Goal: Task Accomplishment & Management: Complete application form

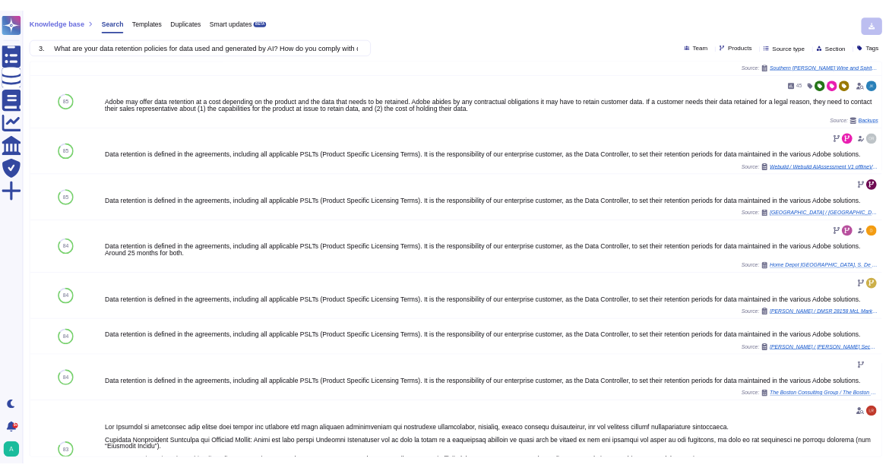
scroll to position [542, 0]
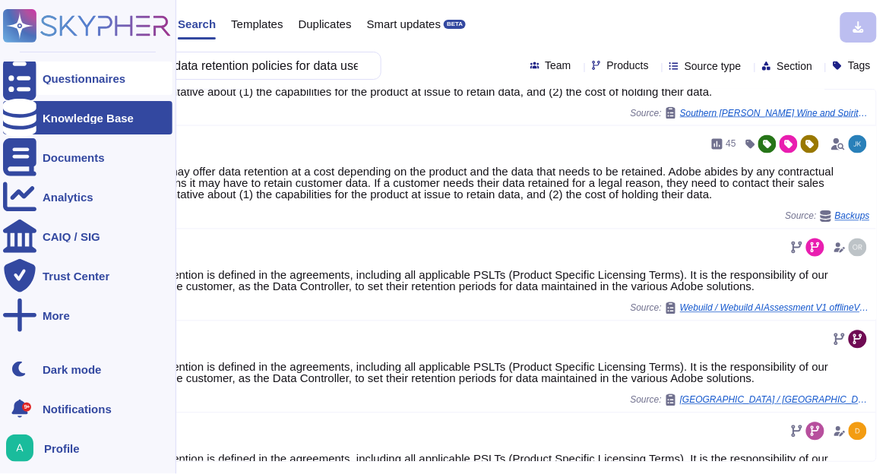
click at [68, 77] on div "Questionnaires" at bounding box center [84, 78] width 83 height 11
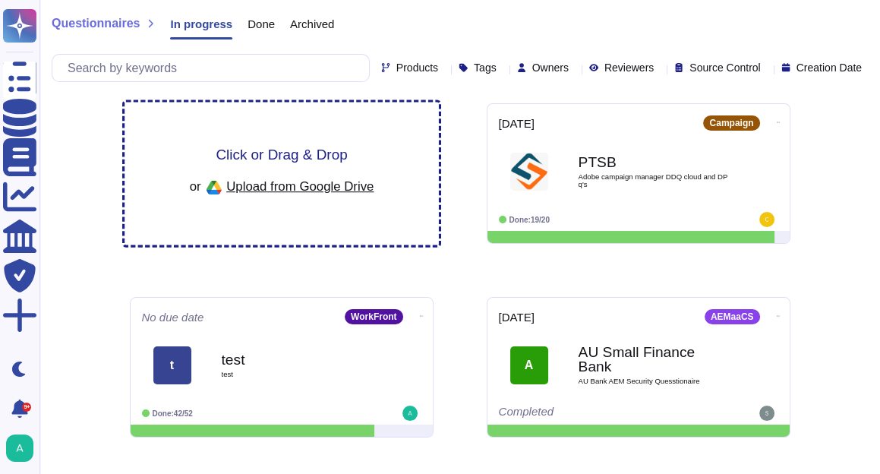
click at [301, 153] on span "Click or Drag & Drop" at bounding box center [281, 154] width 131 height 14
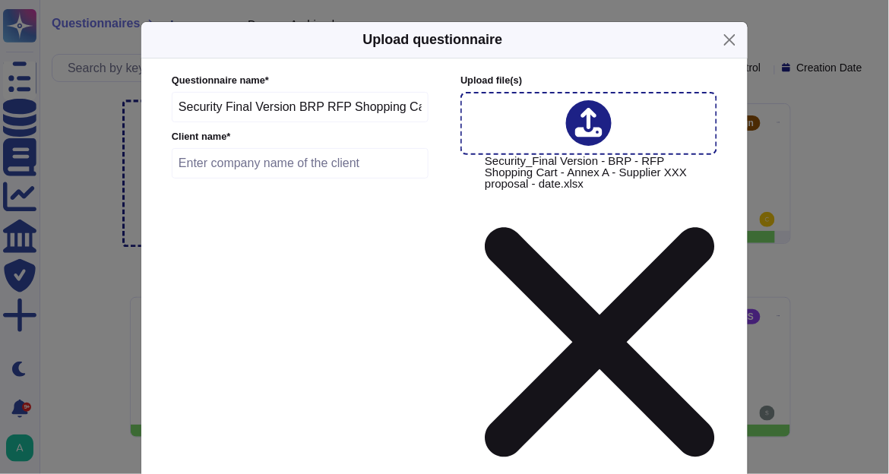
click at [364, 165] on input "text" at bounding box center [300, 163] width 257 height 30
type input "BRP"
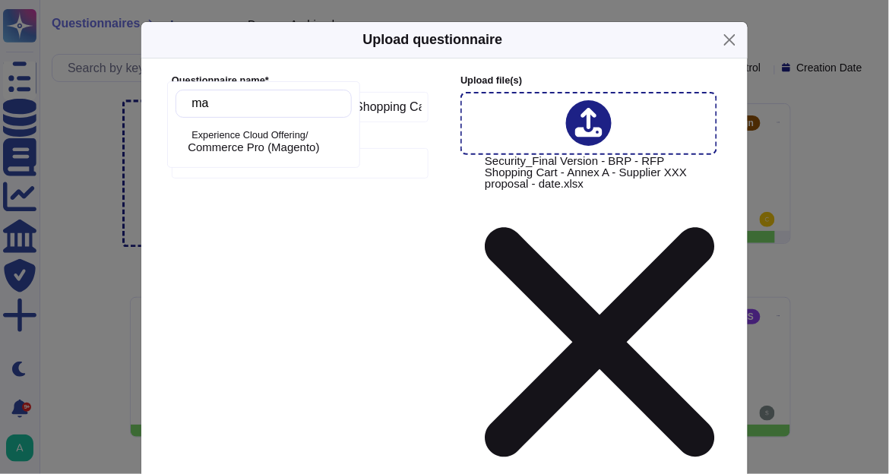
type input "mag"
click at [241, 141] on span "Commerce Pro (Magento)" at bounding box center [253, 148] width 131 height 14
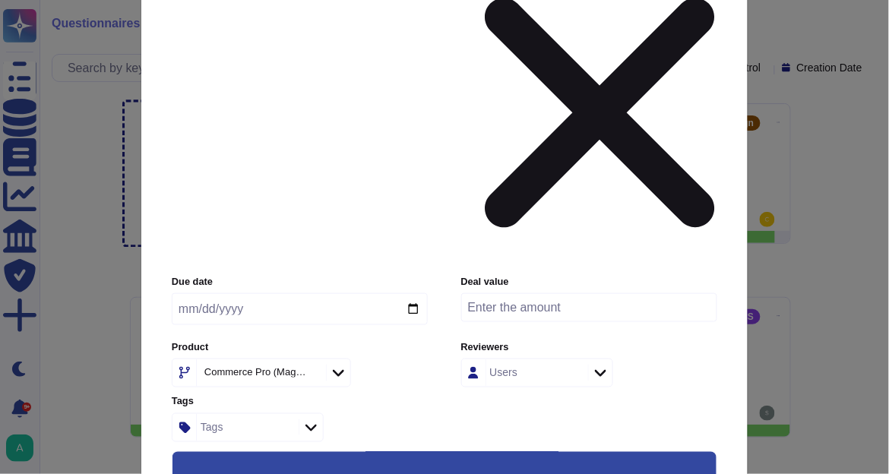
scroll to position [243, 0]
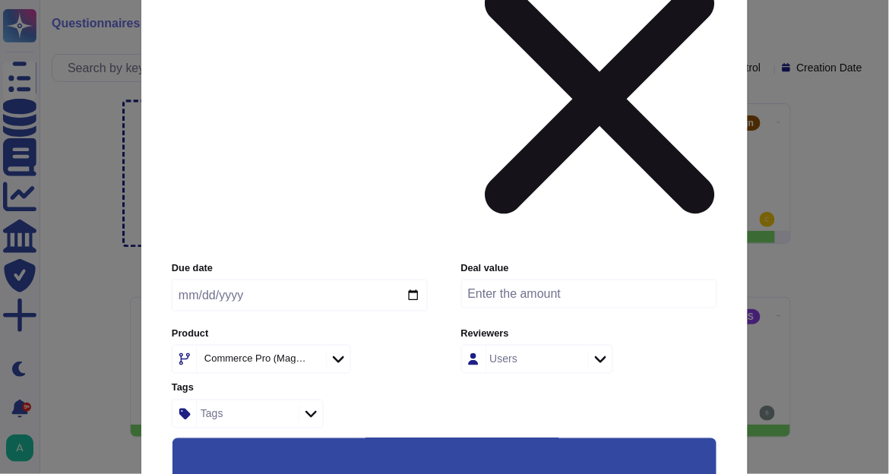
click at [0, 0] on input "Use this questionnaire as a source of suggestions" at bounding box center [0, 0] width 0 height 0
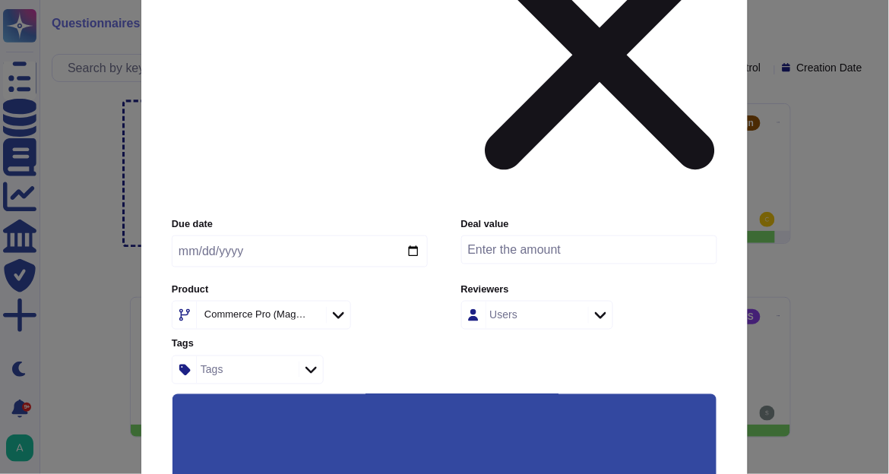
scroll to position [296, 0]
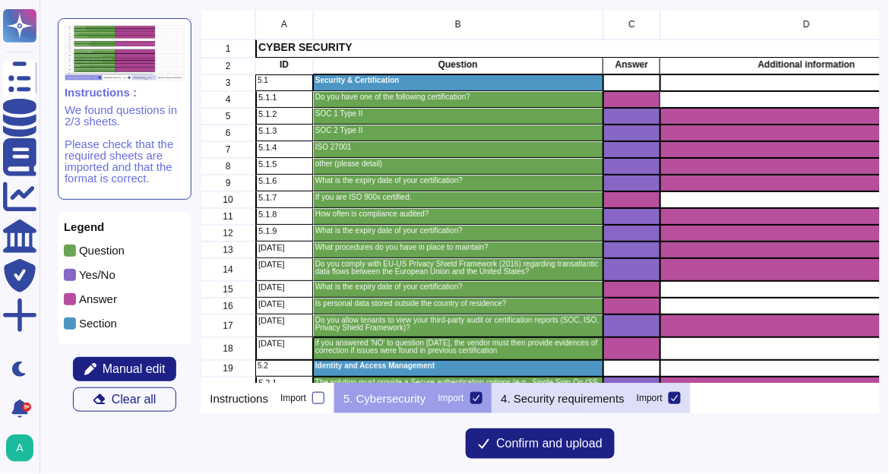
click at [554, 396] on p "4. Security requirements" at bounding box center [563, 398] width 124 height 11
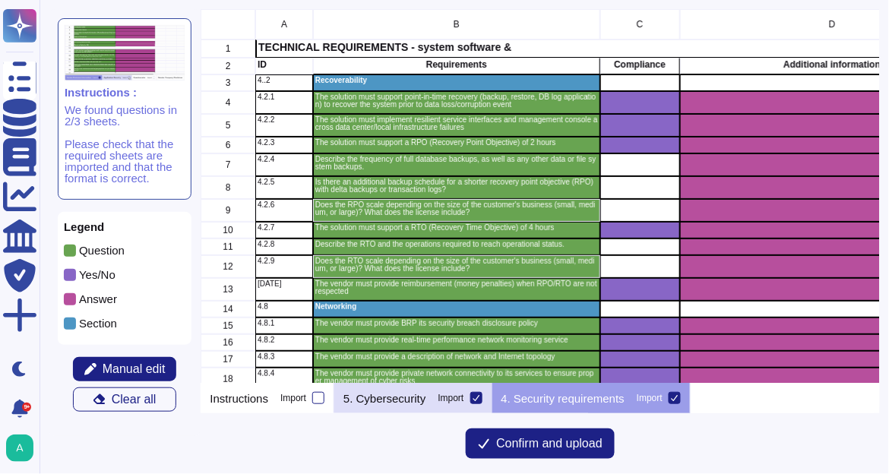
click at [438, 398] on div "Import" at bounding box center [451, 397] width 26 height 9
click at [0, 0] on input "Import" at bounding box center [0, 0] width 0 height 0
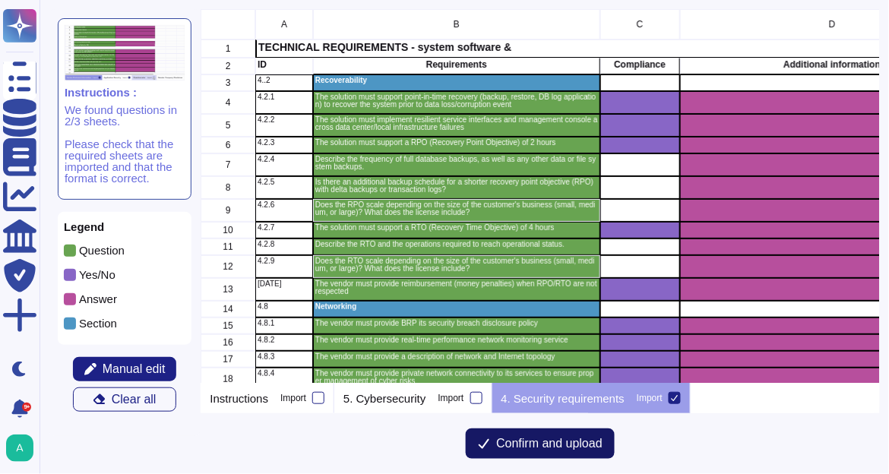
click at [546, 442] on span "Confirm and upload" at bounding box center [549, 443] width 106 height 12
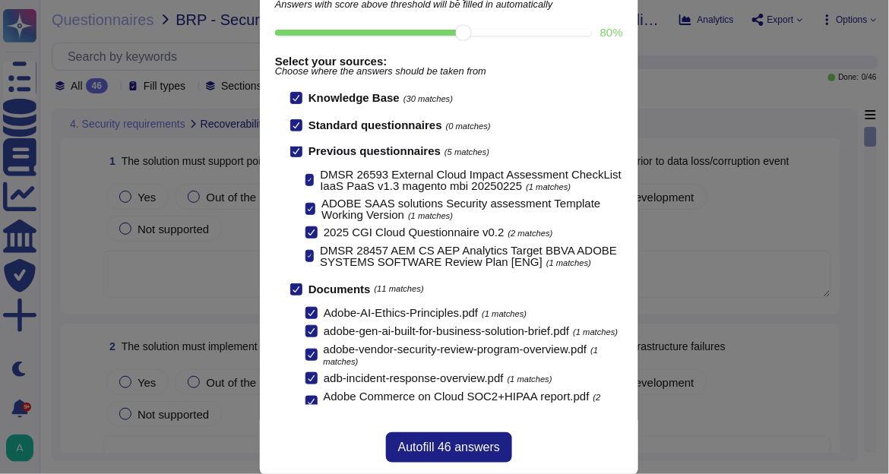
scroll to position [104, 0]
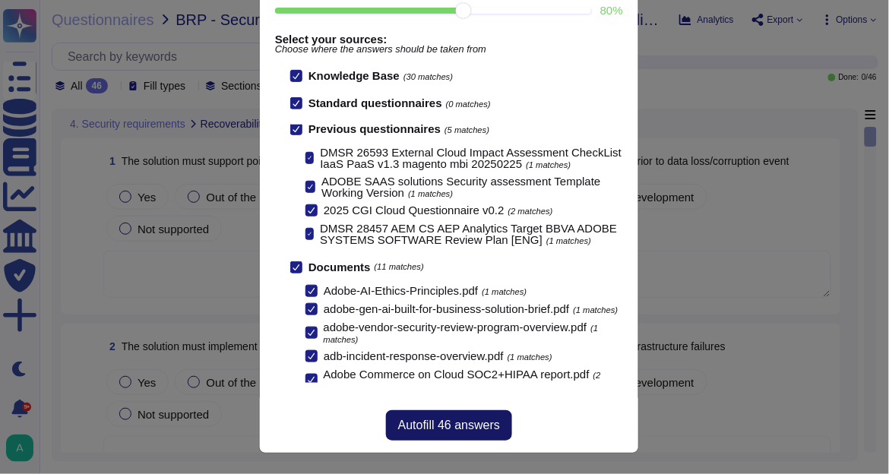
click at [447, 430] on span "Autofill 46 answers" at bounding box center [449, 425] width 102 height 12
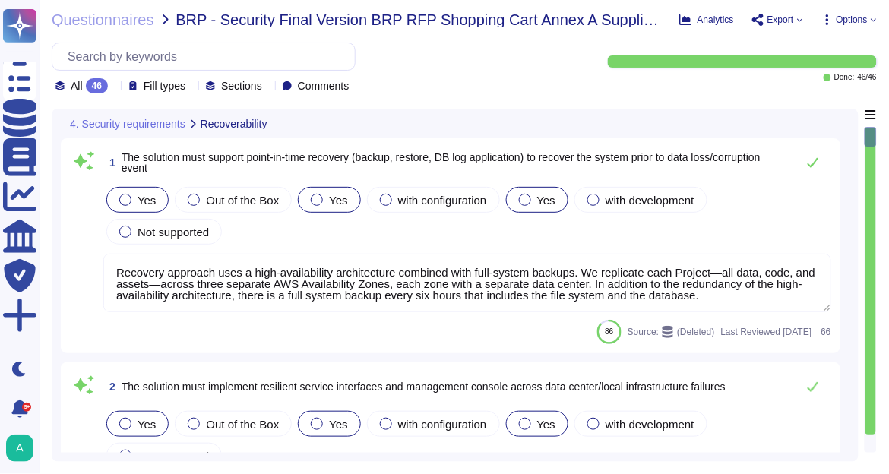
type textarea "Recovery approach uses a high-availability architecture combined with full-syst…"
type textarea "Every component in the SaaS infrastructure is redundant. There are at least two…"
type textarea "The Recovery Point Objective (RPO) is one hour and is currently achieved within…"
type textarea "Adobe performs periodic backups or has implemented failover technology of criti…"
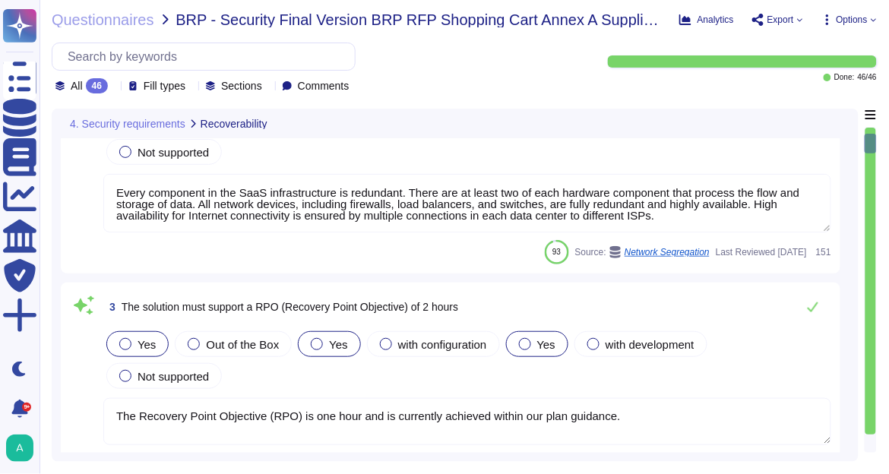
type textarea "Yes. As part of measuring the potential effects of business disruptions, the Re…"
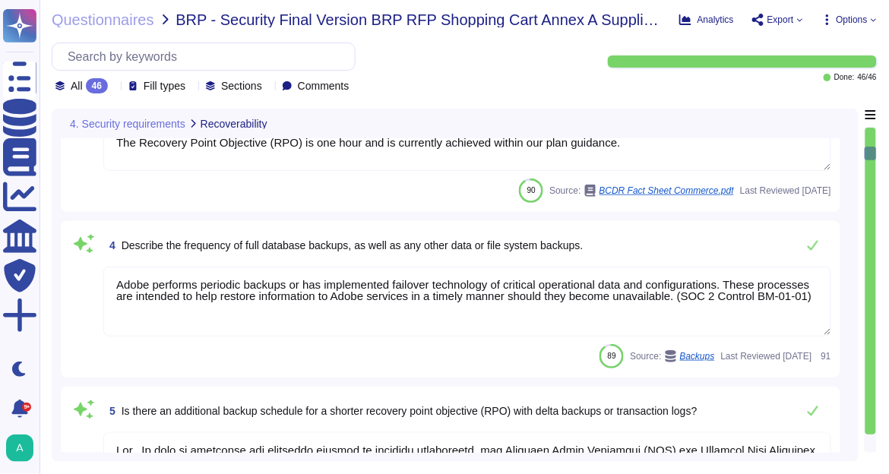
type textarea "Yes. As part of measuring the potential effects of business disruptions, the Re…"
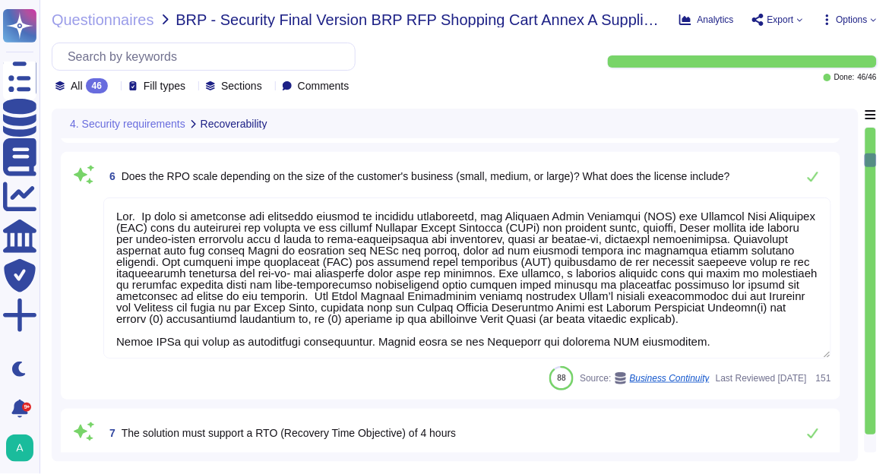
type textarea "Cloud unavailability could result in interruptions, delays, cessation of servic…"
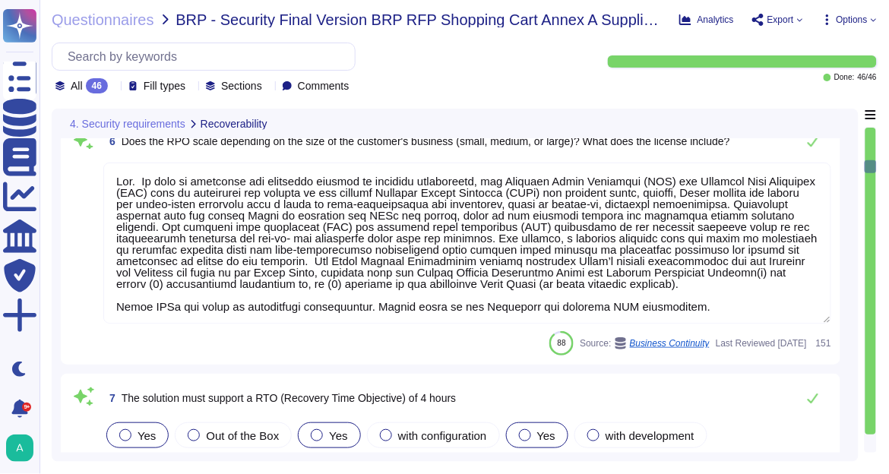
type textarea "Yes. As part of measuring the potential effects of business disruptions, the Re…"
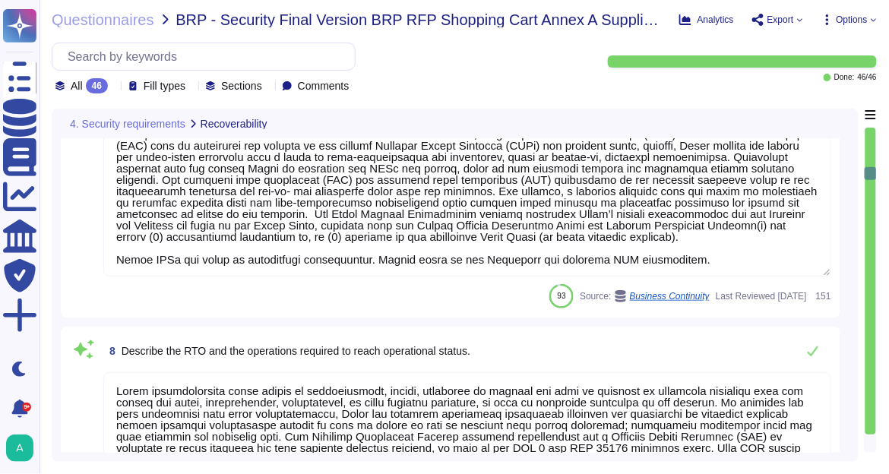
type textarea "Yes. As part of measuring the potential effects of business disruptions, the Re…"
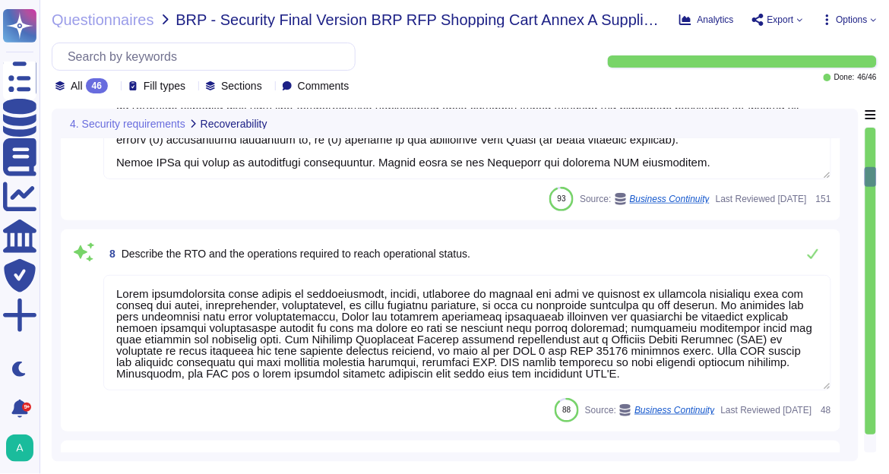
scroll to position [1458, 0]
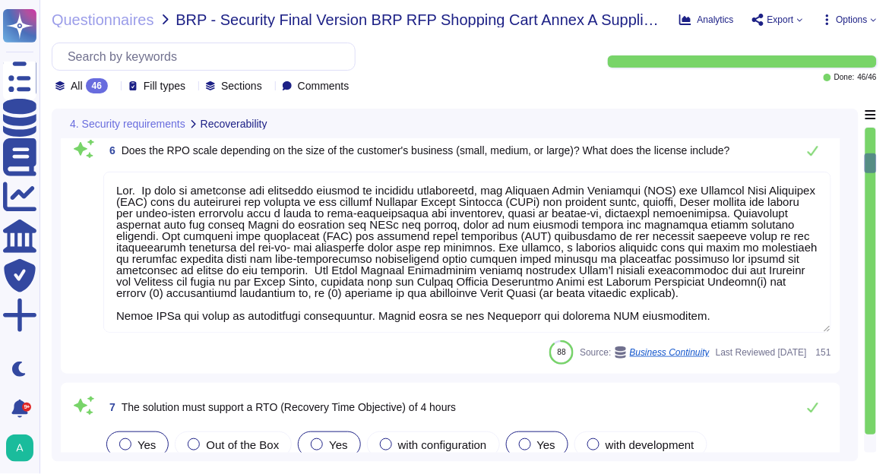
type textarea "Adobe performs periodic backups or has implemented failover technology of criti…"
type textarea "Yes. As part of measuring the potential effects of business disruptions, the Re…"
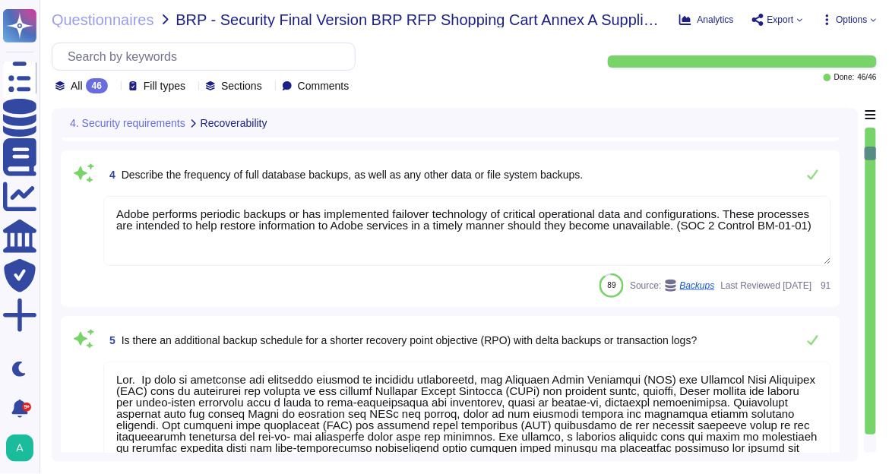
type textarea "Every component in the SaaS infrastructure is redundant. There are at least two…"
type textarea "The Recovery Point Objective (RPO) is one hour and is currently achieved within…"
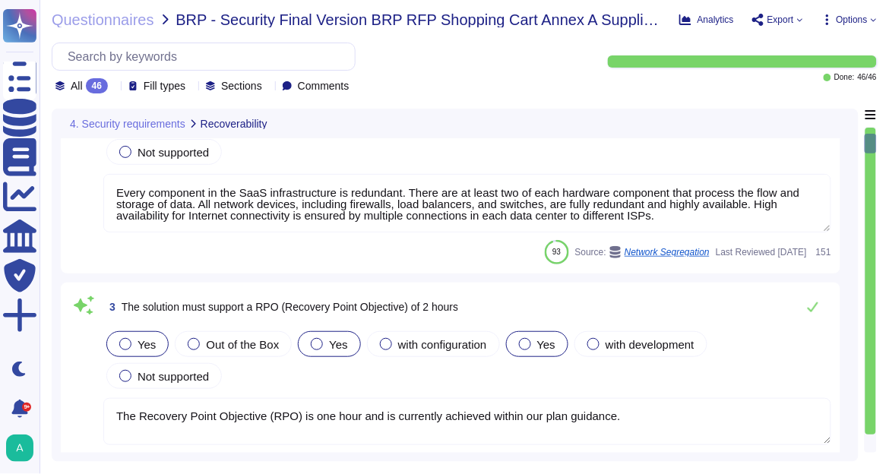
type textarea "Recovery approach uses a high-availability architecture combined with full-syst…"
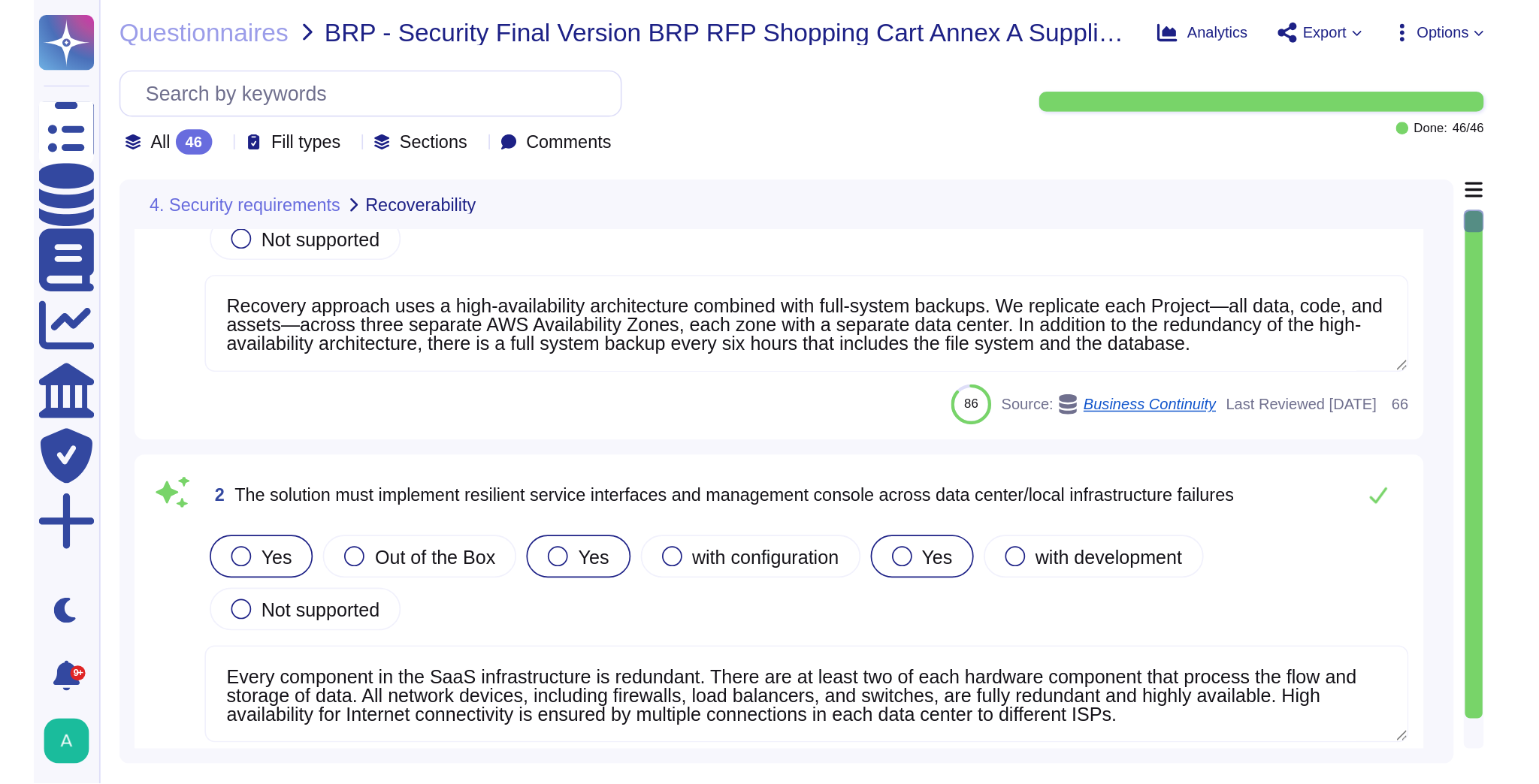
scroll to position [0, 0]
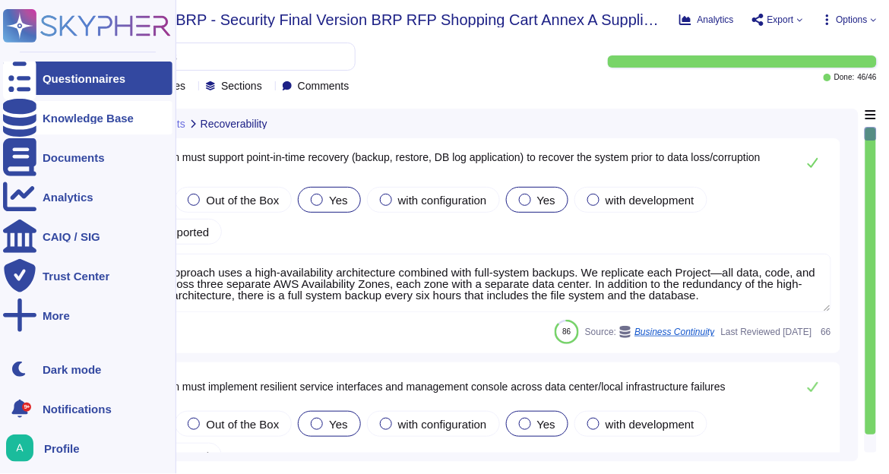
click at [45, 117] on div "Knowledge Base" at bounding box center [88, 117] width 91 height 11
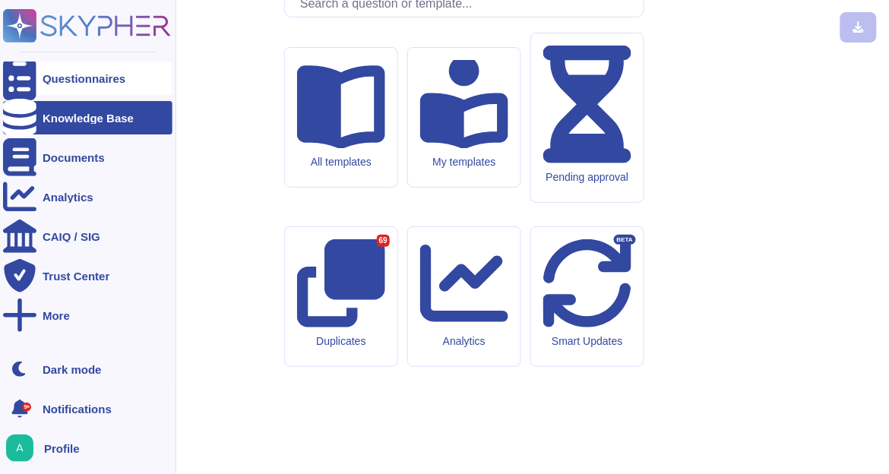
click at [71, 80] on div "Questionnaires" at bounding box center [84, 78] width 83 height 11
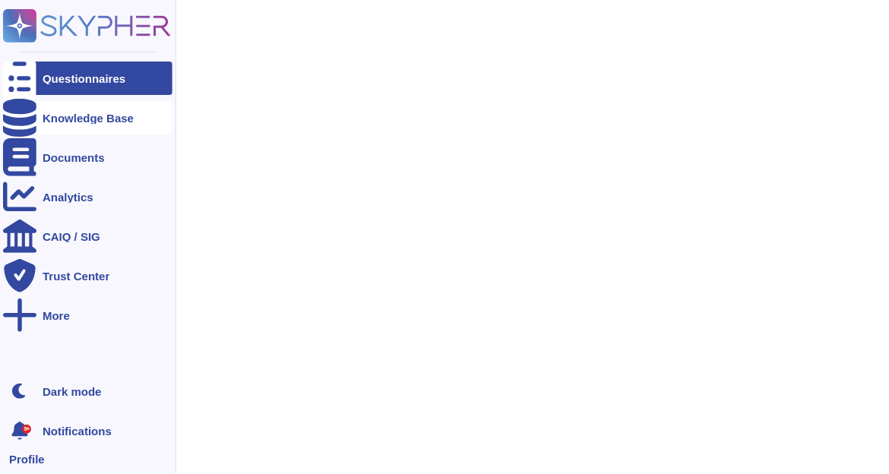
click at [65, 122] on div "Knowledge Base" at bounding box center [88, 117] width 91 height 11
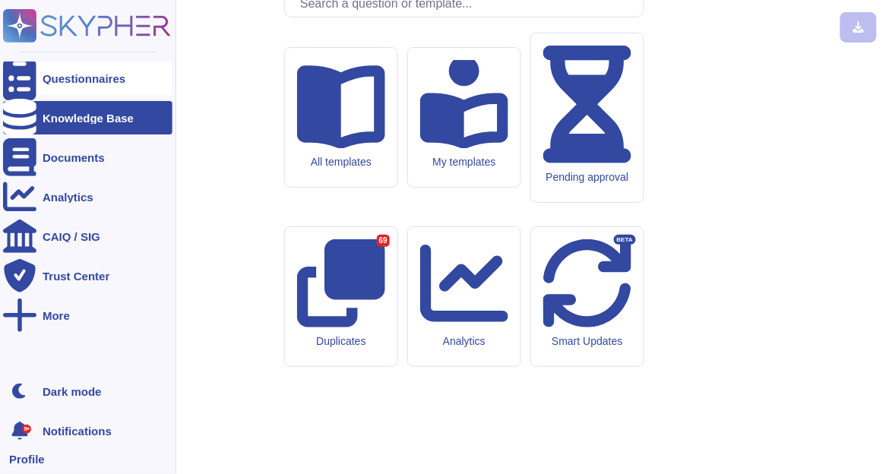
click at [82, 77] on div "Questionnaires" at bounding box center [84, 78] width 83 height 11
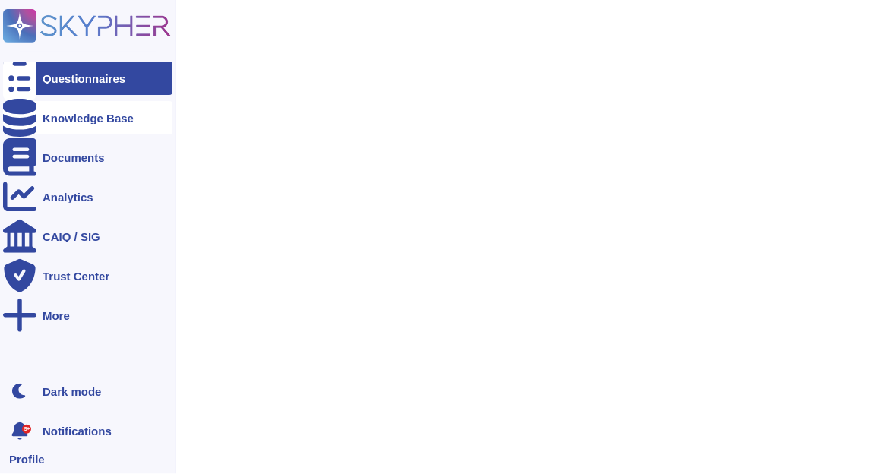
click at [96, 113] on div "Knowledge Base" at bounding box center [88, 117] width 91 height 11
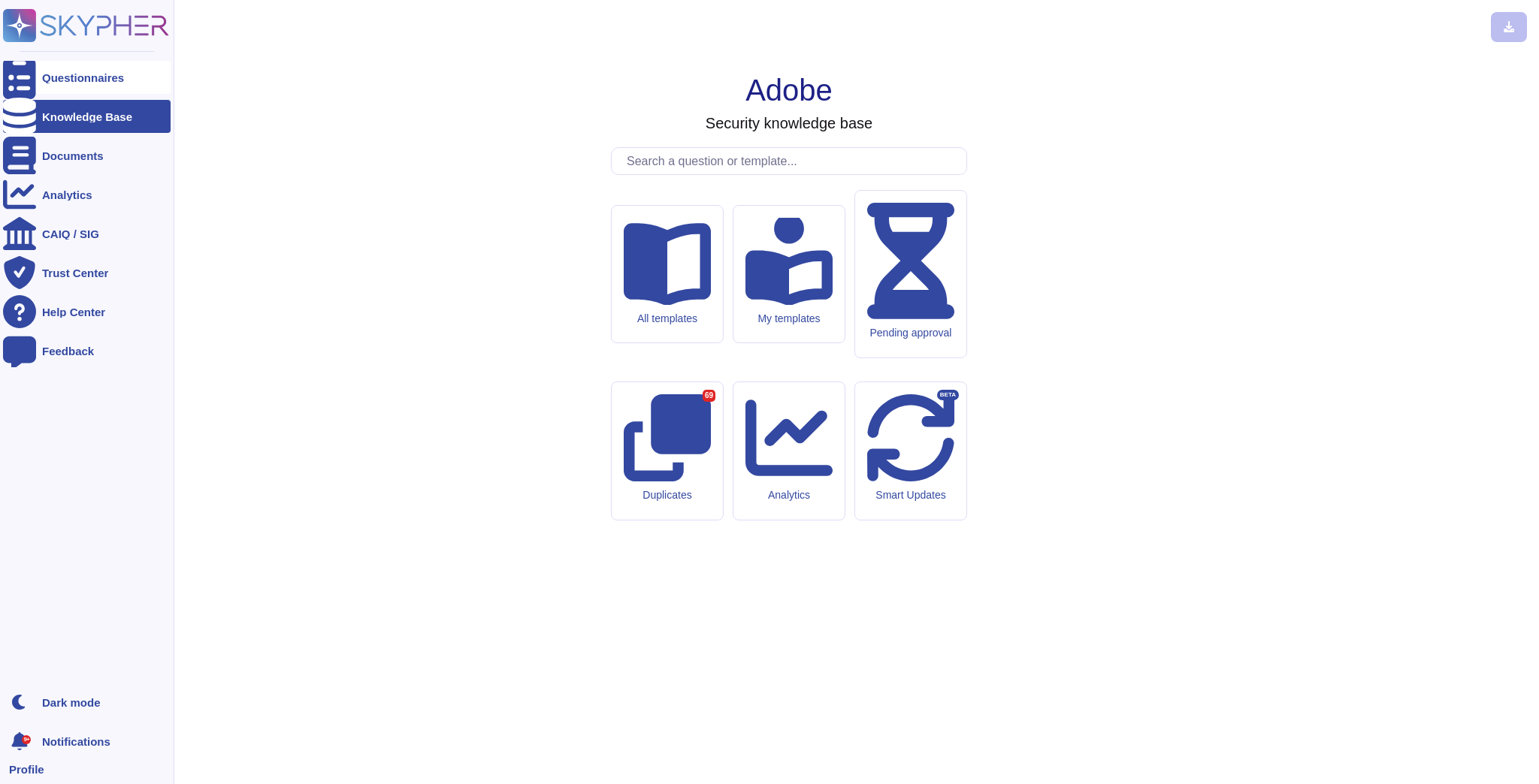
click at [86, 81] on div "Questionnaires" at bounding box center [83, 77] width 82 height 11
click at [53, 79] on div "Questionnaires" at bounding box center [83, 77] width 82 height 11
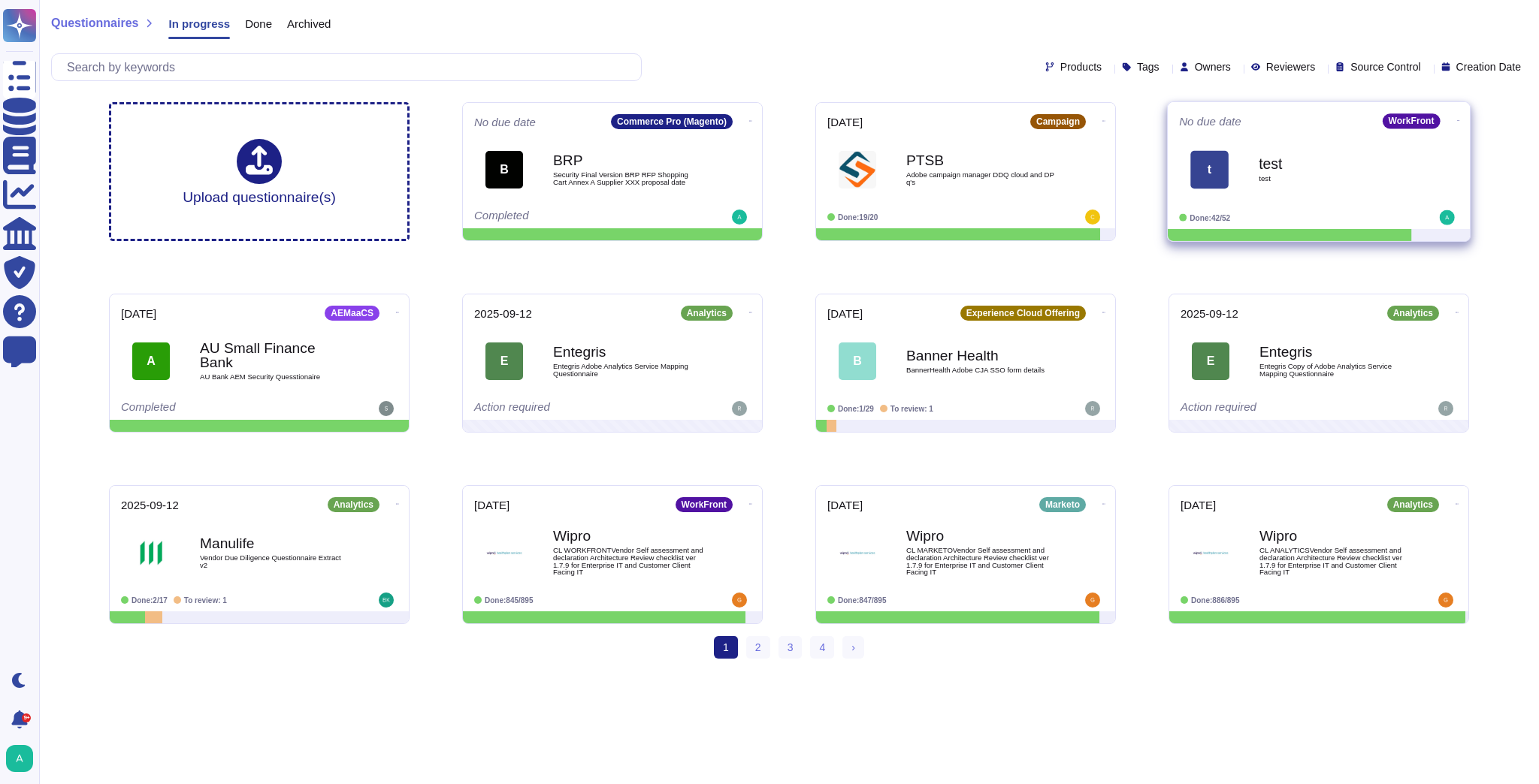
click at [1457, 121] on icon at bounding box center [1458, 121] width 3 height 1
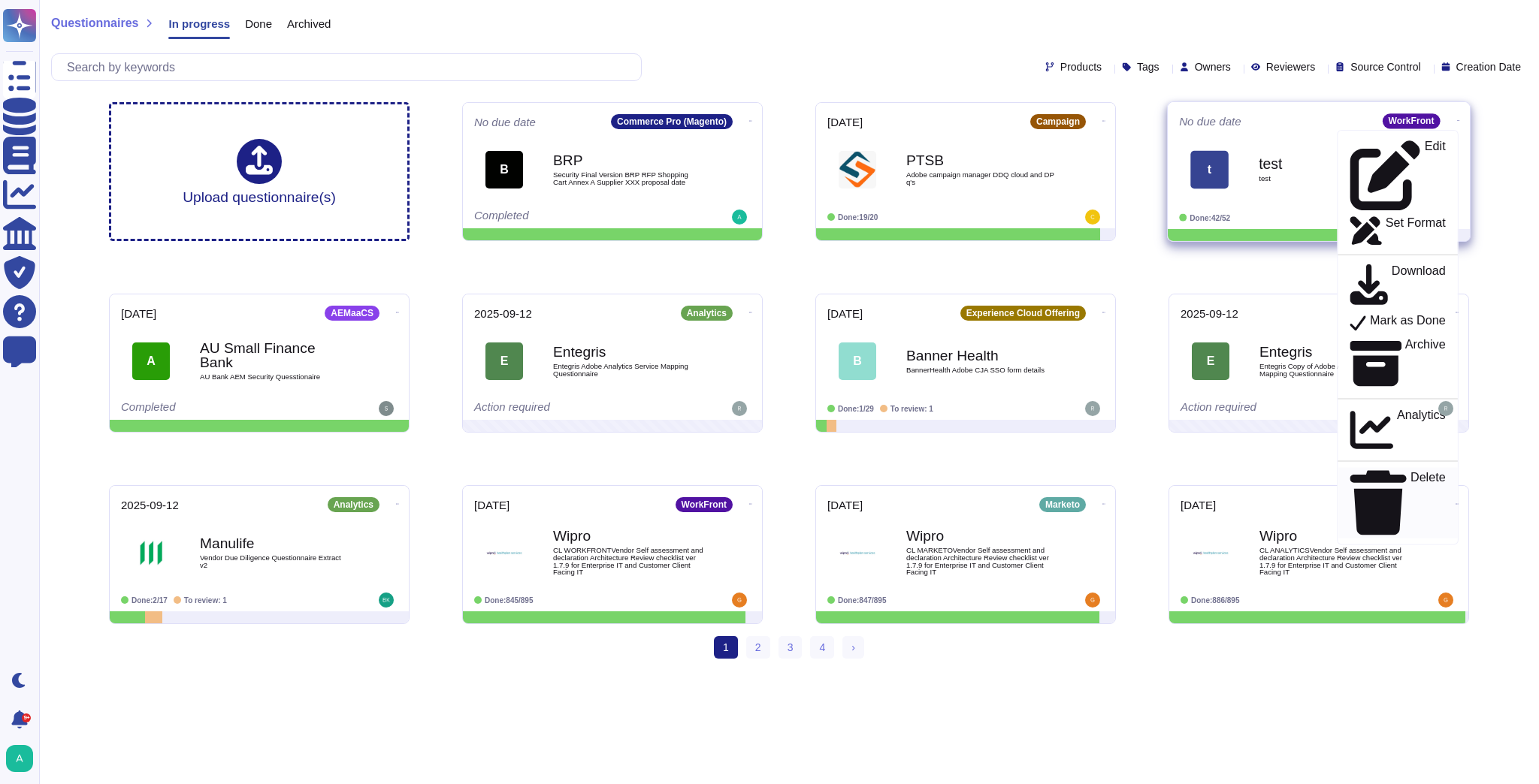
click at [1410, 471] on p "Delete" at bounding box center [1428, 502] width 36 height 64
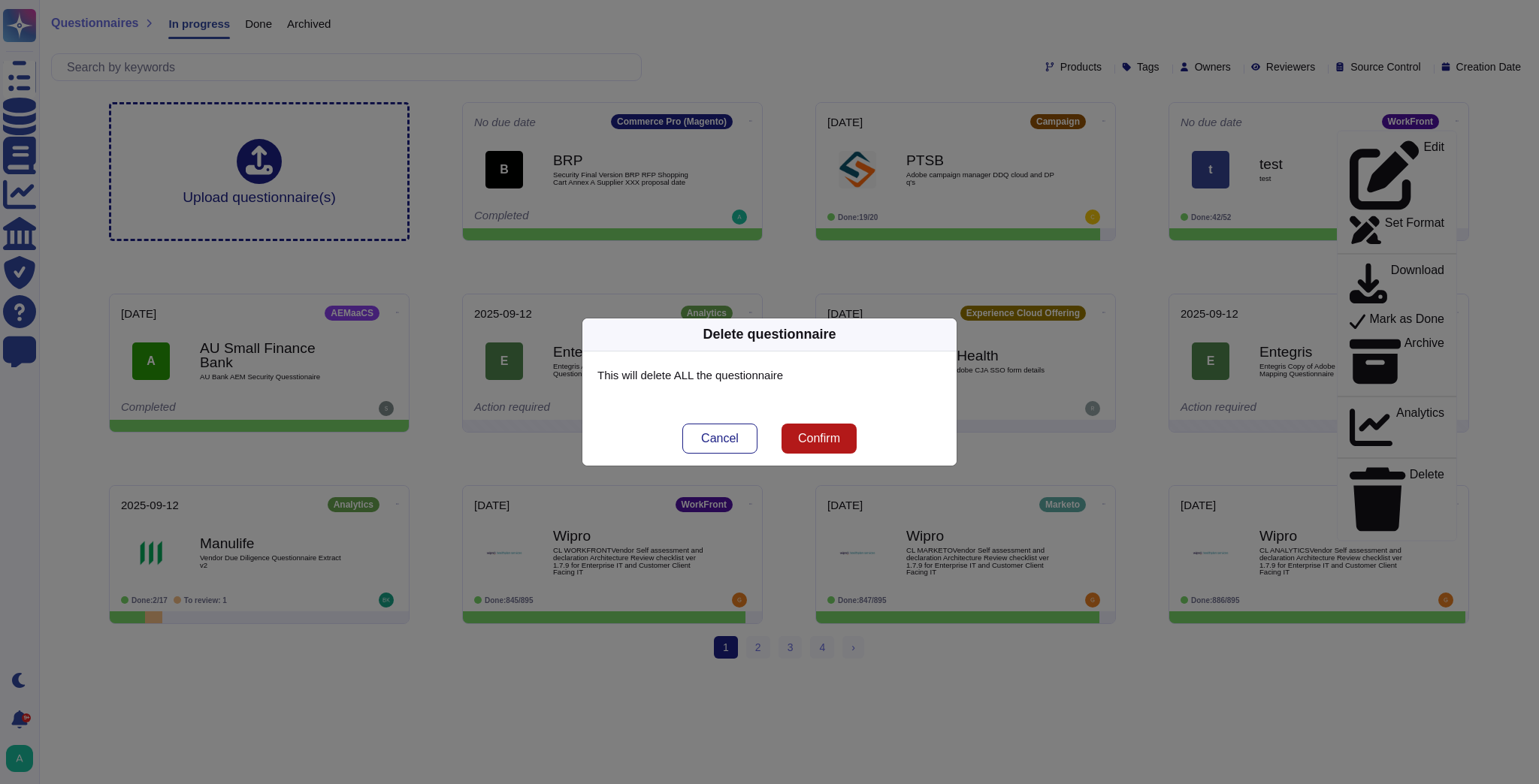
click at [823, 440] on span "Confirm" at bounding box center [819, 438] width 43 height 12
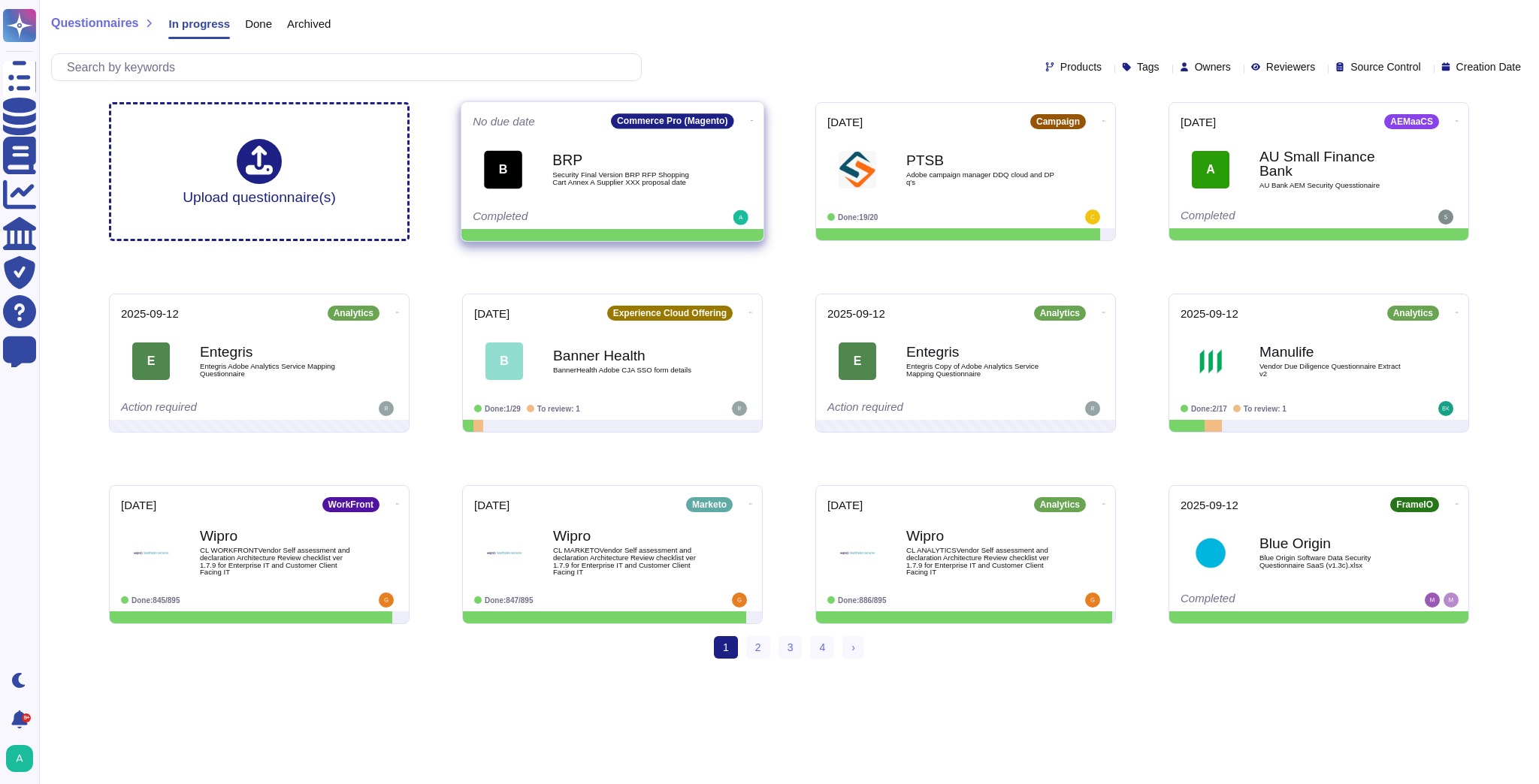
click at [751, 119] on icon at bounding box center [752, 121] width 3 height 4
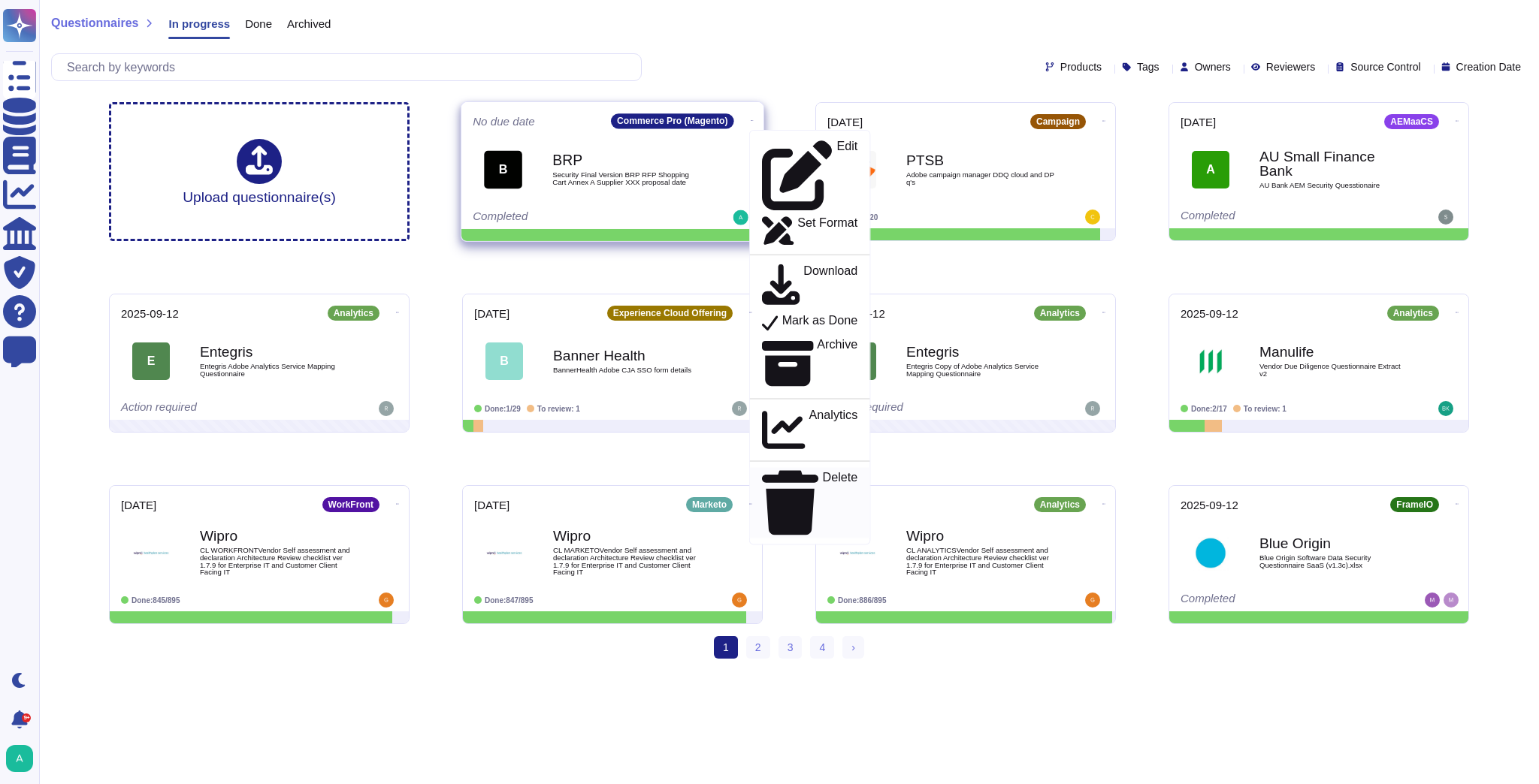
click at [823, 471] on p "Delete" at bounding box center [841, 502] width 36 height 64
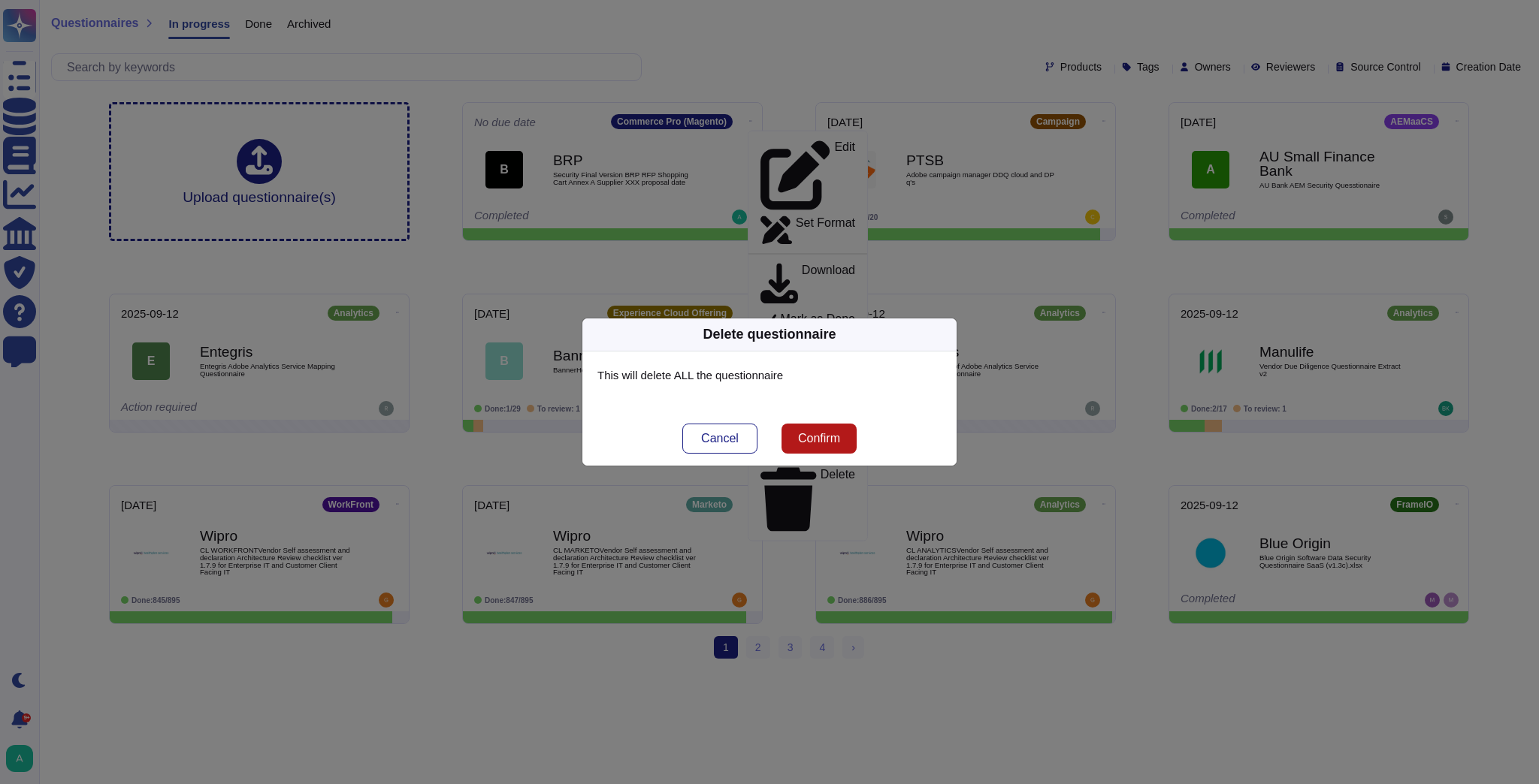
click at [809, 439] on span "Confirm" at bounding box center [819, 438] width 43 height 12
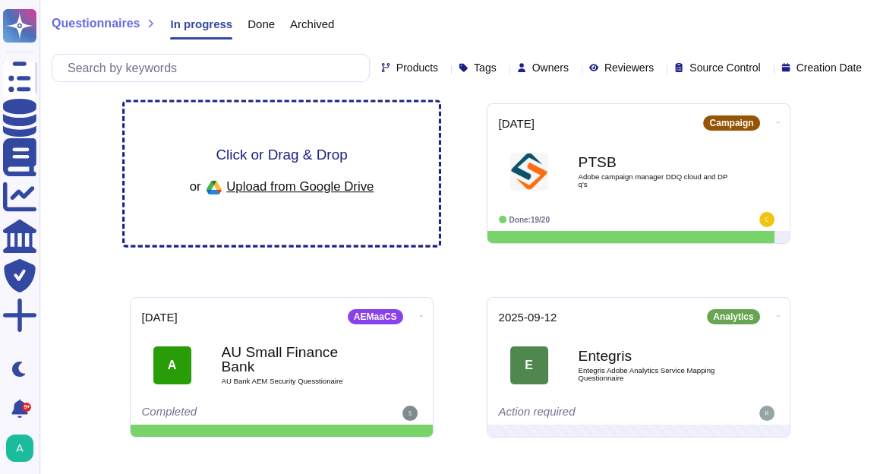
click at [283, 156] on span "Click or Drag & Drop" at bounding box center [281, 154] width 131 height 14
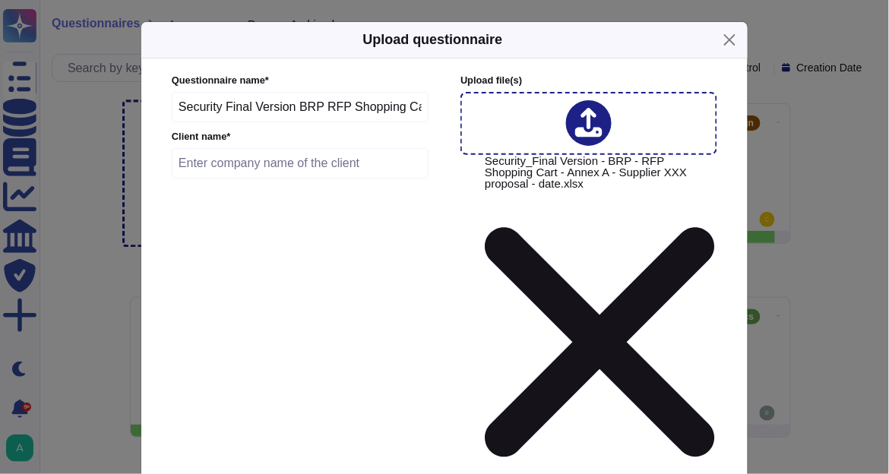
click at [258, 169] on input "text" at bounding box center [300, 163] width 257 height 30
type input "b"
type input "BRP"
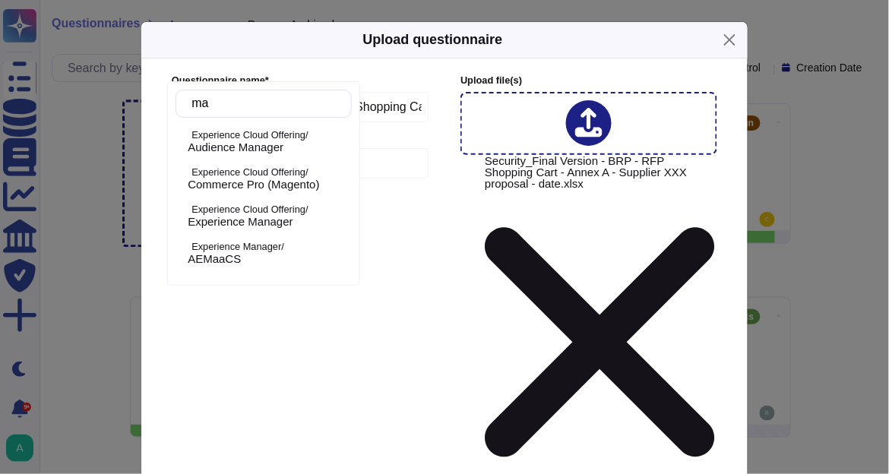
type input "mag"
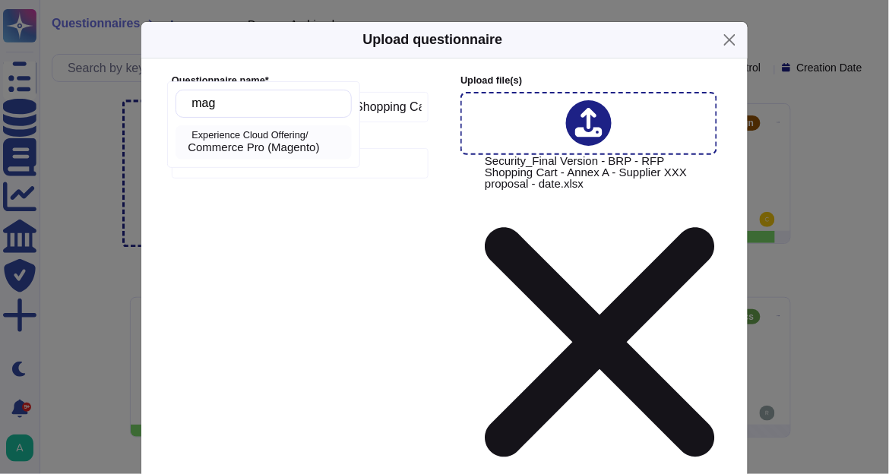
click at [278, 150] on span "Commerce Pro (Magento)" at bounding box center [253, 148] width 131 height 14
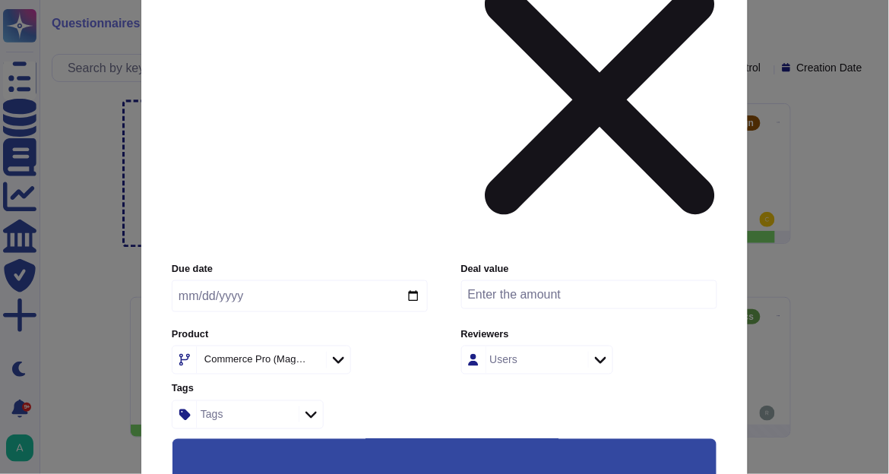
scroll to position [243, 0]
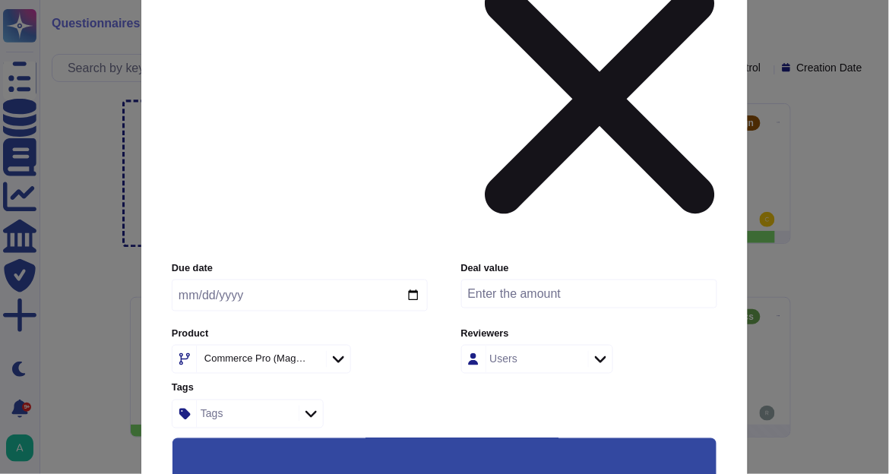
click at [0, 0] on input "Use this questionnaire as a source of suggestions" at bounding box center [0, 0] width 0 height 0
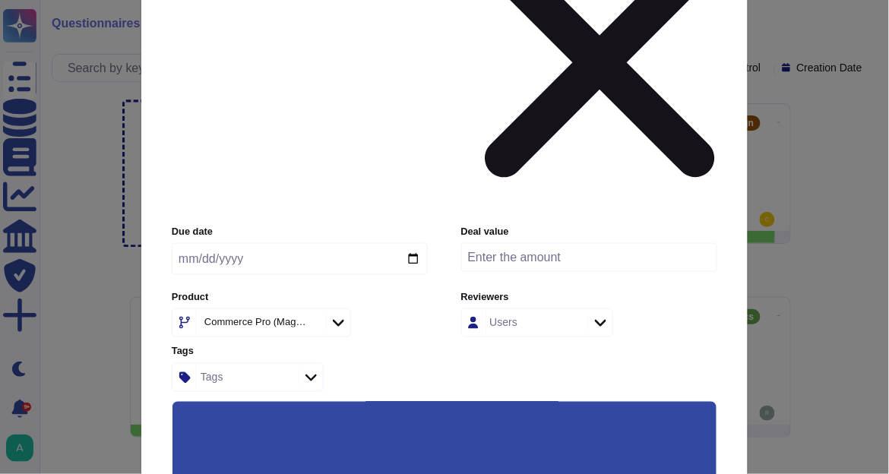
scroll to position [296, 0]
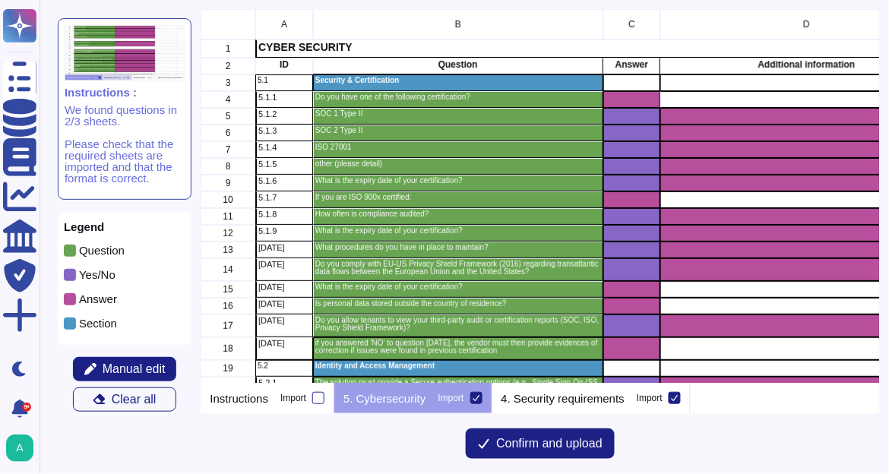
scroll to position [365, 670]
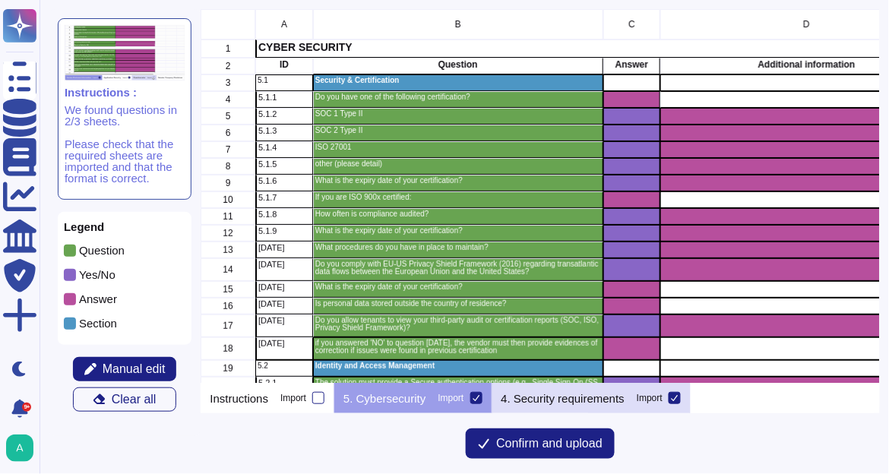
click at [560, 396] on p "4. Security requirements" at bounding box center [563, 398] width 124 height 11
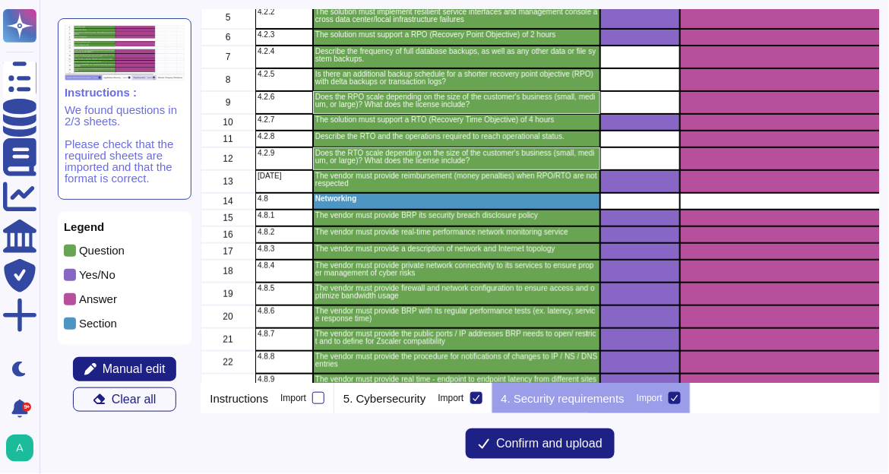
scroll to position [0, 0]
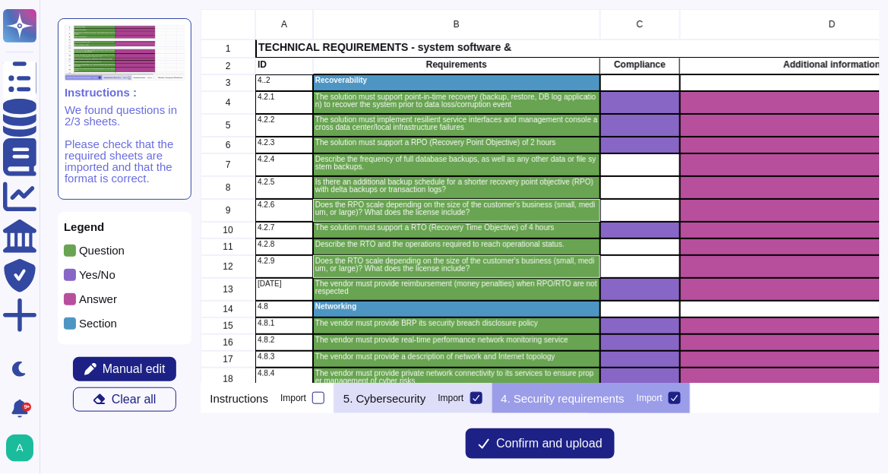
click at [387, 398] on p "5. Cybersecurity" at bounding box center [384, 398] width 82 height 11
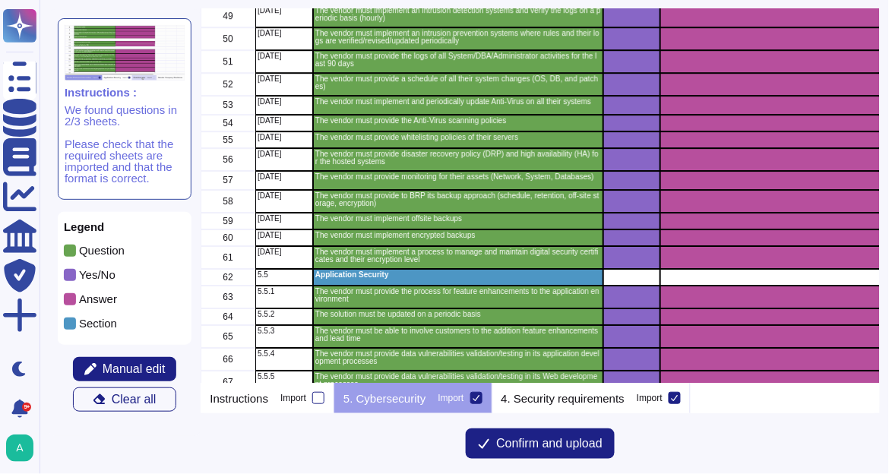
scroll to position [946, 0]
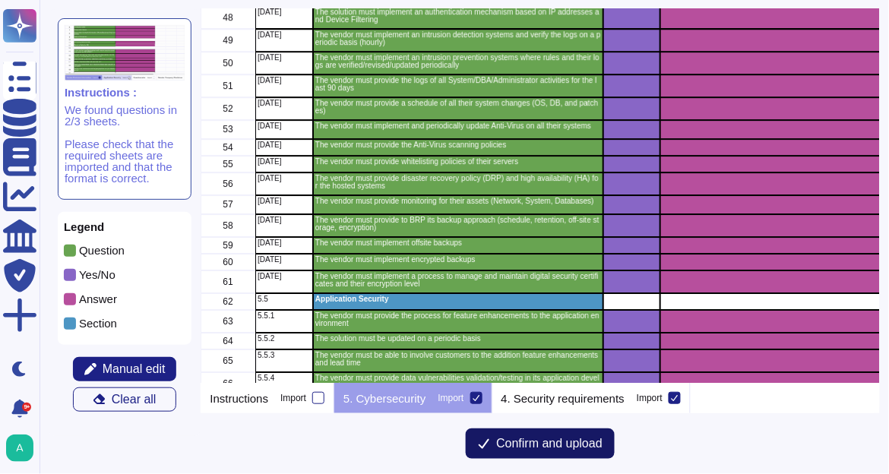
click at [532, 448] on span "Confirm and upload" at bounding box center [549, 443] width 106 height 12
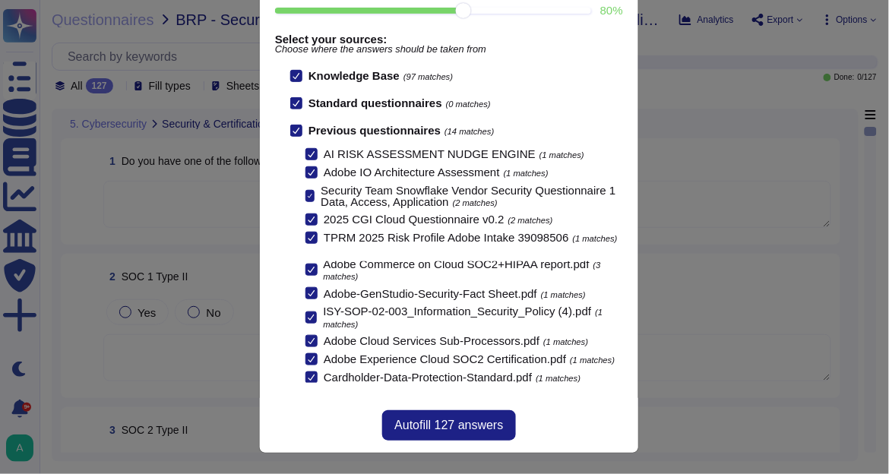
scroll to position [176, 0]
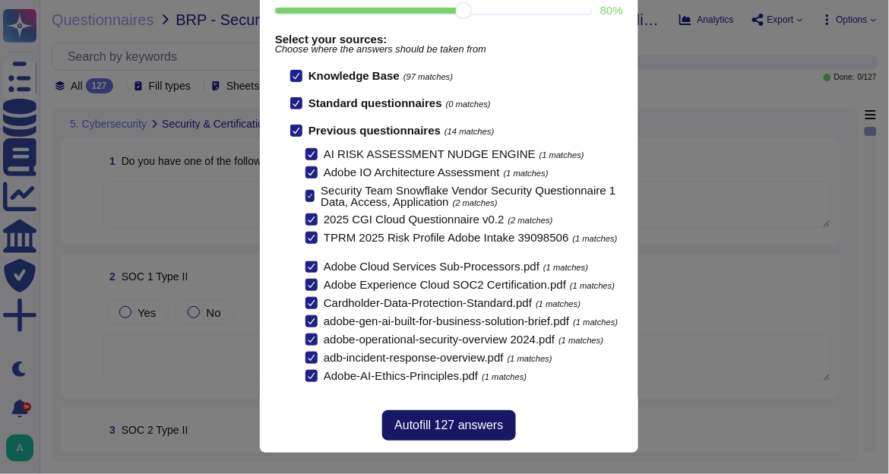
click at [449, 423] on span "Autofill 127 answers" at bounding box center [448, 425] width 109 height 12
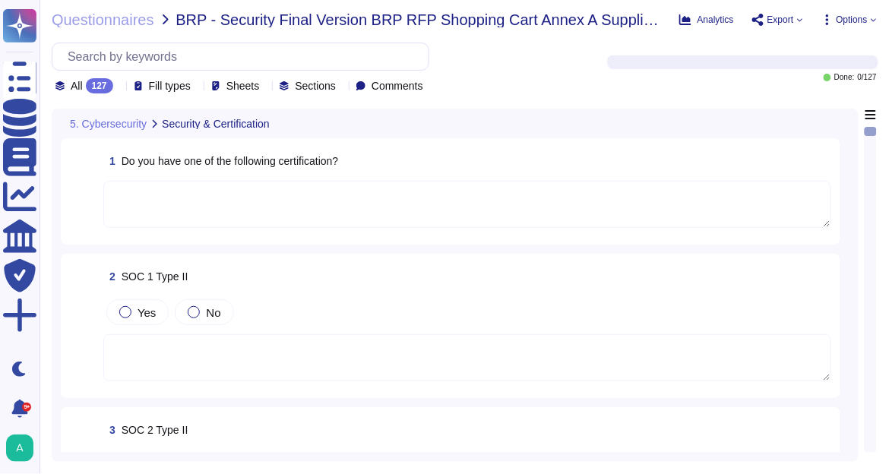
type textarea "To protect from the physical layer up, Adobe has implemented a foundational fra…"
type textarea "SOC 2 certification is a security framework developed by the American Institute…"
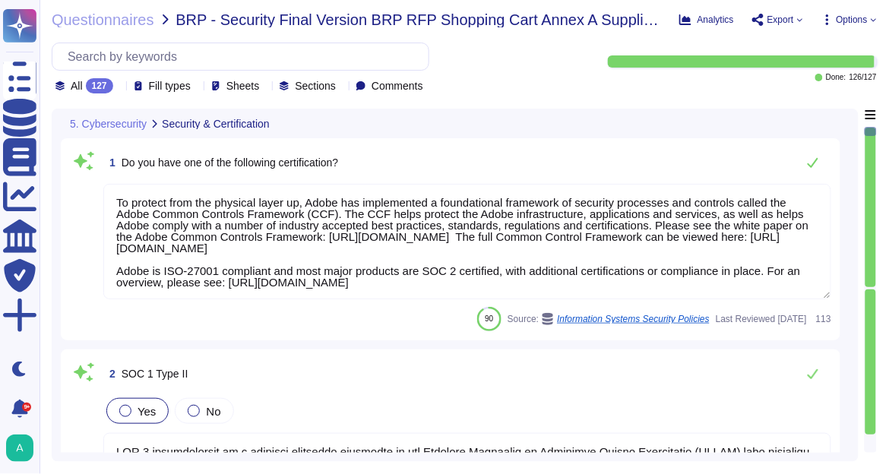
scroll to position [1, 0]
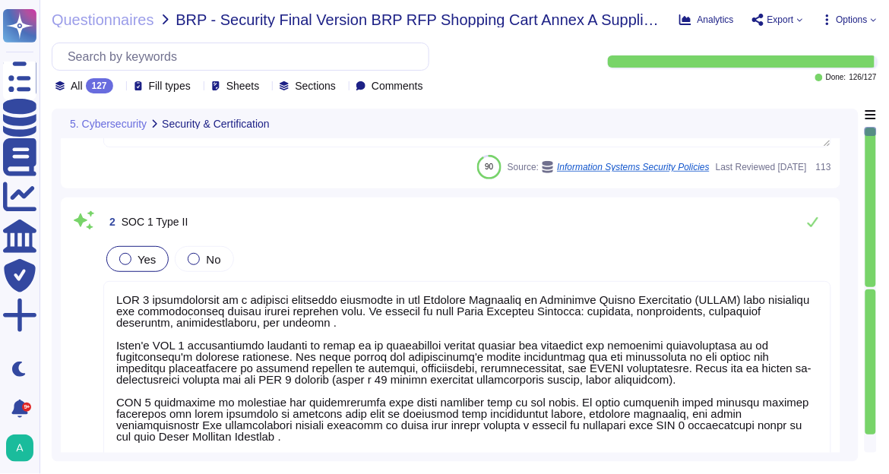
type textarea "Please refer to the Trust Center for ISO 27001 and SOC 2 information."
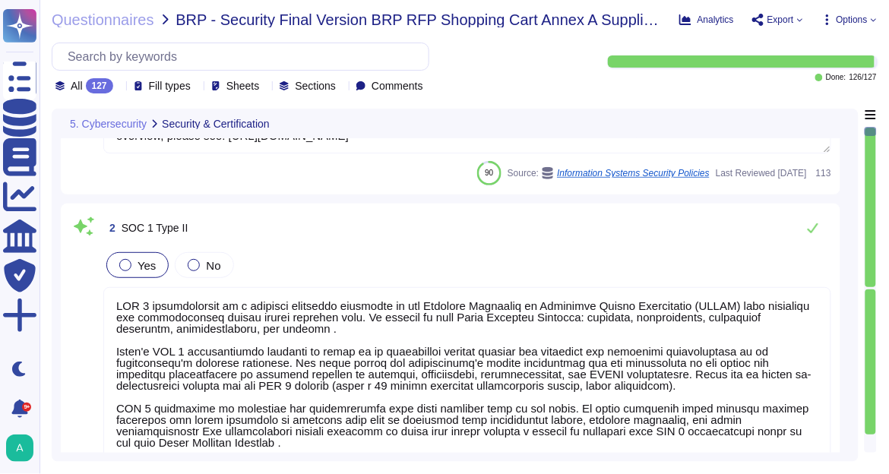
scroll to position [0, 0]
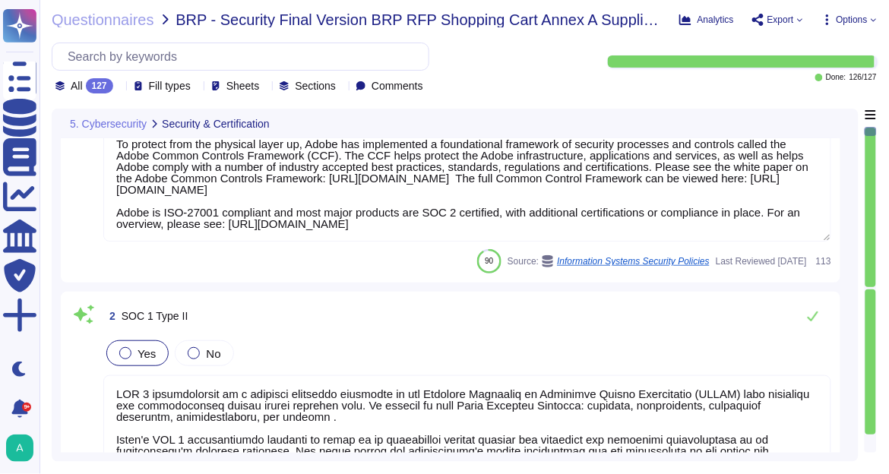
type textarea "Please refer to the Trust Center for ISO 27001 and SOC 2 information."
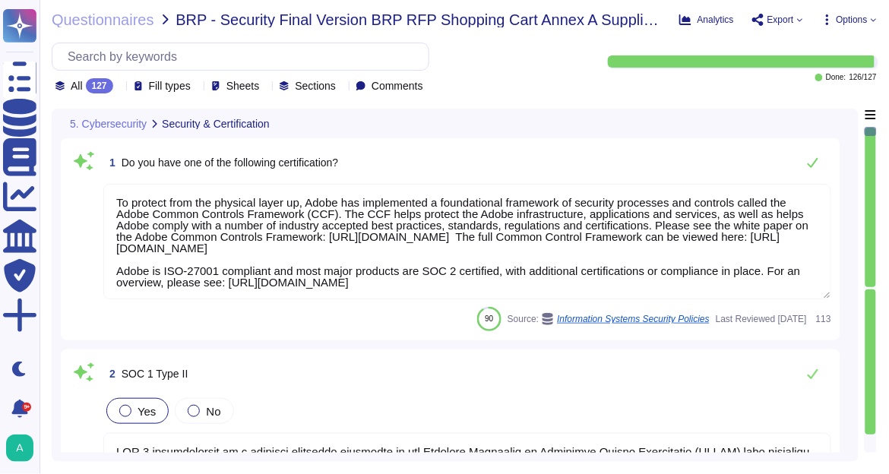
click at [798, 21] on icon at bounding box center [800, 20] width 6 height 6
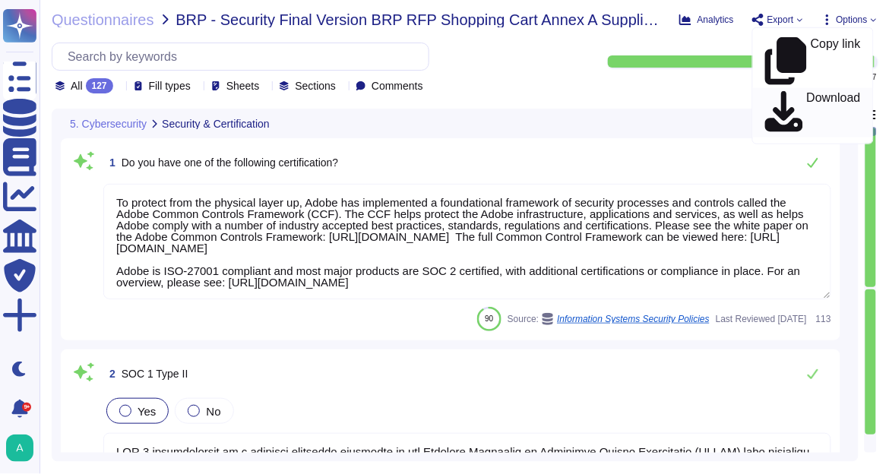
click at [807, 92] on p "Download" at bounding box center [834, 113] width 54 height 43
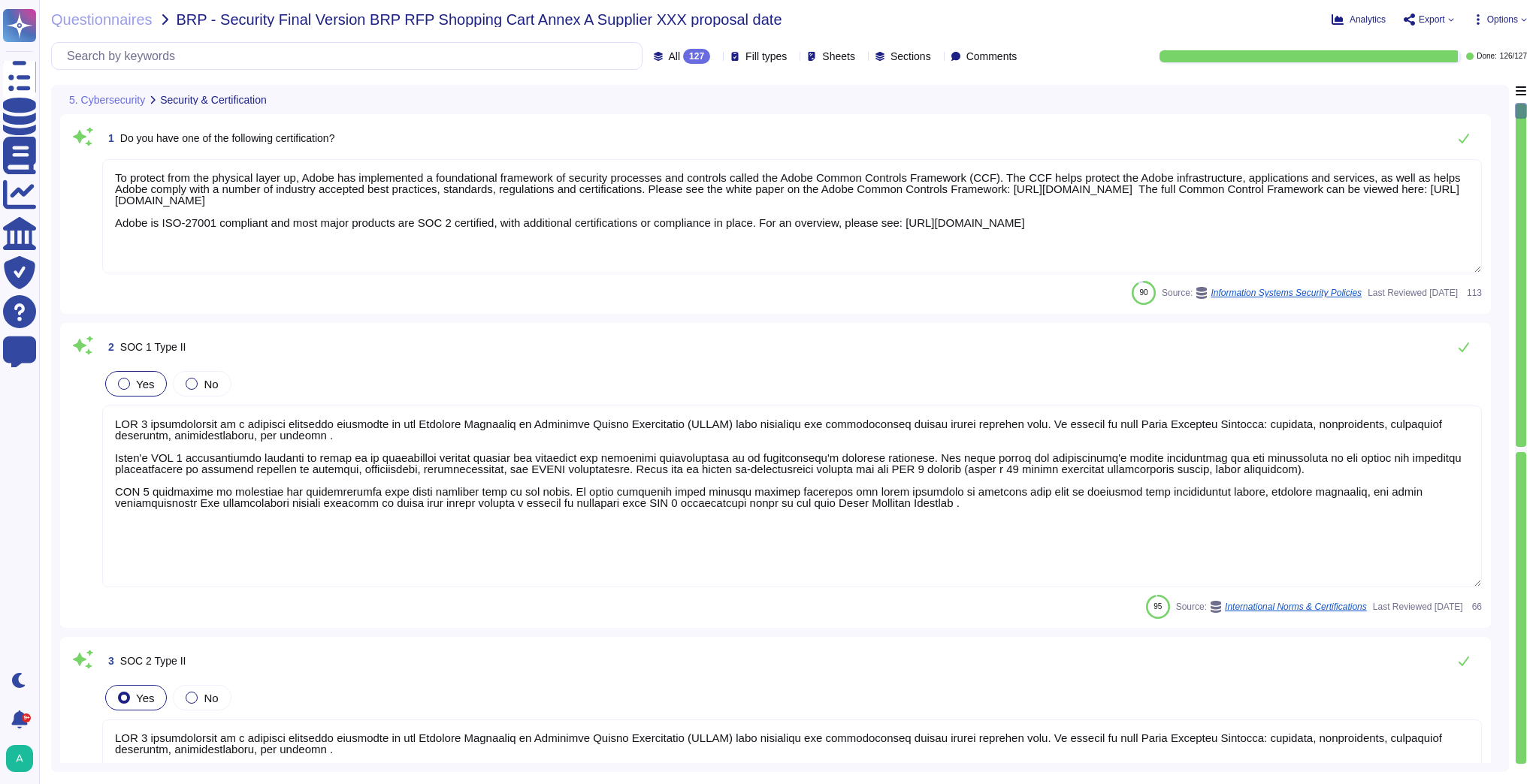
type textarea "SOC 2 certification is a security framework developed by the American Institute…"
type textarea "Please refer to the Trust Center for ISO 27001 and SOC 2 information."
type textarea "ADBE"
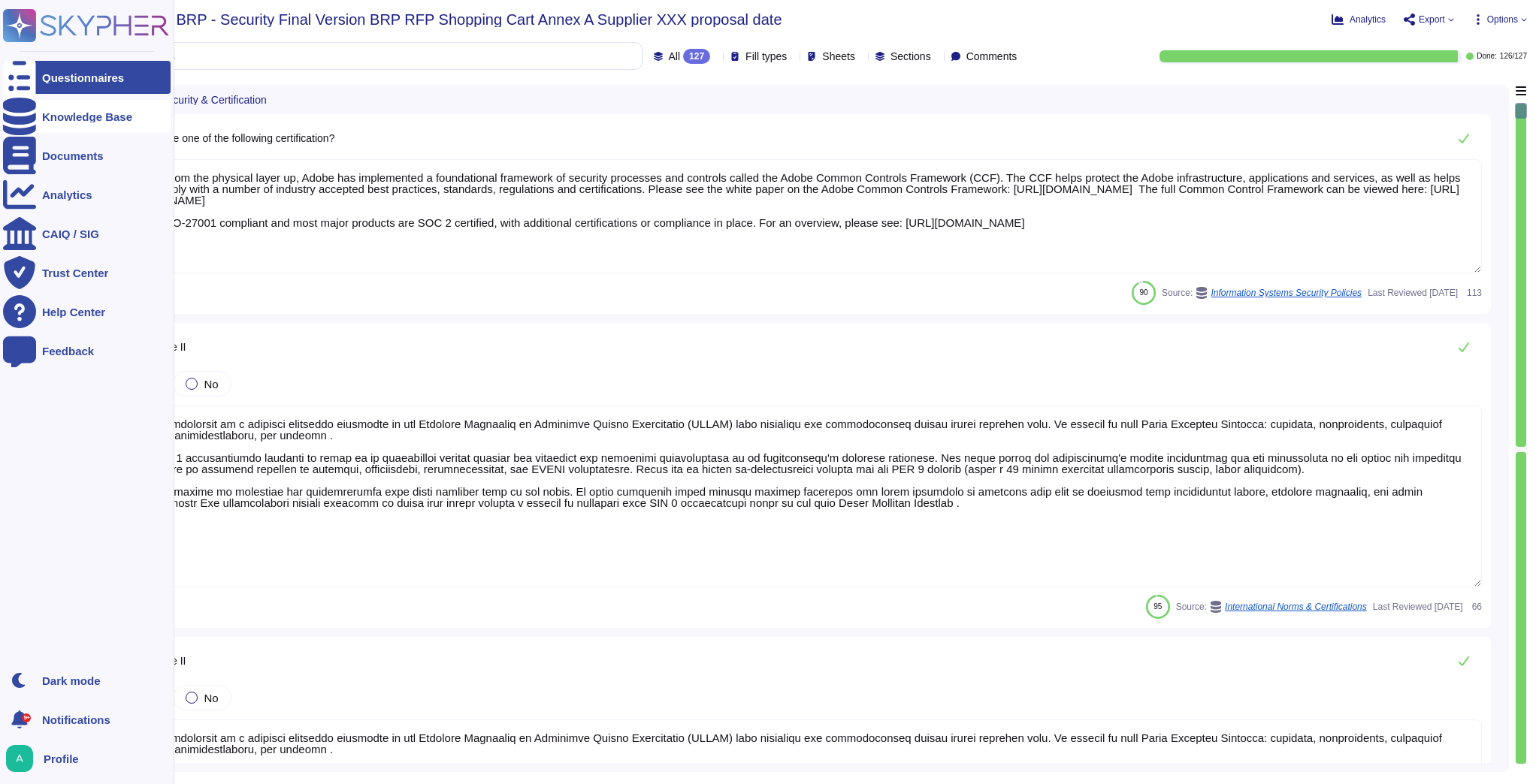
click at [53, 112] on div "Knowledge Base" at bounding box center [87, 116] width 90 height 11
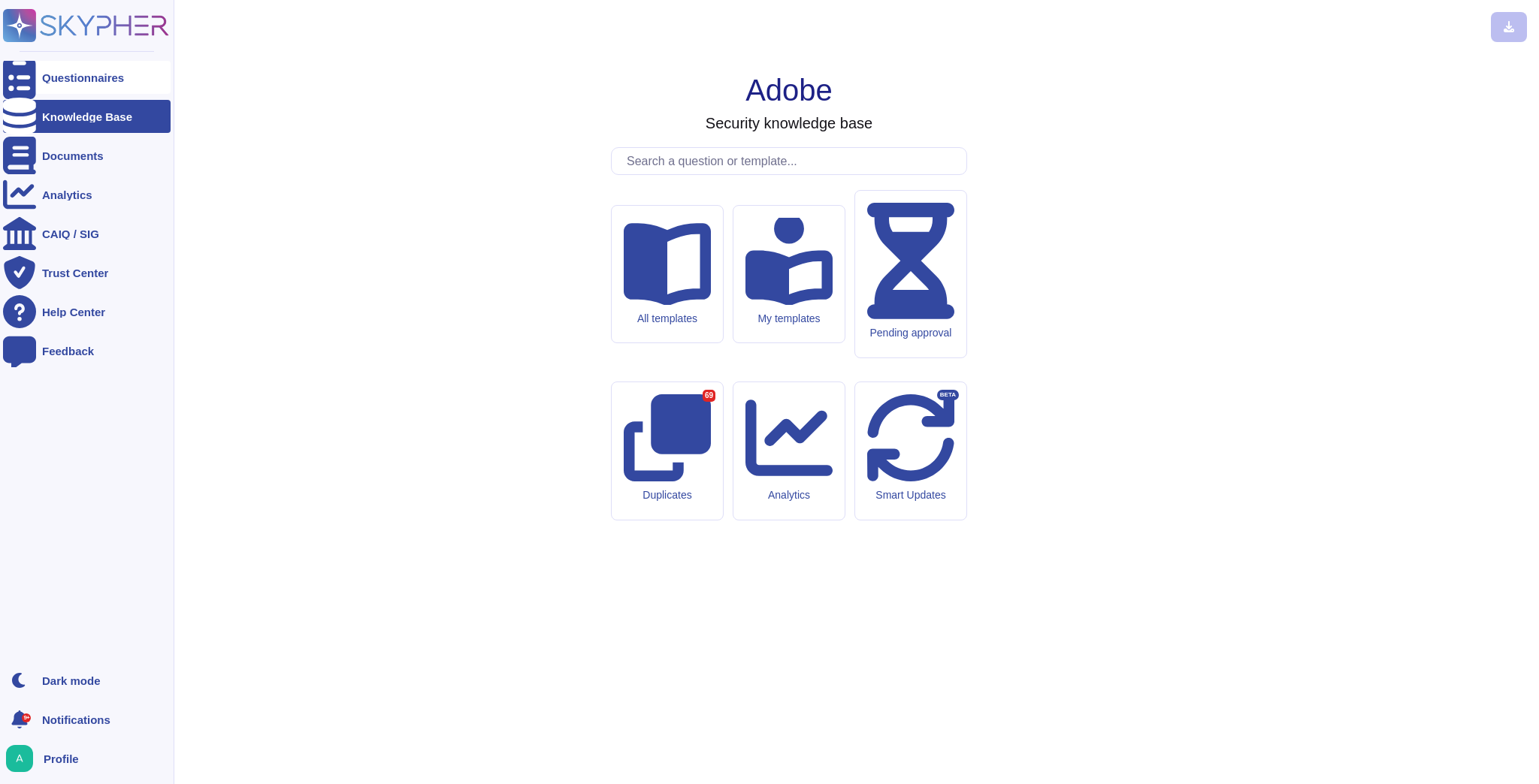
click at [66, 83] on div "Questionnaires" at bounding box center [86, 77] width 167 height 33
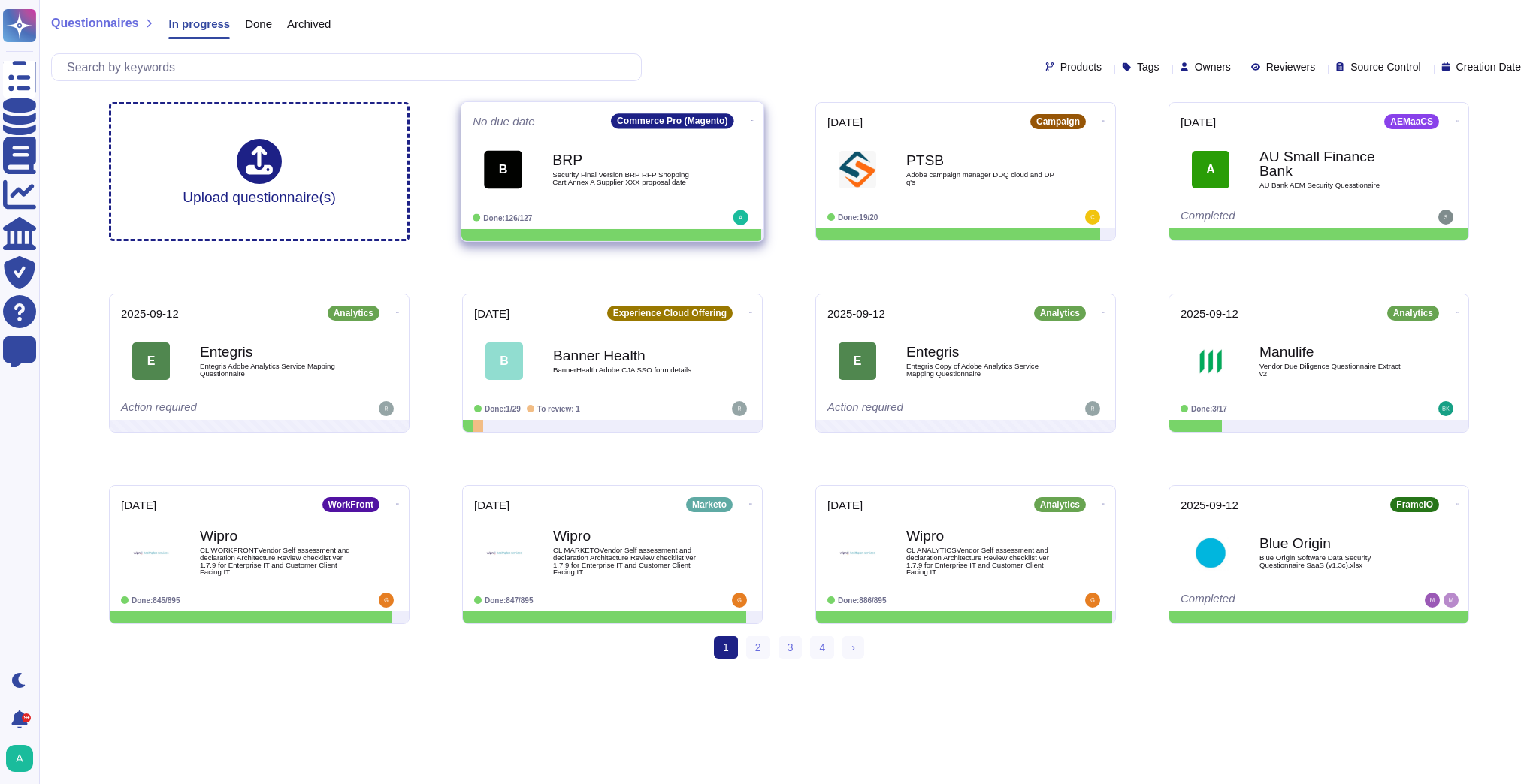
click at [751, 119] on icon at bounding box center [752, 121] width 3 height 4
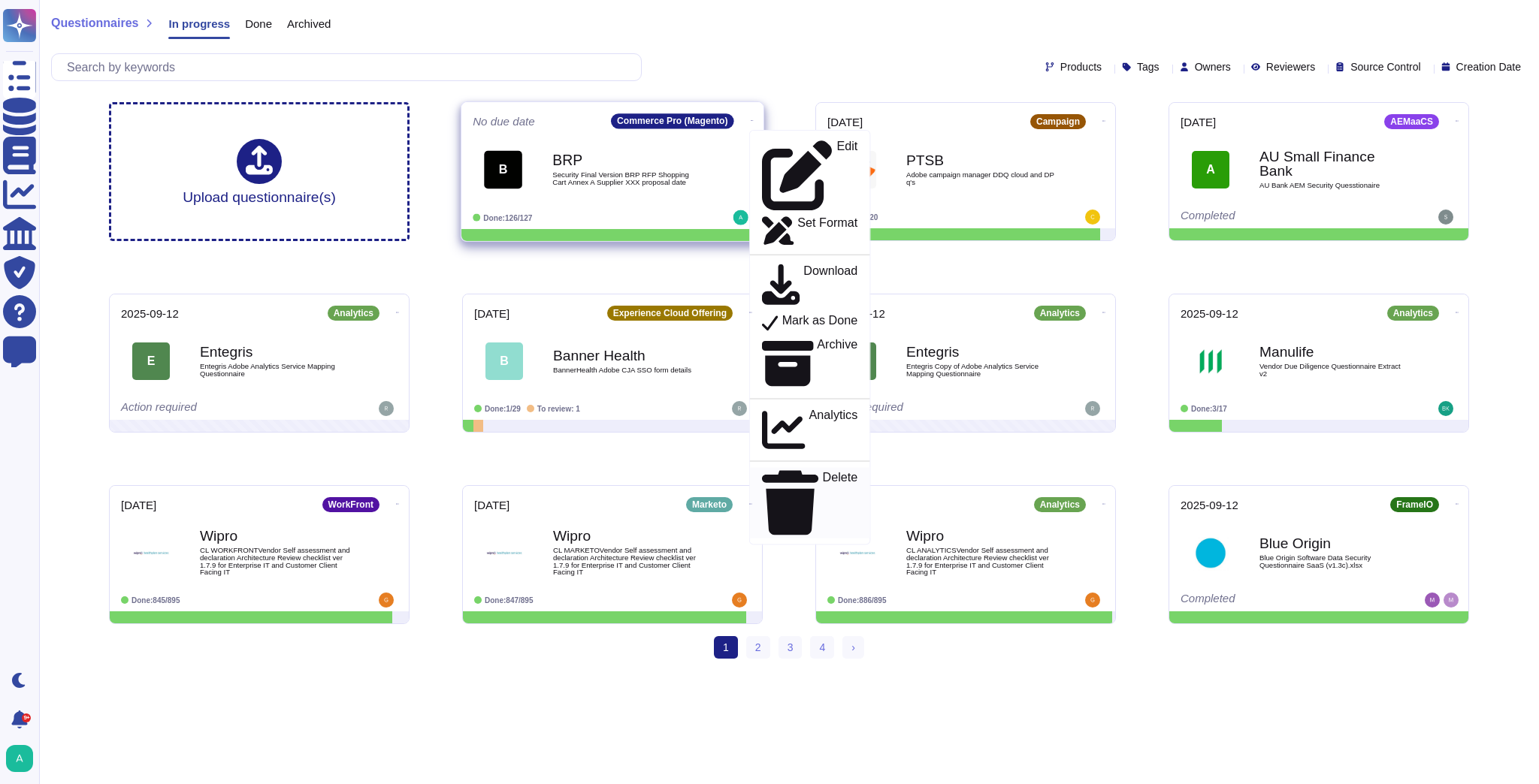
click at [823, 471] on p "Delete" at bounding box center [841, 502] width 36 height 64
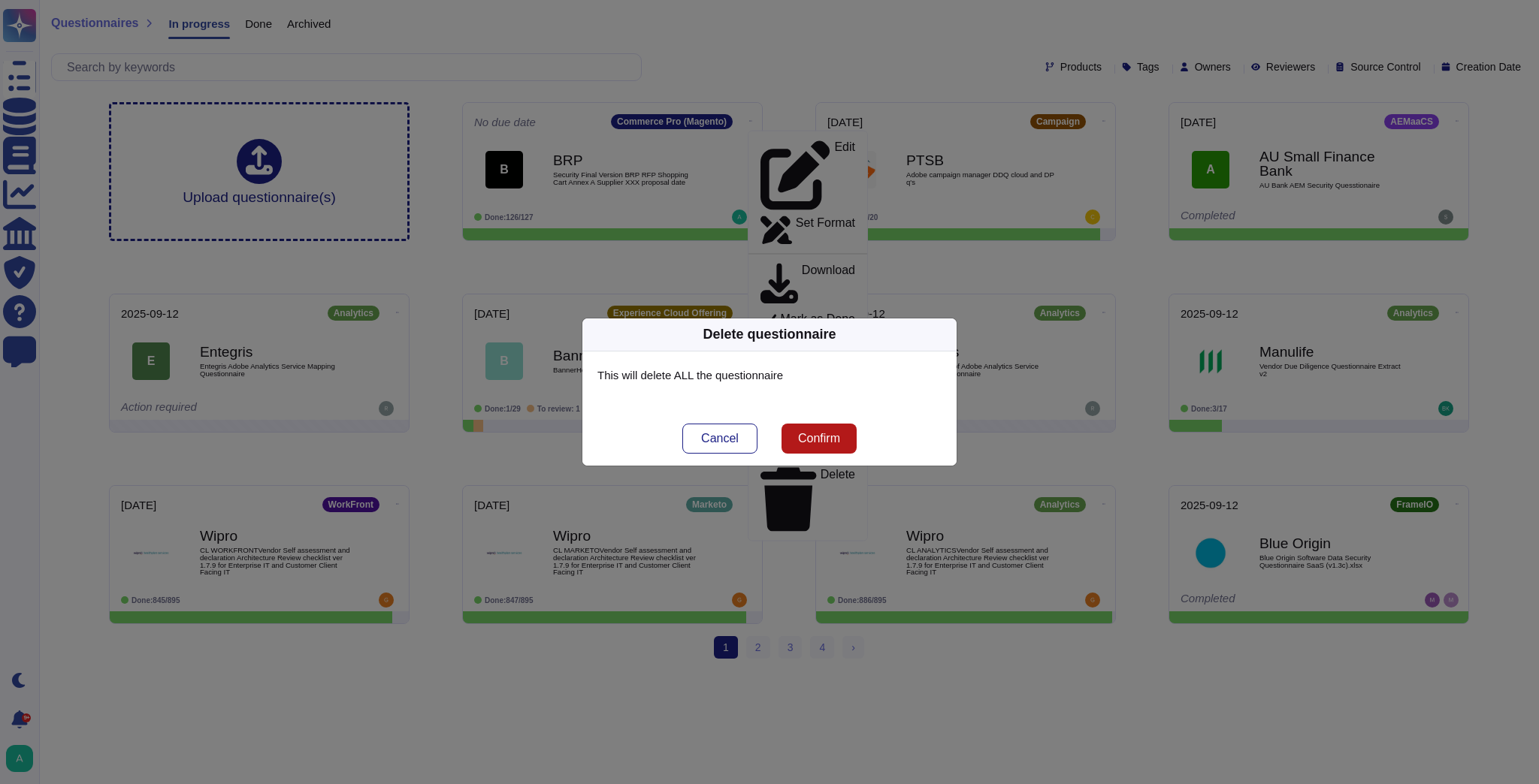
click at [833, 445] on span "Confirm" at bounding box center [819, 438] width 43 height 12
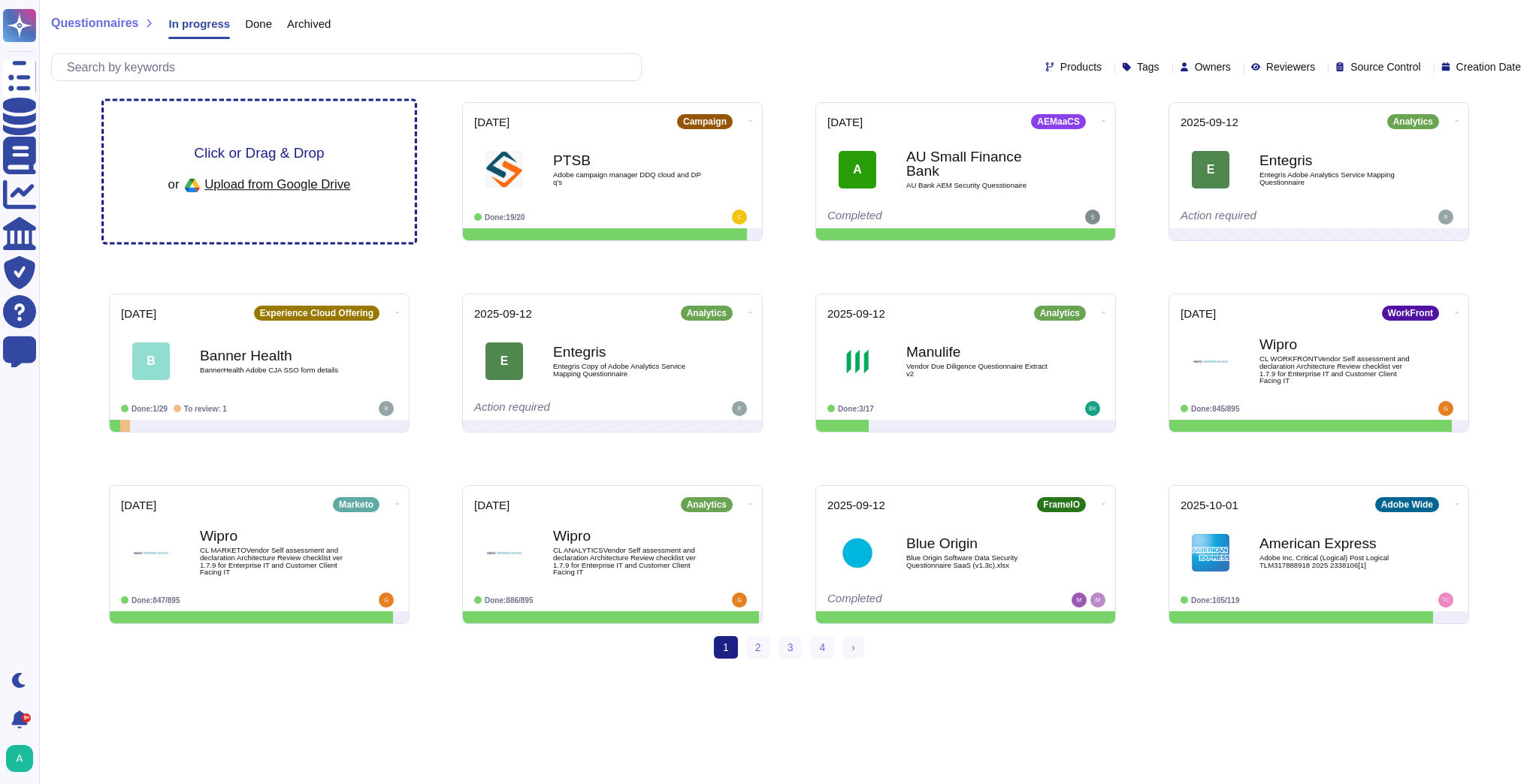
click at [277, 150] on span "Click or Drag & Drop" at bounding box center [258, 152] width 130 height 14
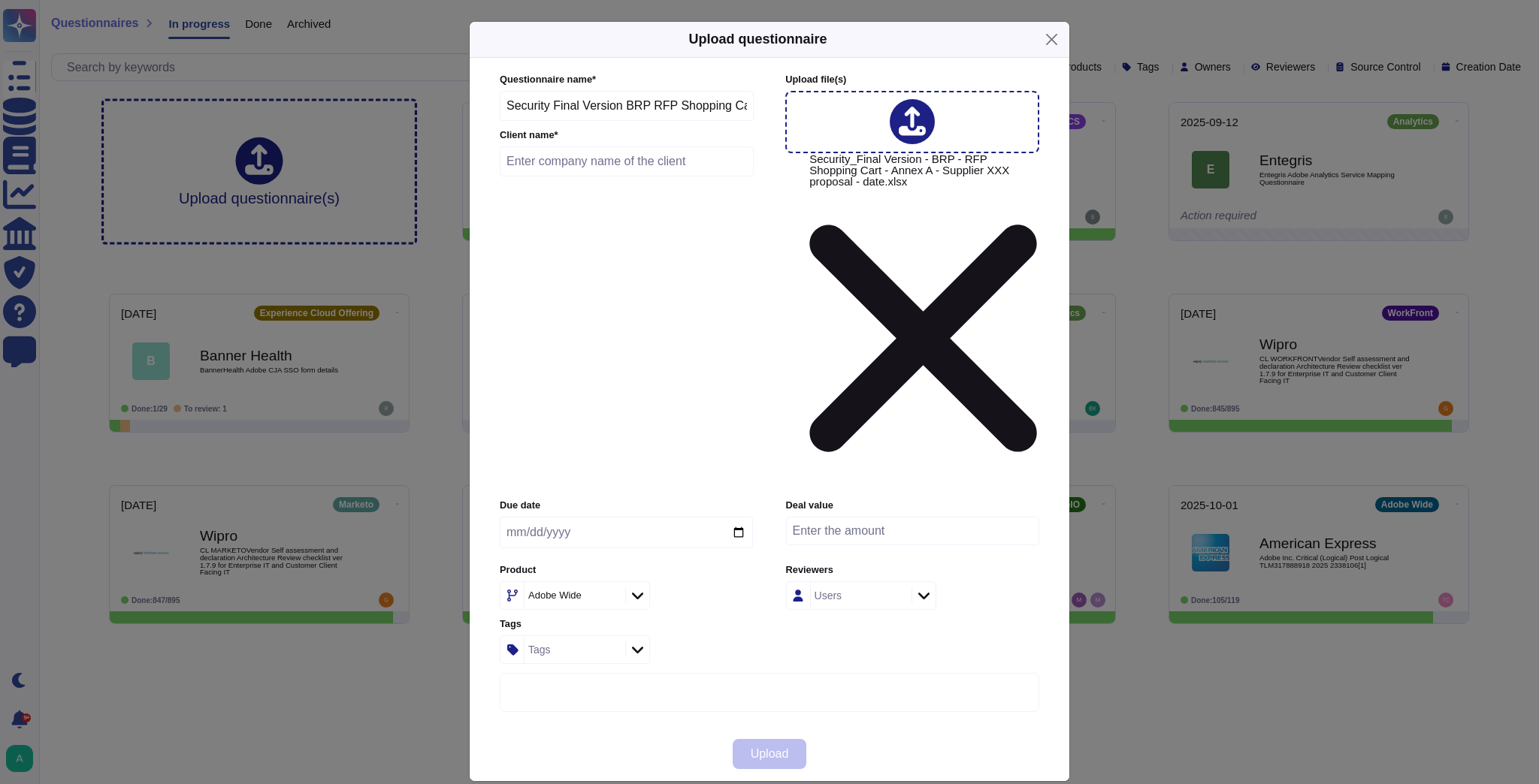
click at [570, 176] on input "text" at bounding box center [626, 161] width 254 height 30
type input "BRP"
click at [610, 596] on icon at bounding box center [610, 596] width 0 height 0
click at [633, 588] on icon at bounding box center [637, 595] width 11 height 15
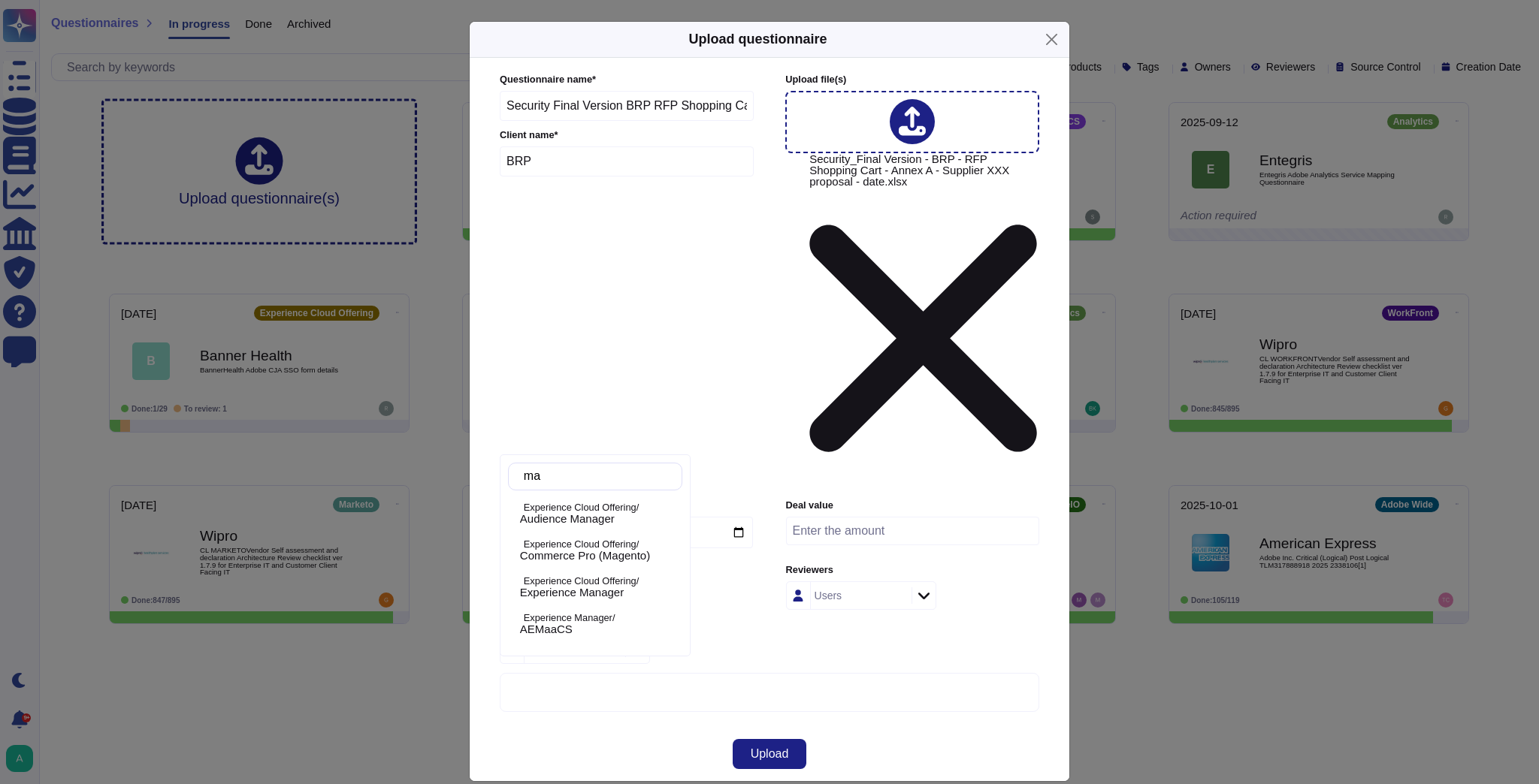
type input "mag"
click at [620, 514] on span "Commerce Pro (Magento)" at bounding box center [585, 519] width 130 height 14
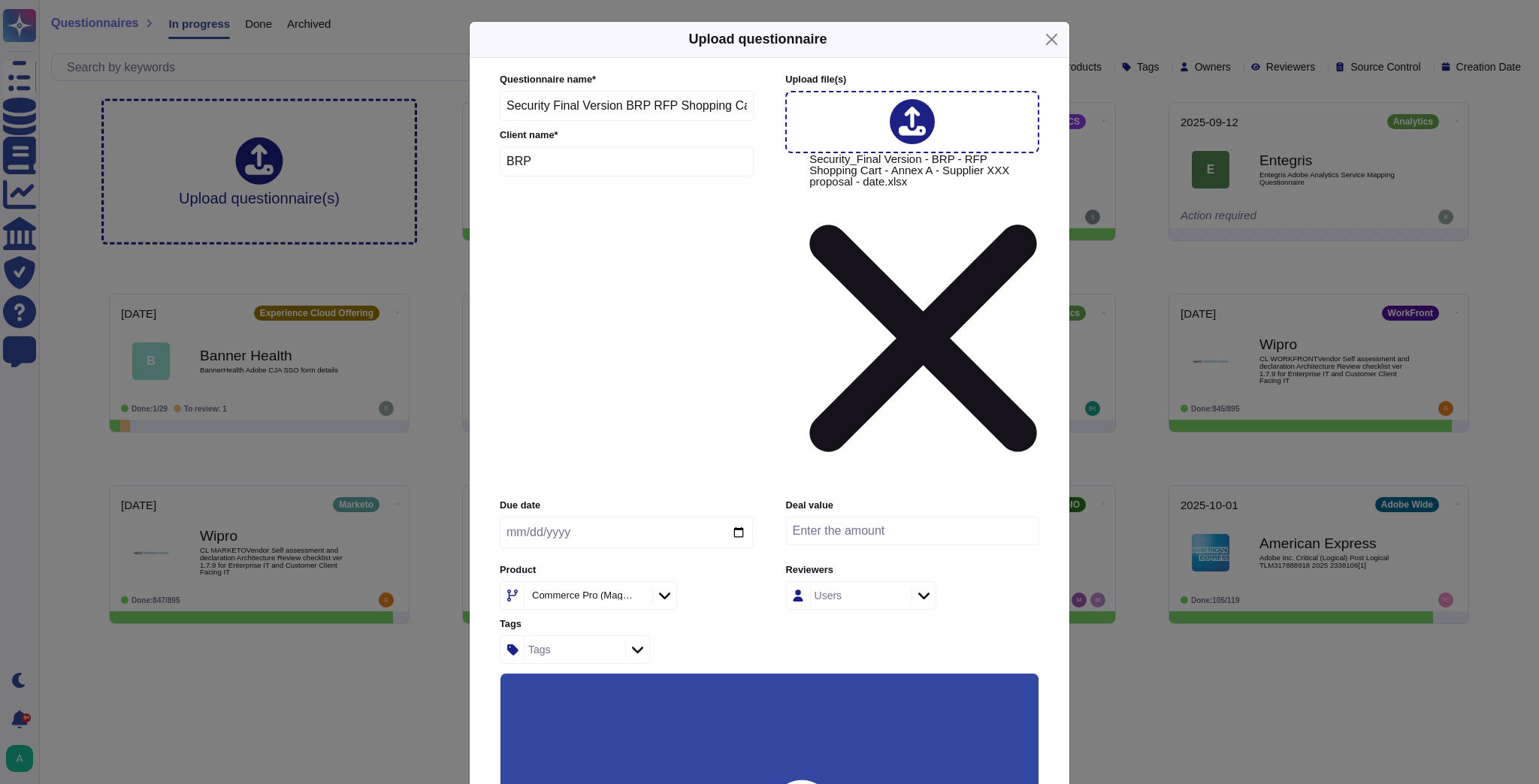
click at [0, 0] on input "Use this questionnaire as a source of suggestions" at bounding box center [0, 0] width 0 height 0
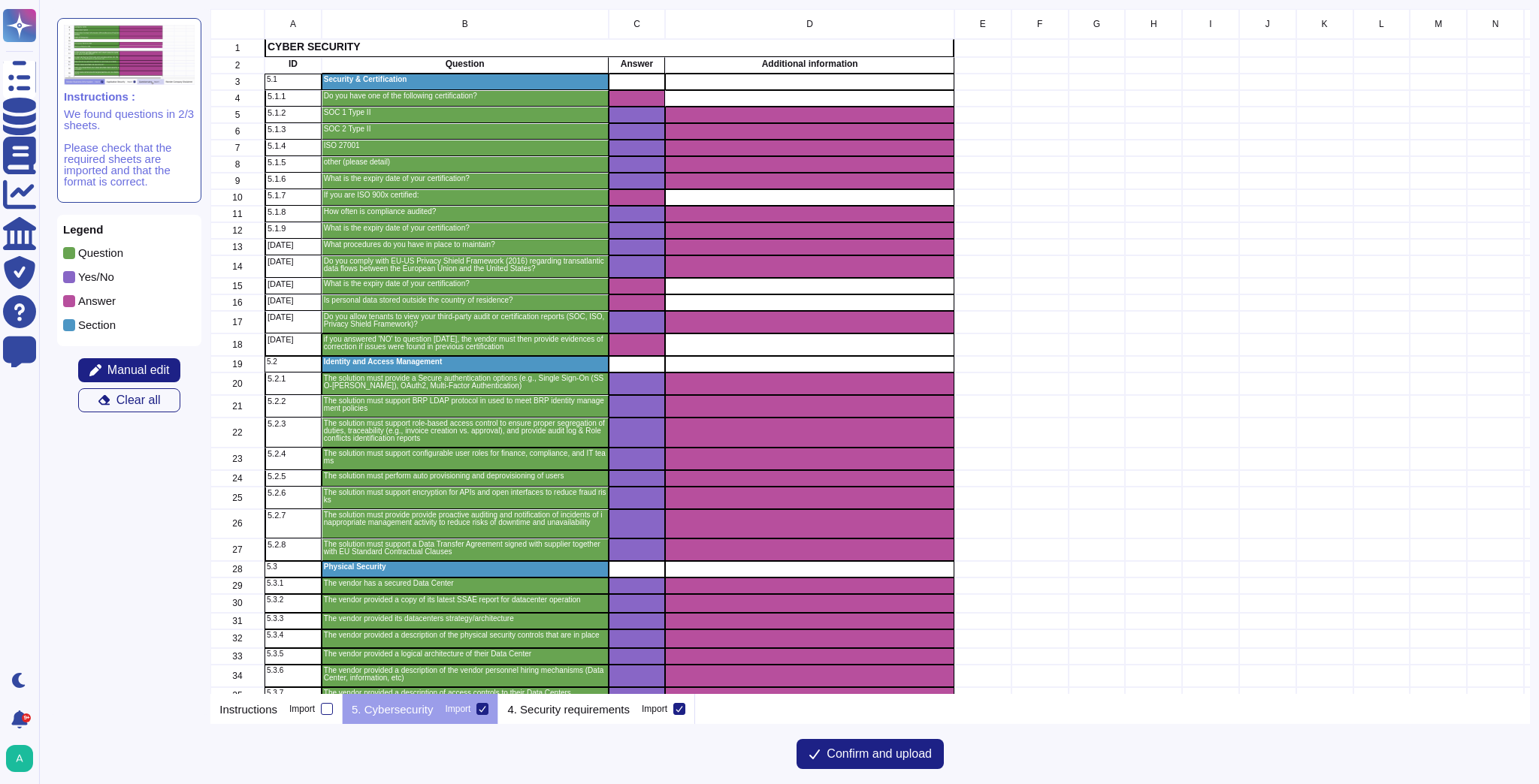
scroll to position [676, 1310]
click at [128, 364] on span "Manual edit" at bounding box center [138, 370] width 62 height 12
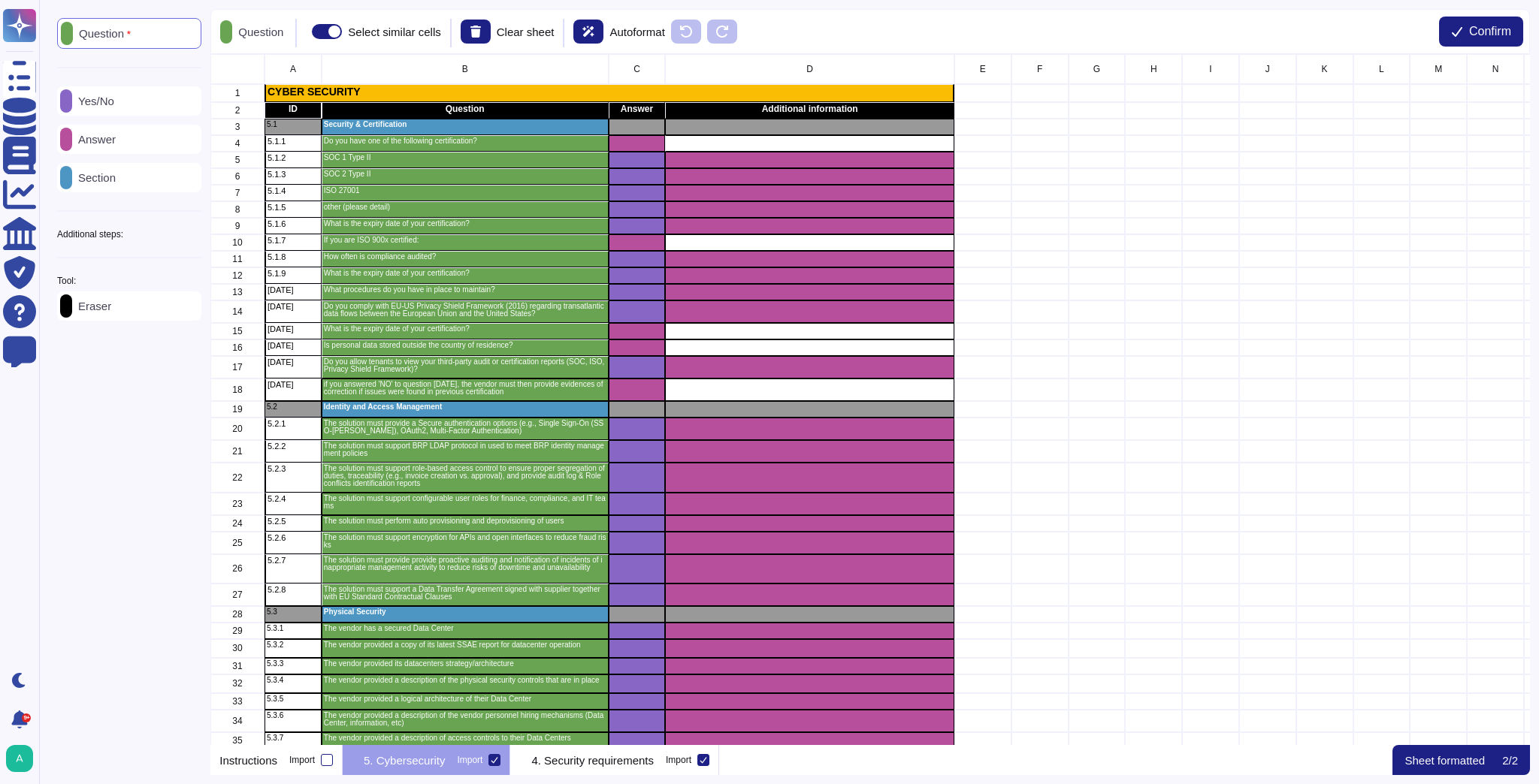
scroll to position [682, 1310]
click at [106, 142] on p "Answer" at bounding box center [94, 138] width 44 height 11
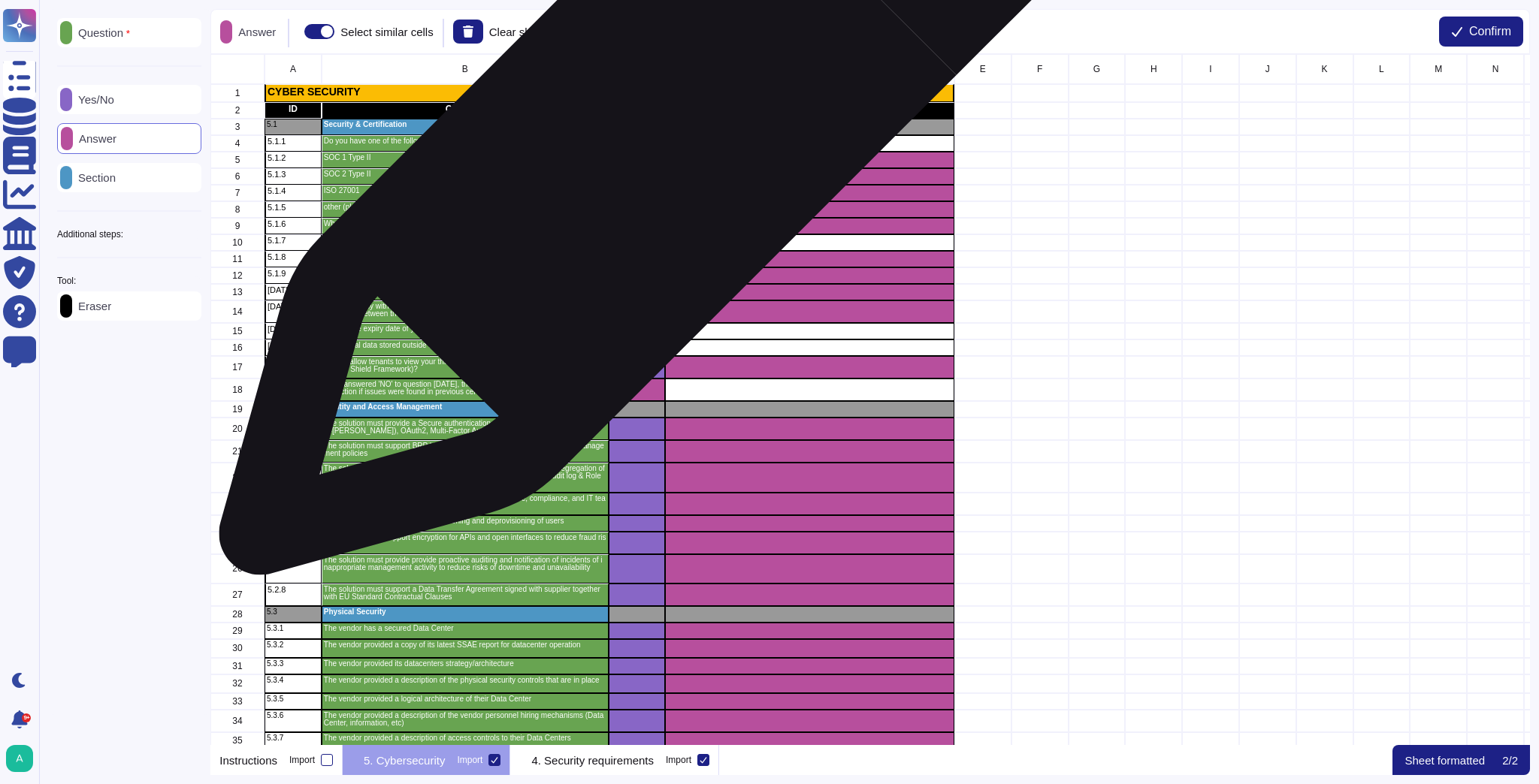
click at [653, 142] on div "grid" at bounding box center [637, 143] width 57 height 17
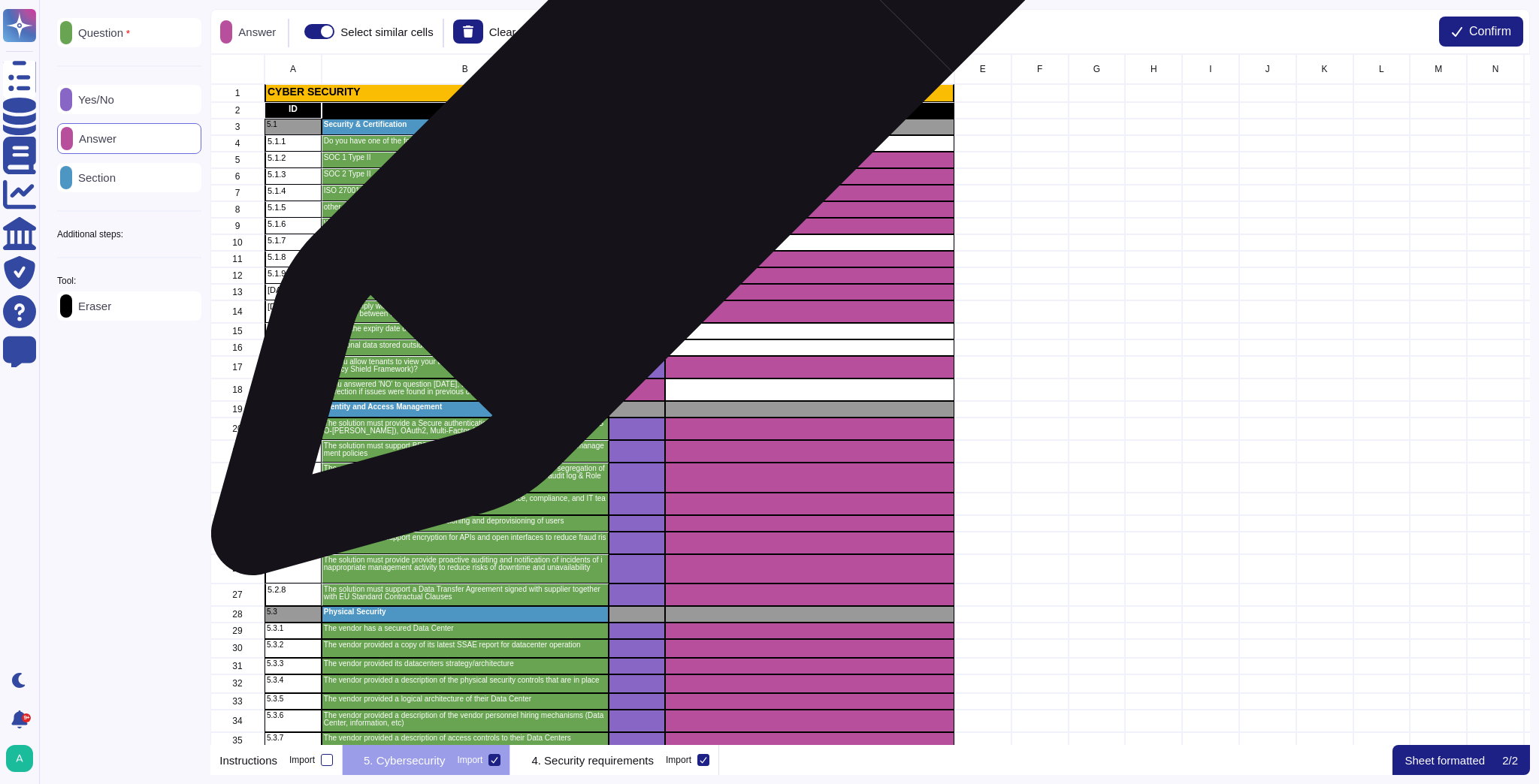
click at [648, 140] on div "grid" at bounding box center [637, 143] width 57 height 17
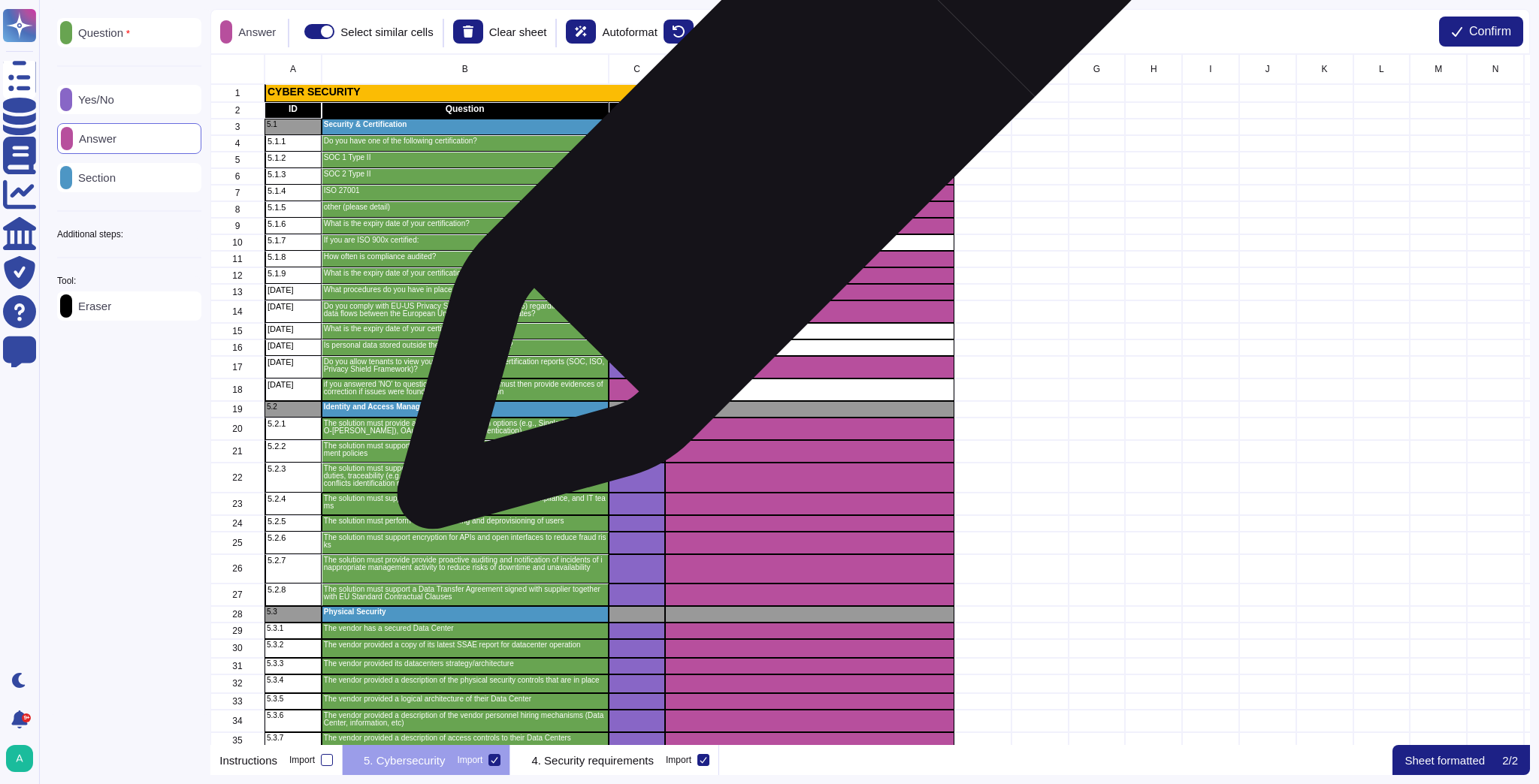
click at [771, 156] on div "grid" at bounding box center [810, 159] width 289 height 17
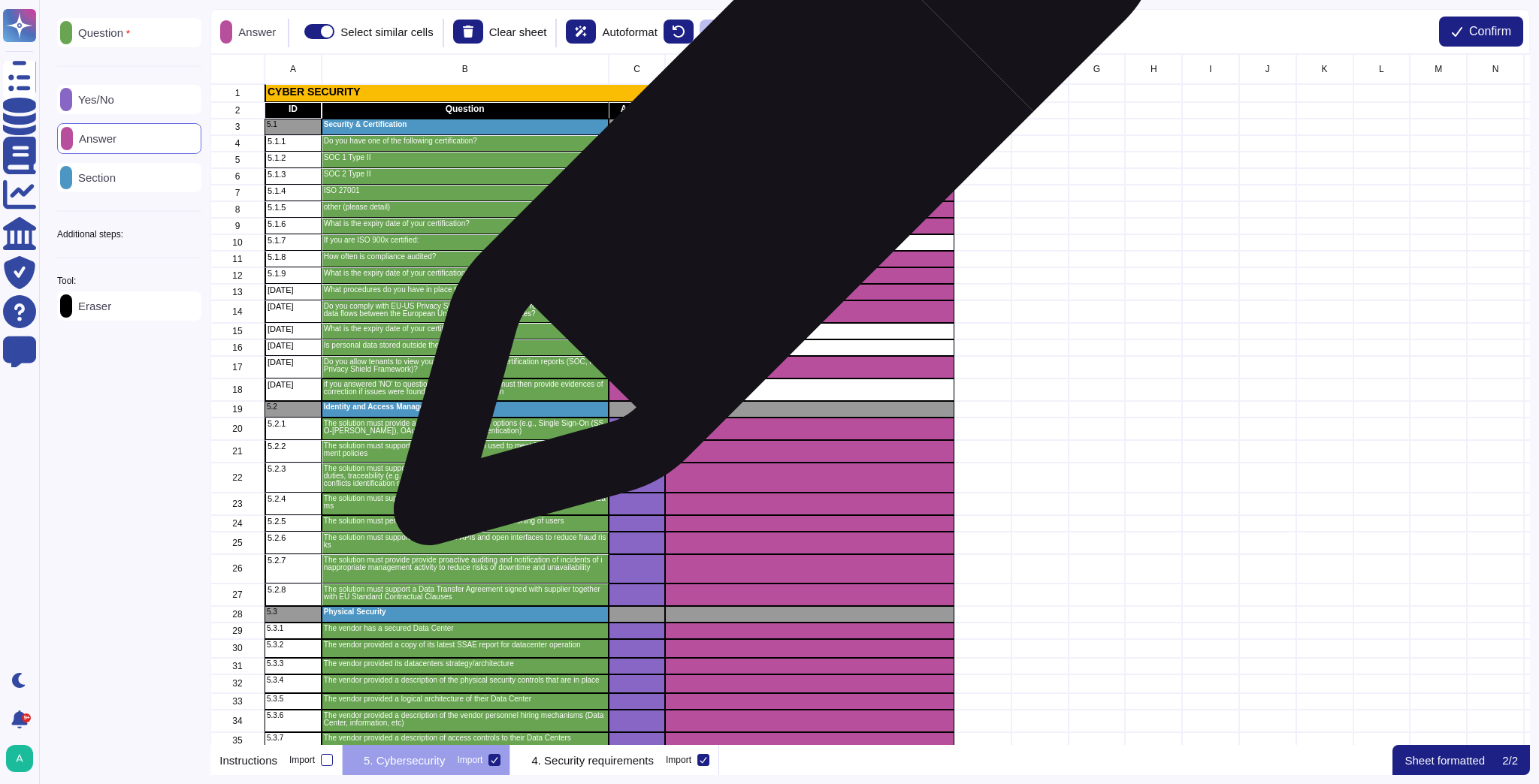
click at [770, 171] on div "grid" at bounding box center [810, 176] width 289 height 17
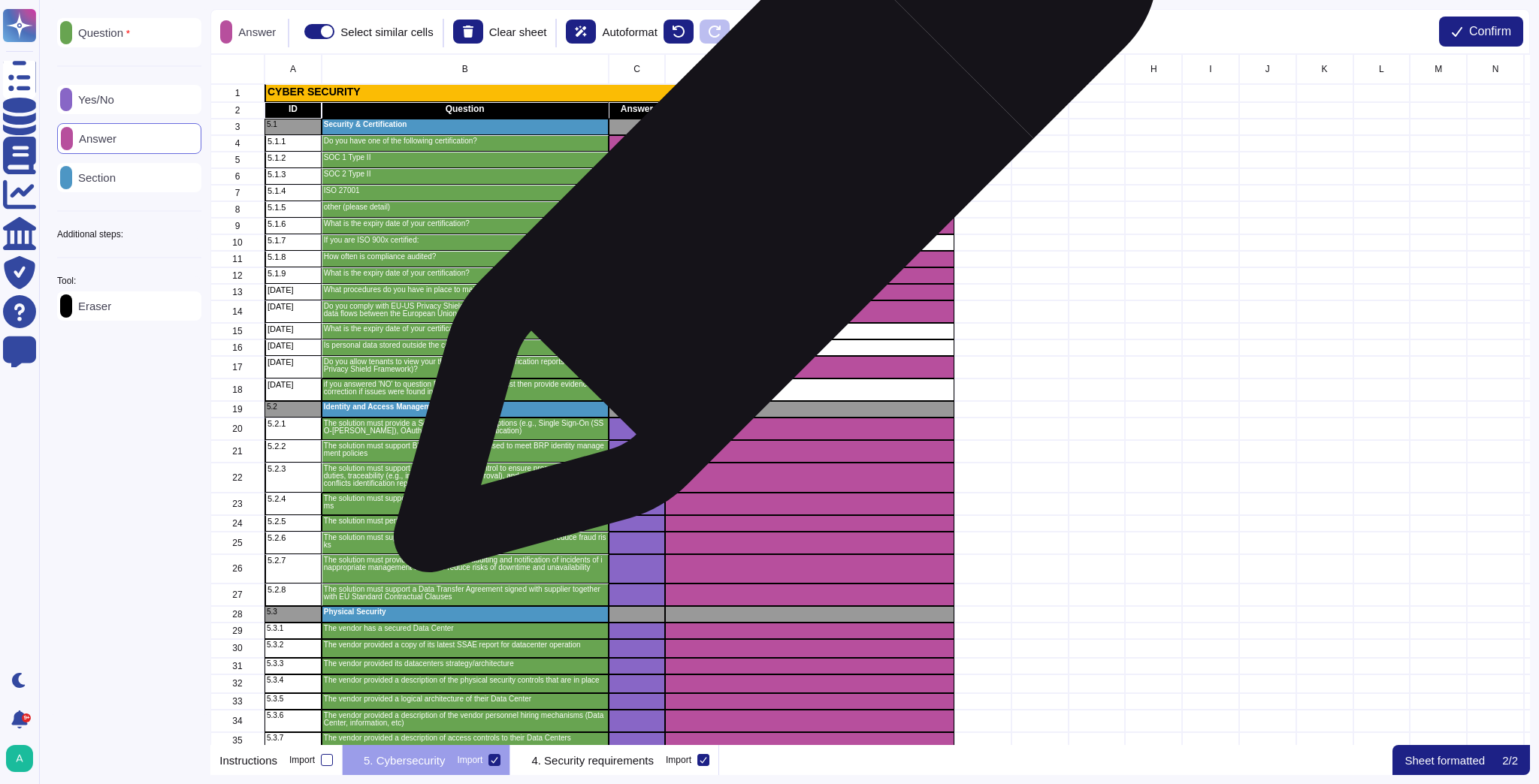
click at [770, 199] on div "grid" at bounding box center [810, 193] width 289 height 17
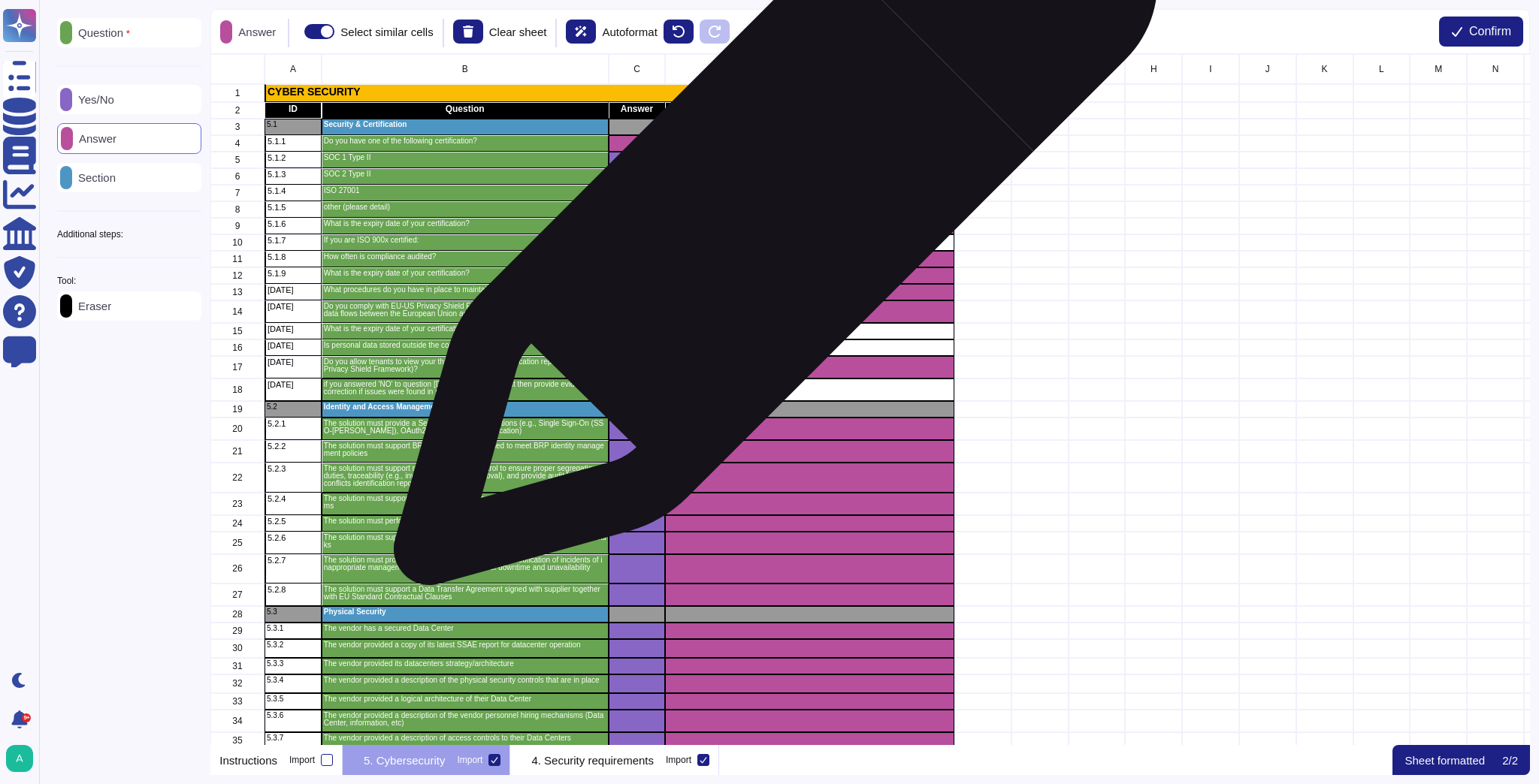
click at [770, 212] on div "grid" at bounding box center [810, 210] width 289 height 17
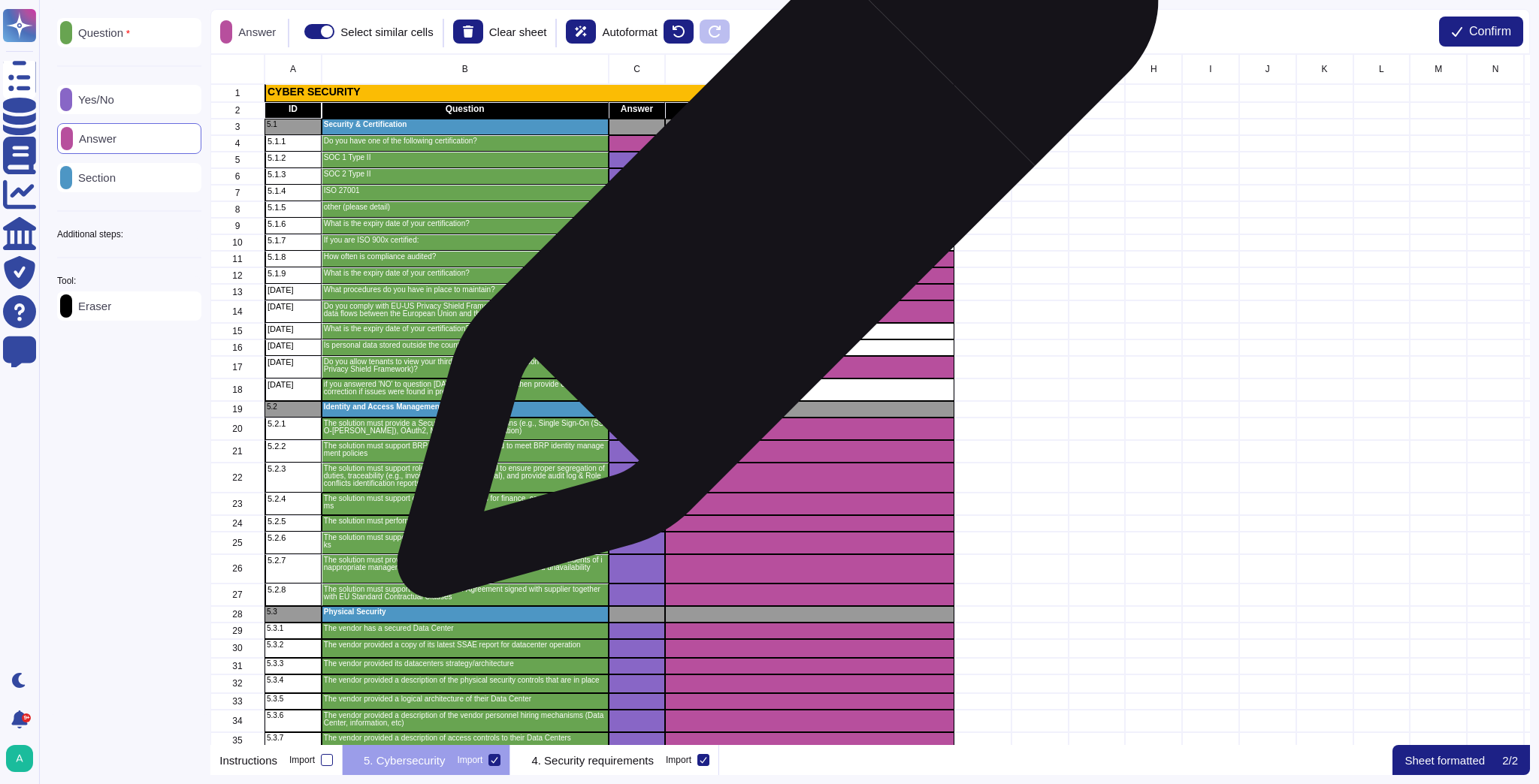
click at [771, 225] on div "grid" at bounding box center [810, 225] width 289 height 17
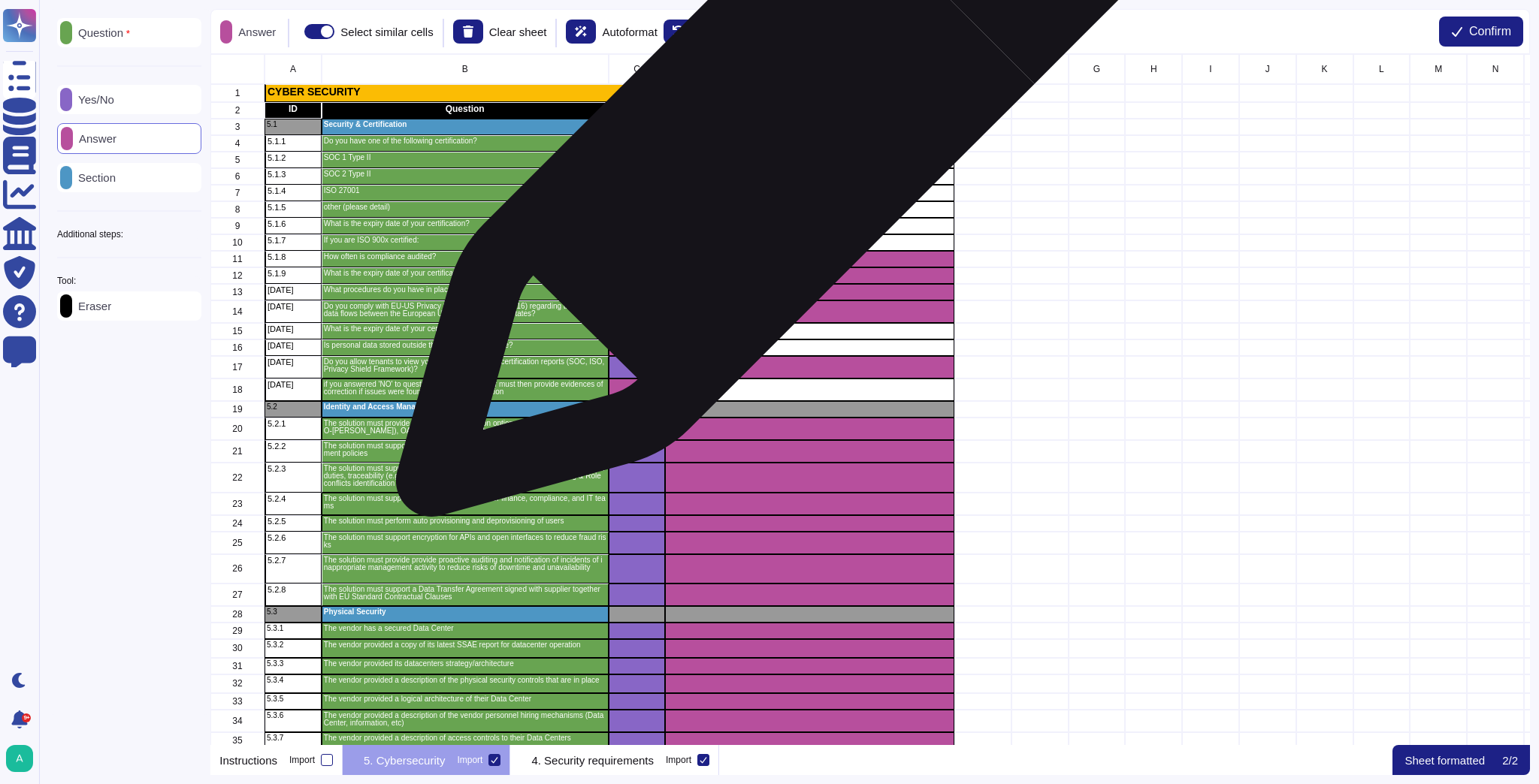
click at [770, 143] on div "grid" at bounding box center [810, 143] width 289 height 17
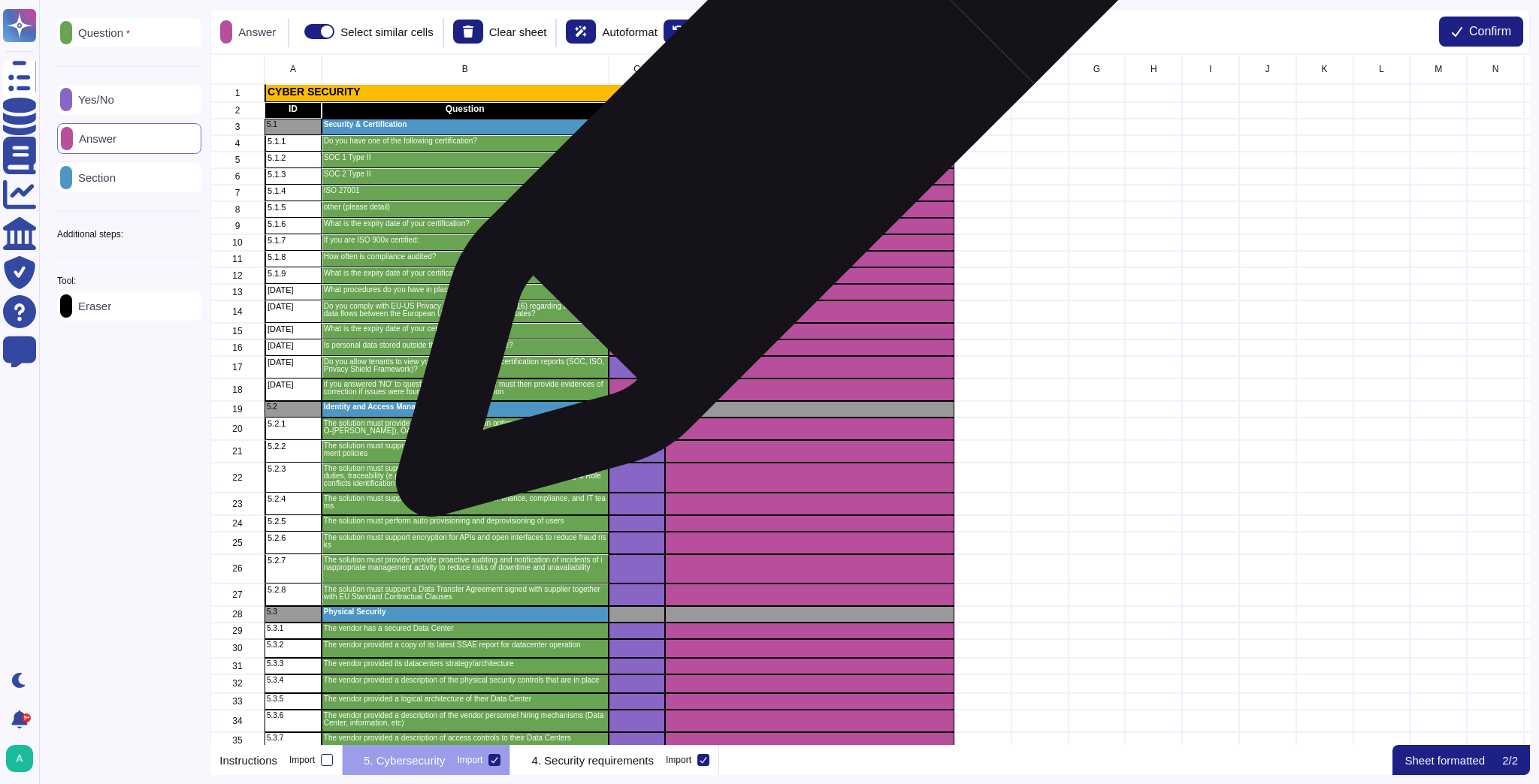
click at [770, 143] on div "grid" at bounding box center [810, 143] width 289 height 17
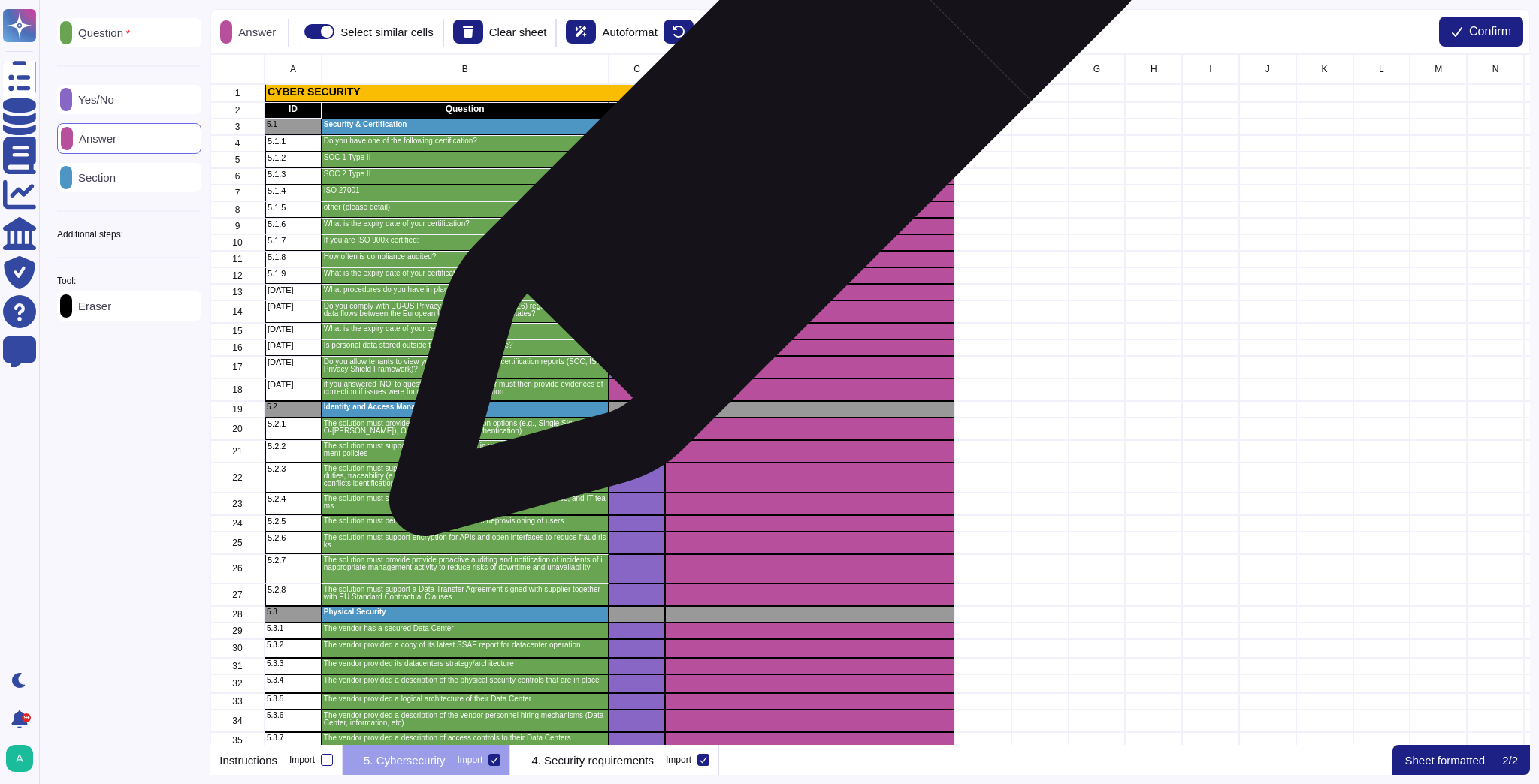
click at [767, 161] on div "grid" at bounding box center [810, 159] width 289 height 17
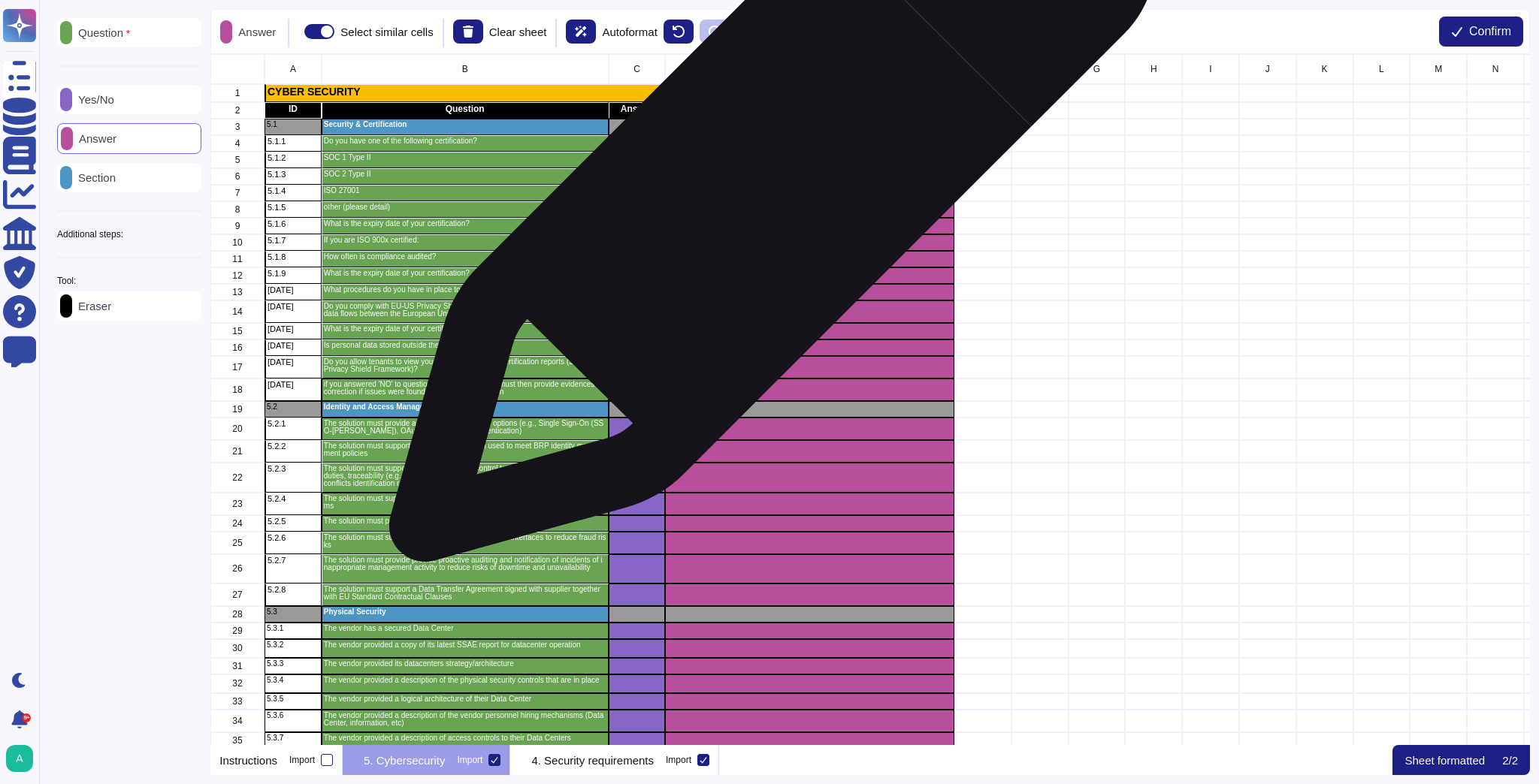
click at [767, 186] on div "grid" at bounding box center [810, 193] width 289 height 17
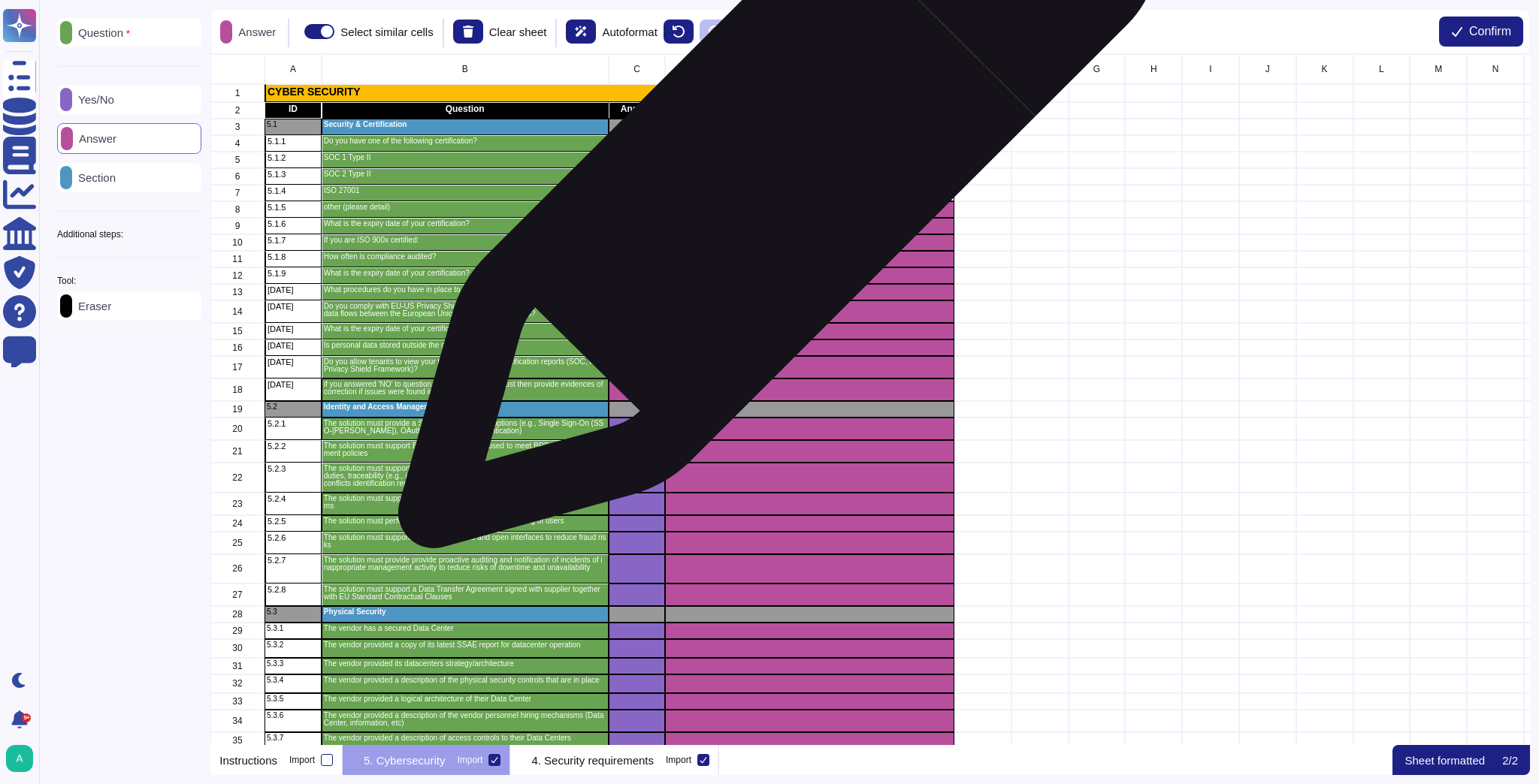
click at [772, 176] on div "grid" at bounding box center [810, 176] width 289 height 17
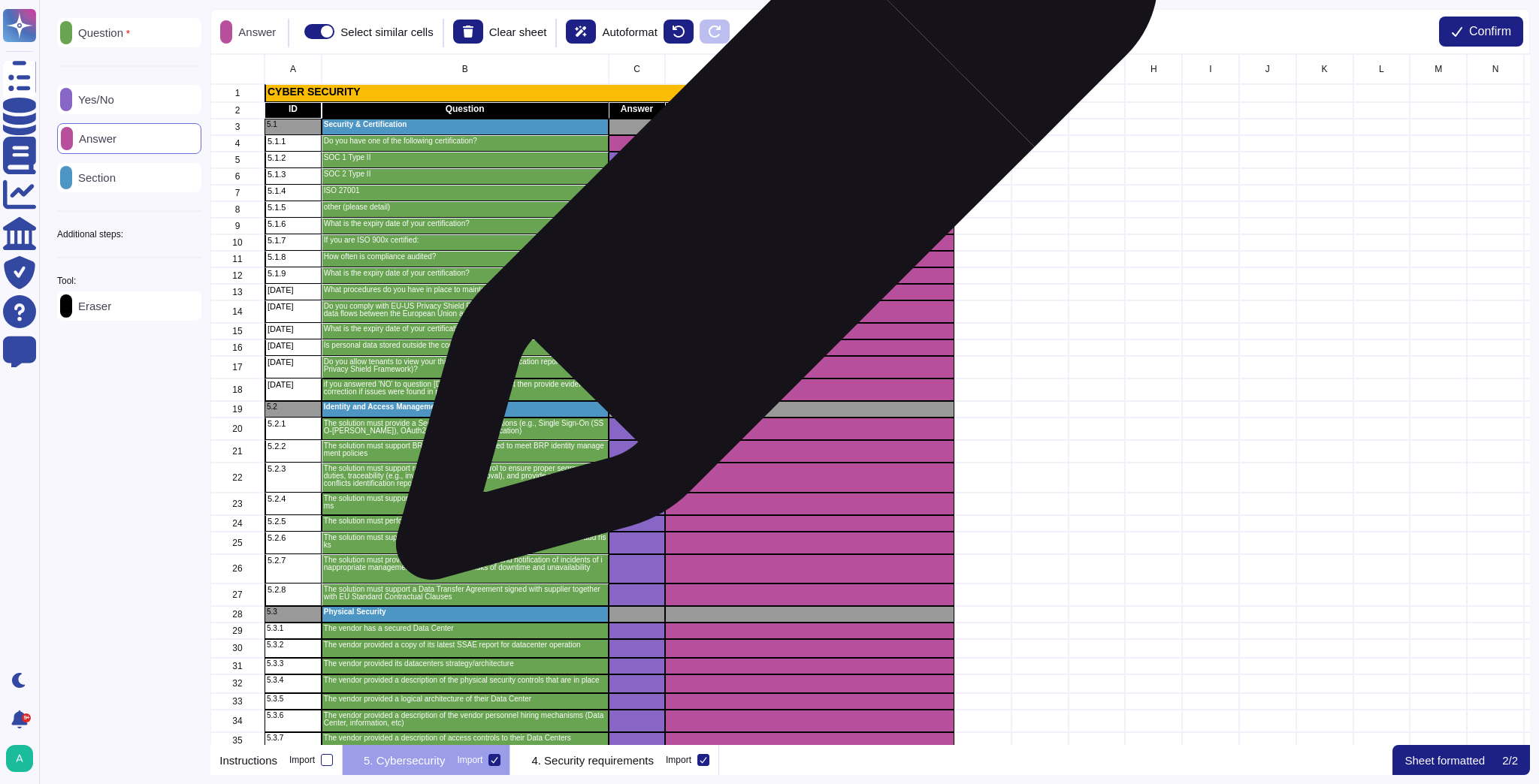
click at [770, 207] on div "grid" at bounding box center [810, 210] width 289 height 17
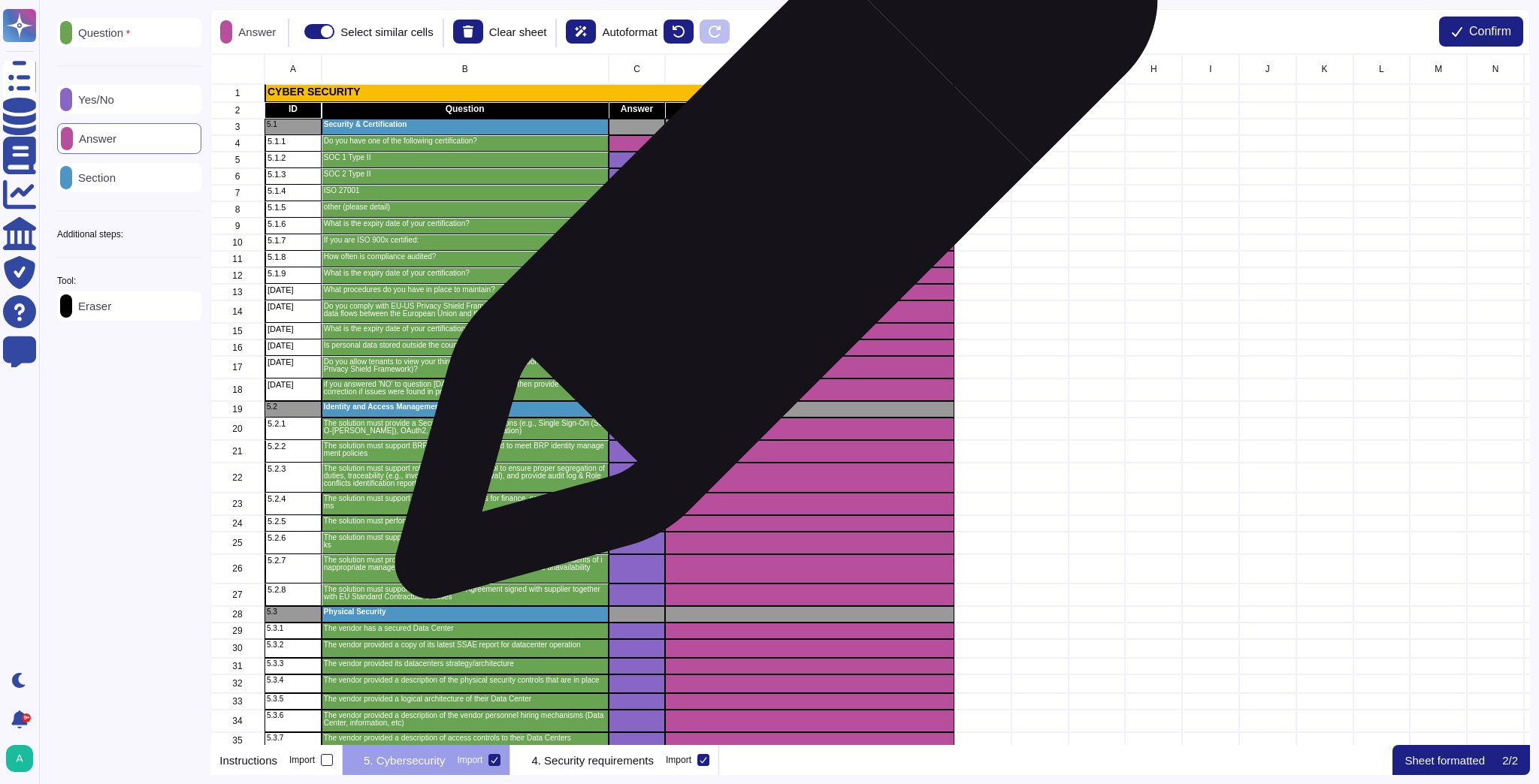
click at [770, 225] on div "grid" at bounding box center [810, 225] width 289 height 17
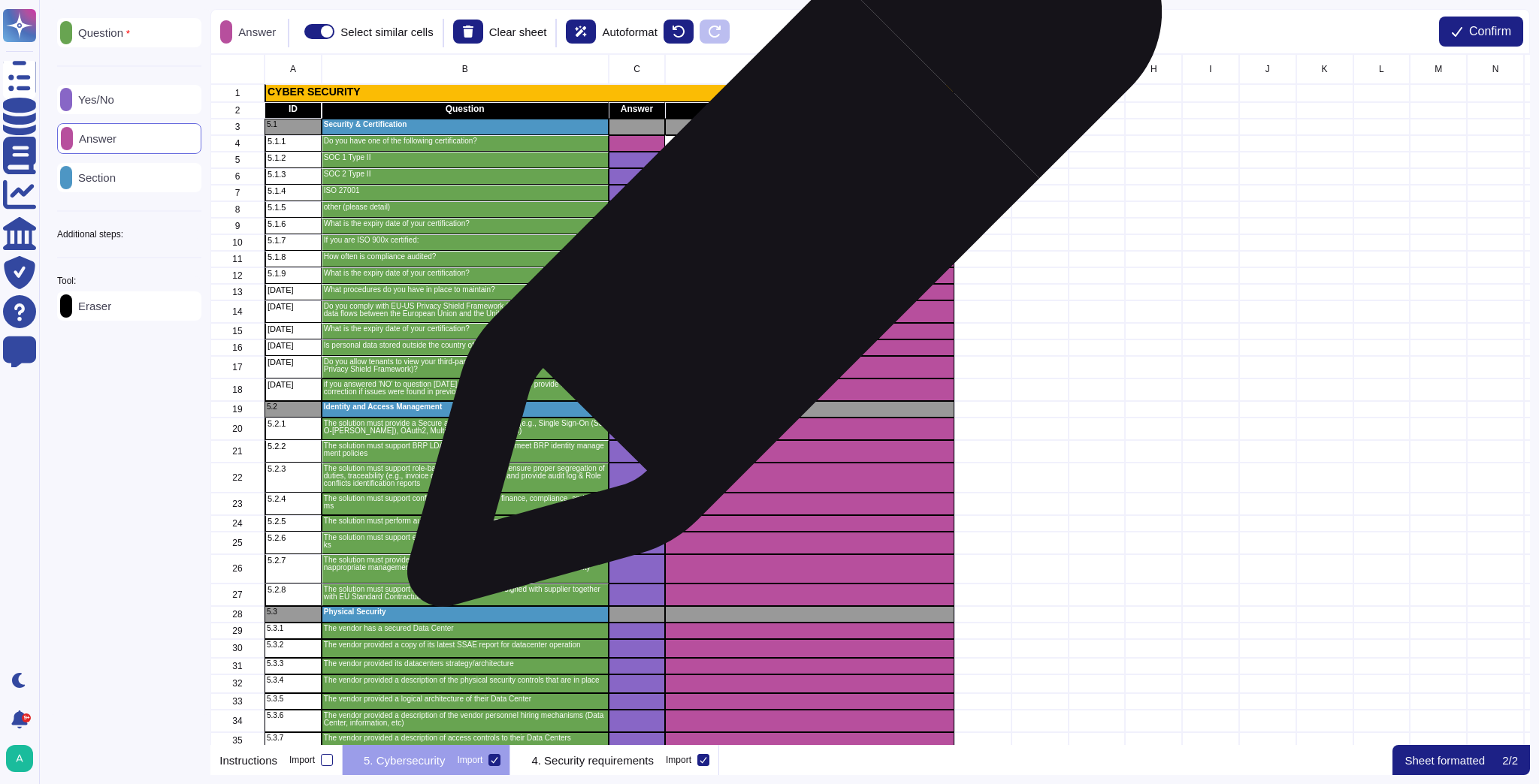
drag, startPoint x: 771, startPoint y: 239, endPoint x: 778, endPoint y: 235, distance: 8.1
click at [778, 235] on div "grid" at bounding box center [810, 242] width 289 height 17
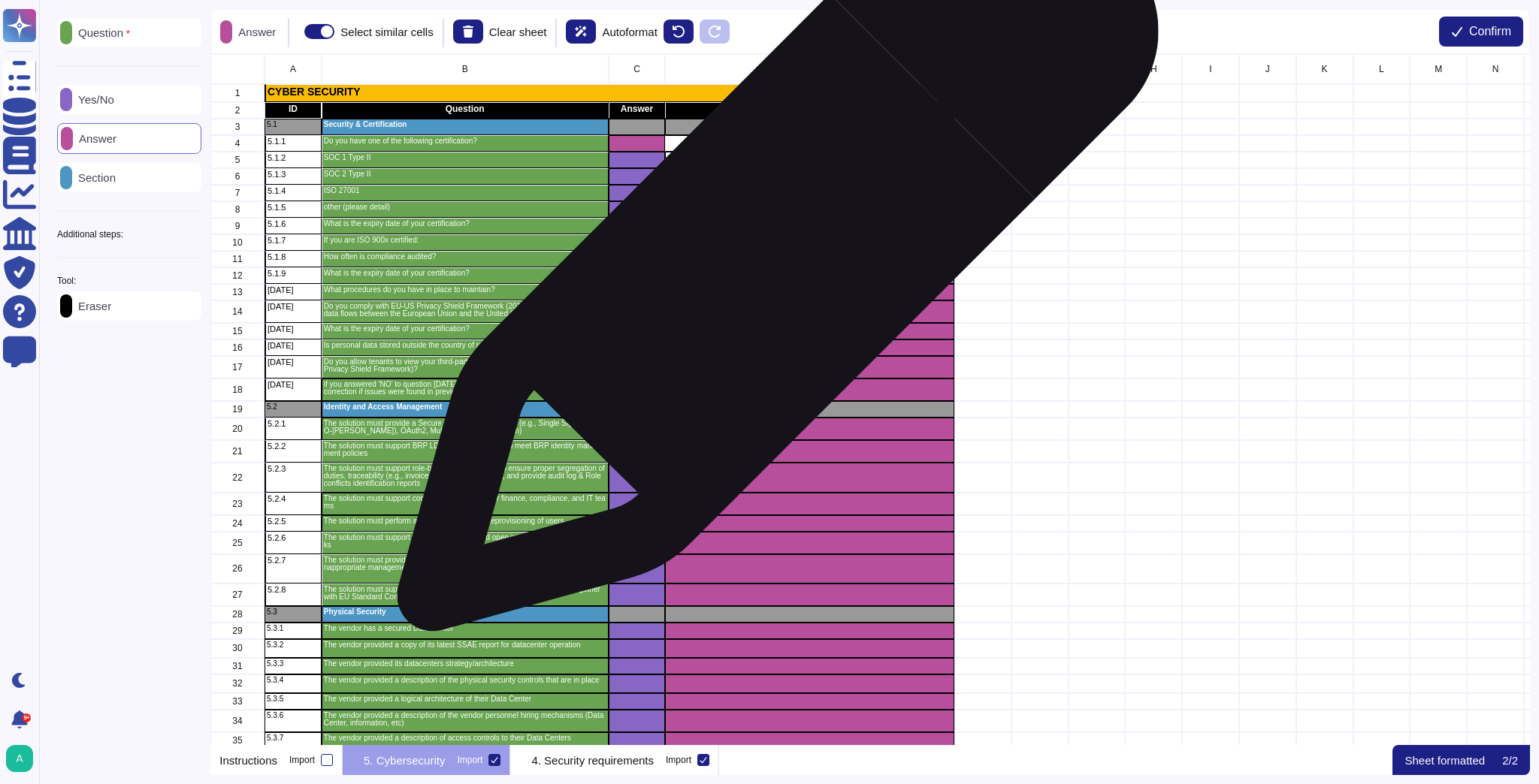
click at [771, 258] on div "grid" at bounding box center [810, 259] width 289 height 17
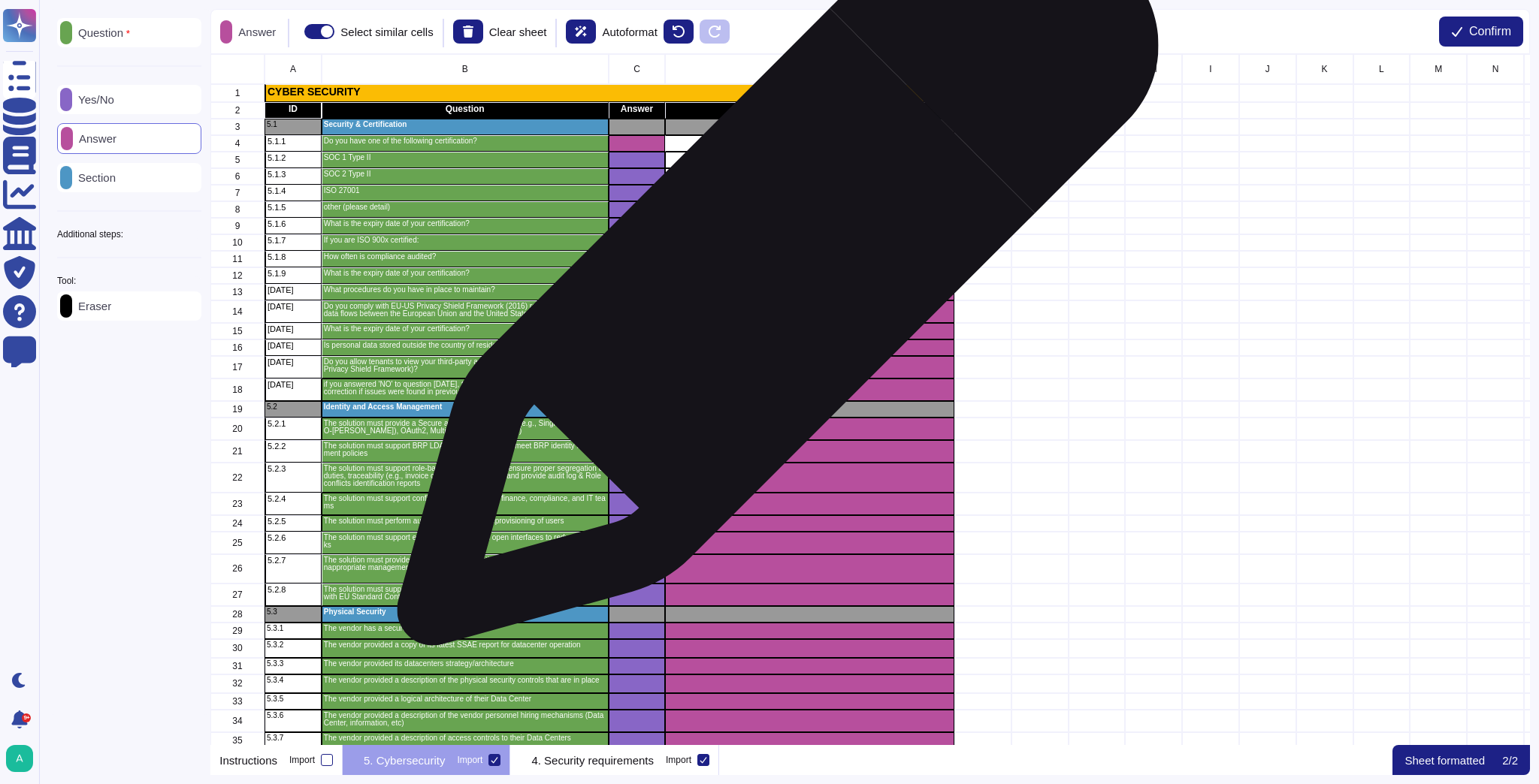
click at [771, 273] on div "grid" at bounding box center [810, 275] width 289 height 17
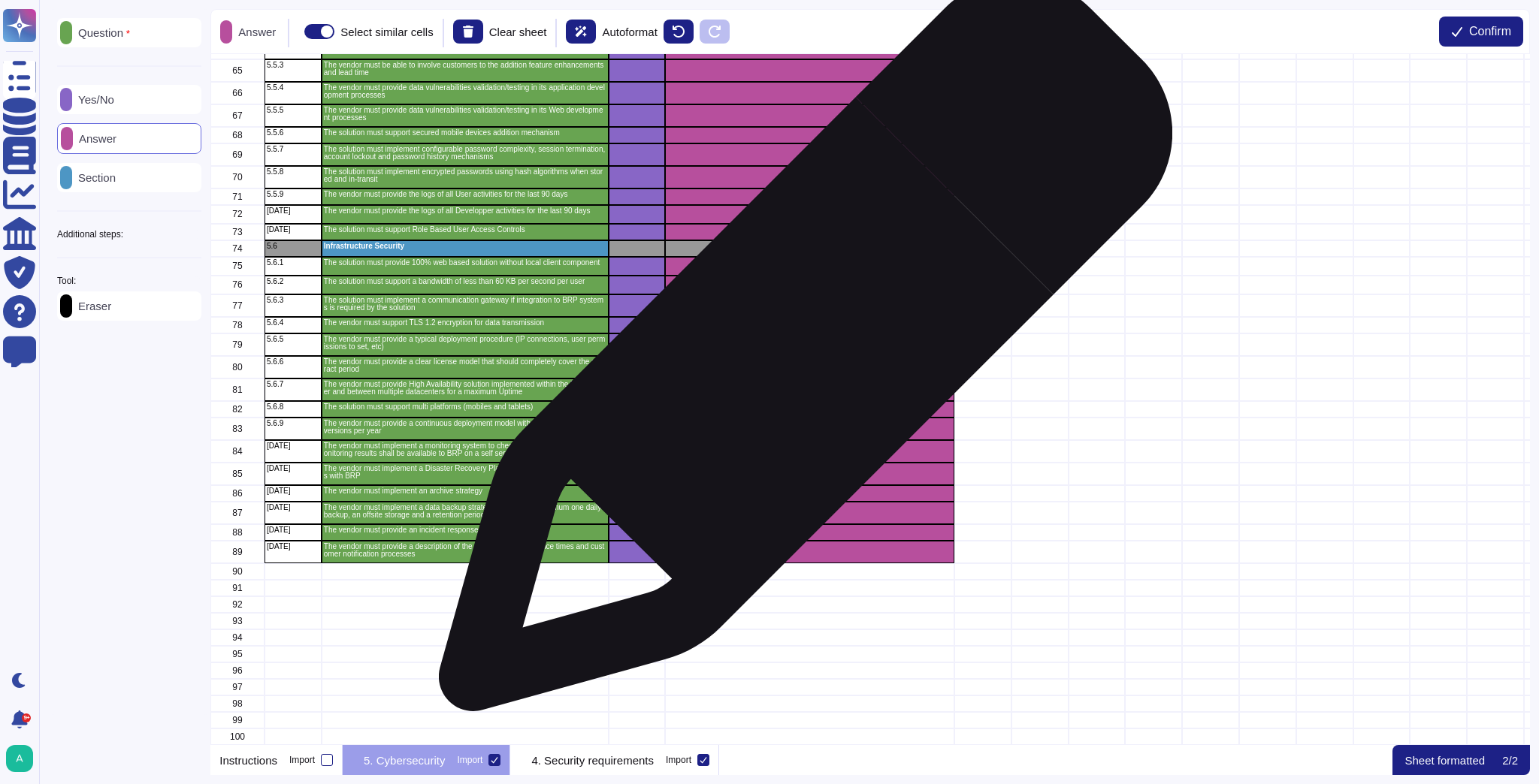
scroll to position [1275, 0]
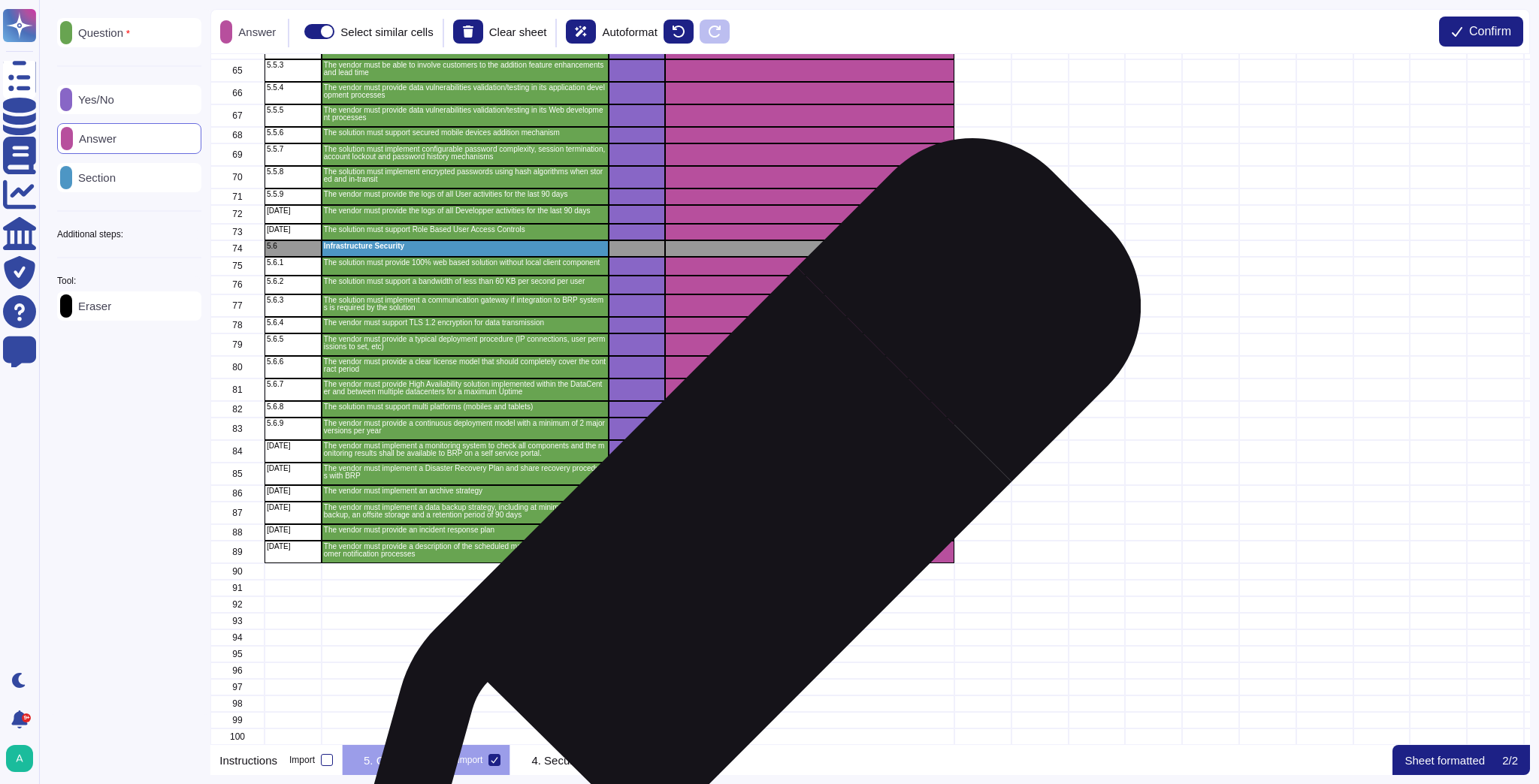
click at [736, 544] on div "grid" at bounding box center [810, 552] width 289 height 23
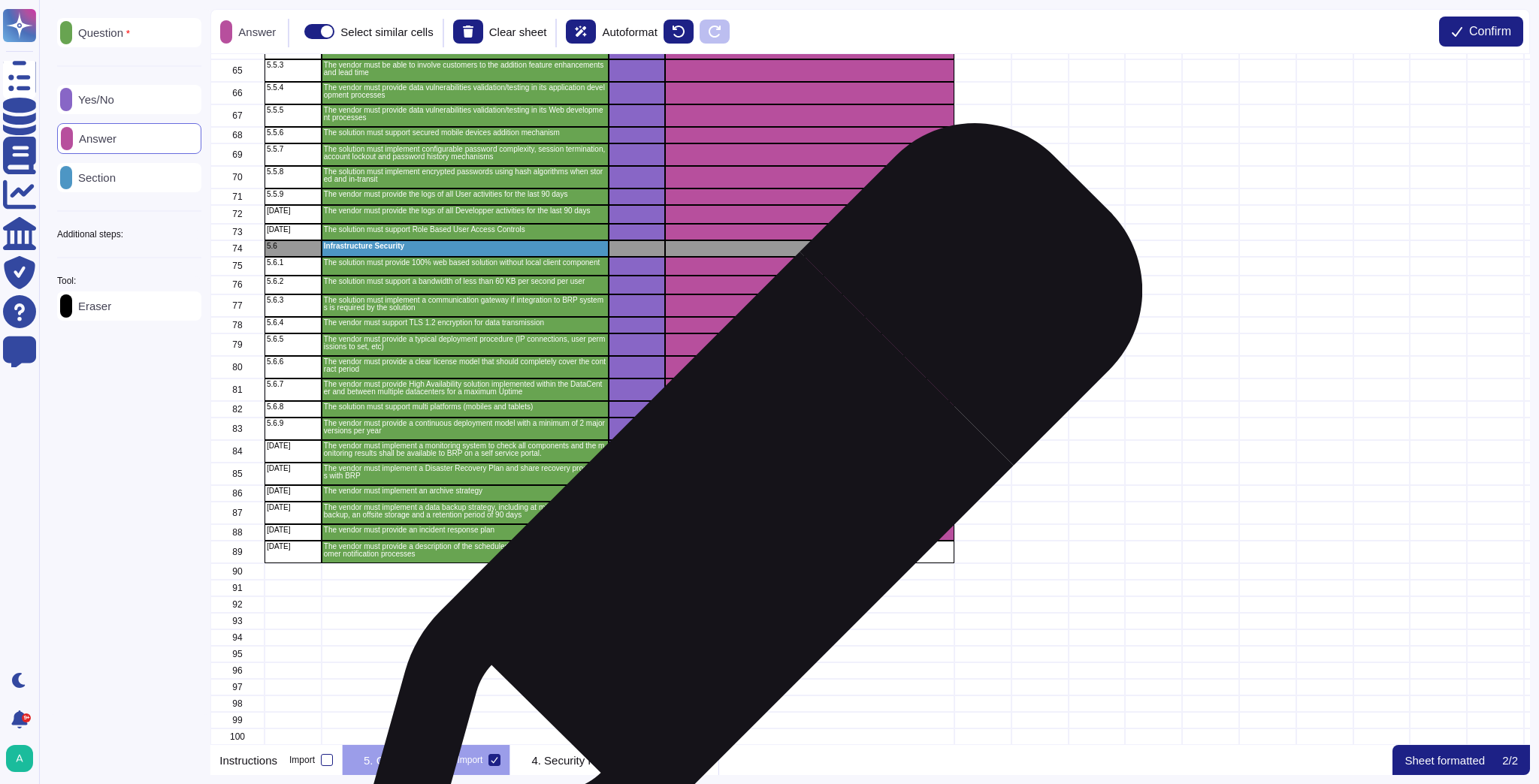
click at [739, 527] on div "grid" at bounding box center [810, 532] width 289 height 17
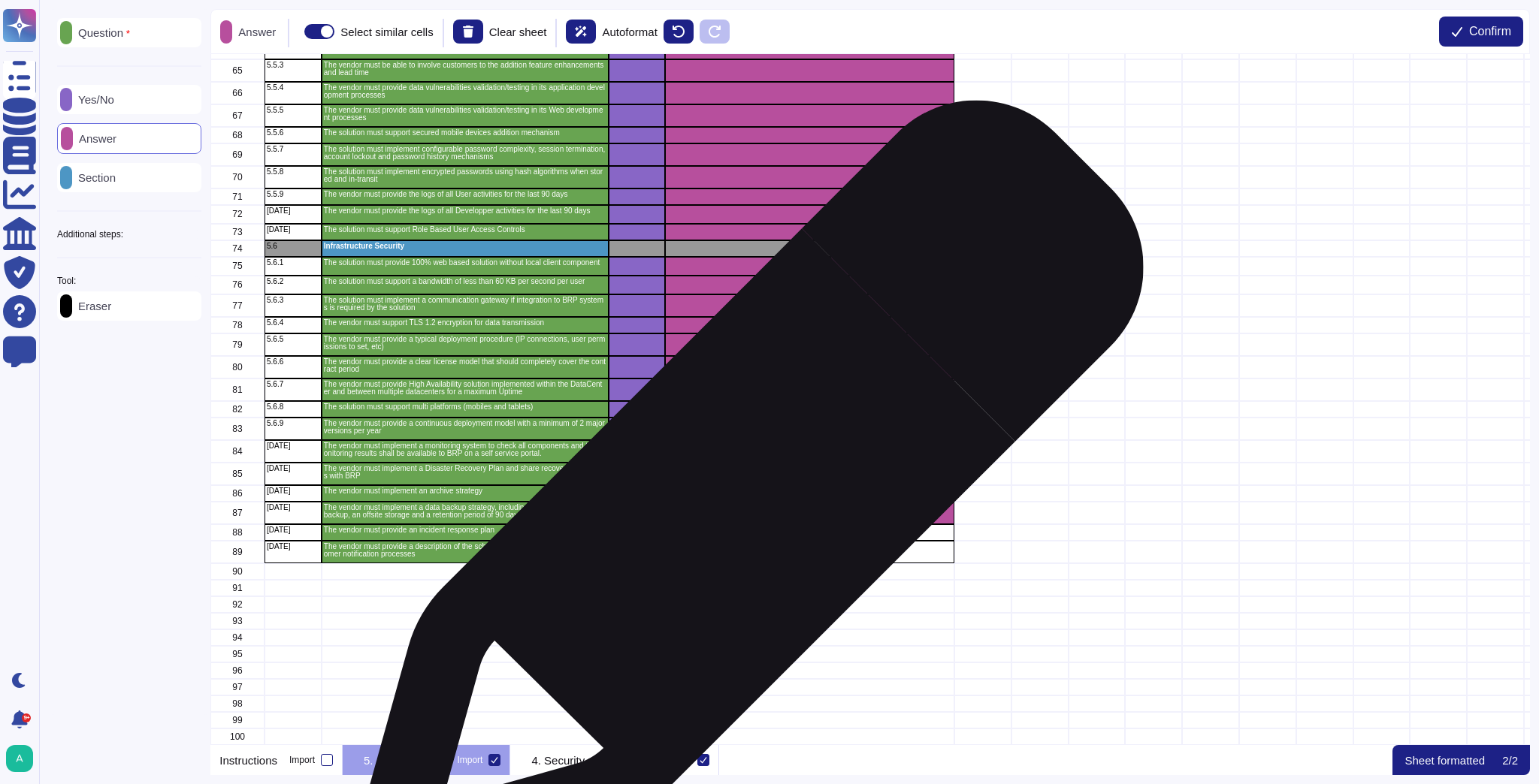
click at [742, 503] on div "grid" at bounding box center [810, 512] width 289 height 23
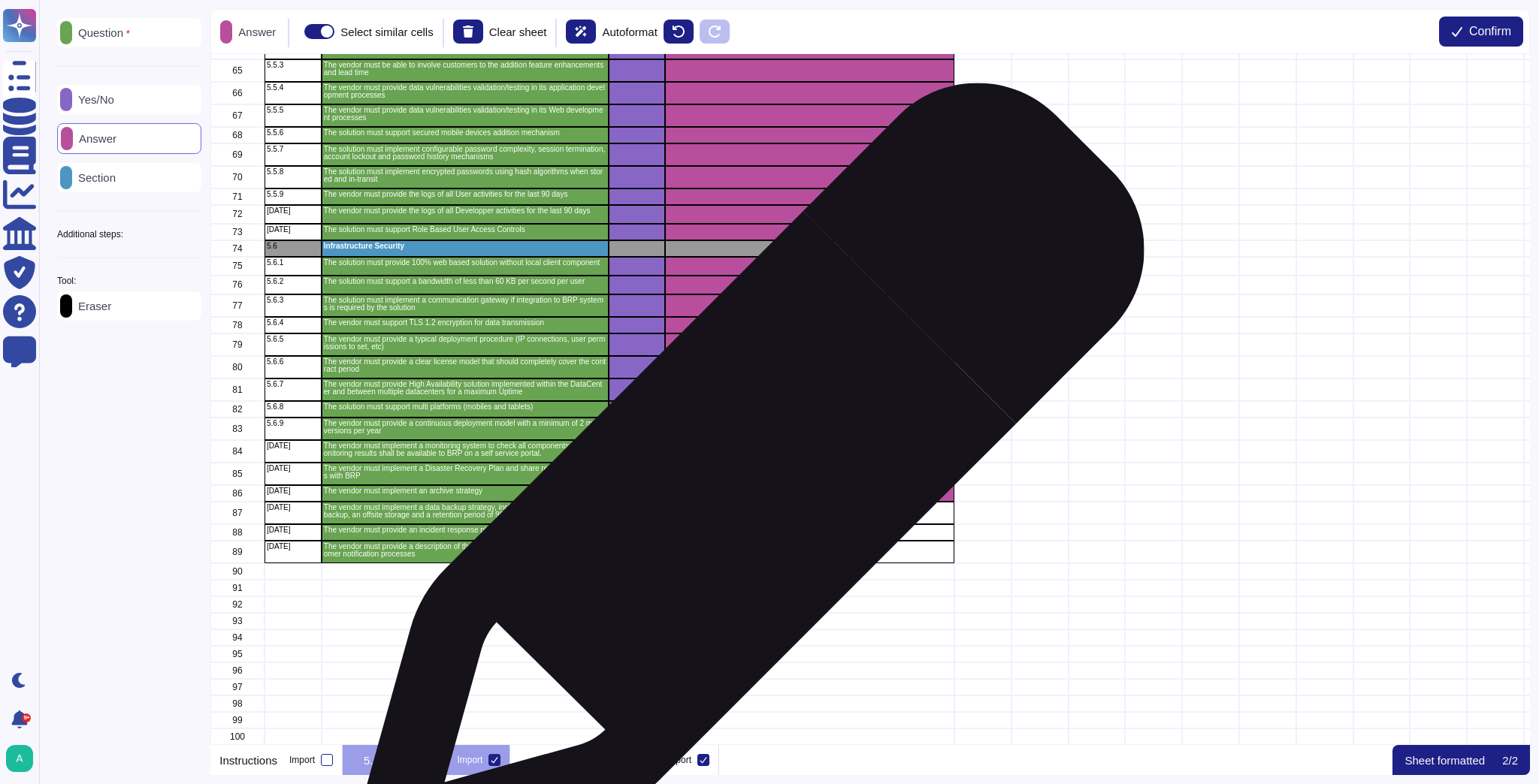
click at [743, 485] on div "grid" at bounding box center [810, 493] width 289 height 17
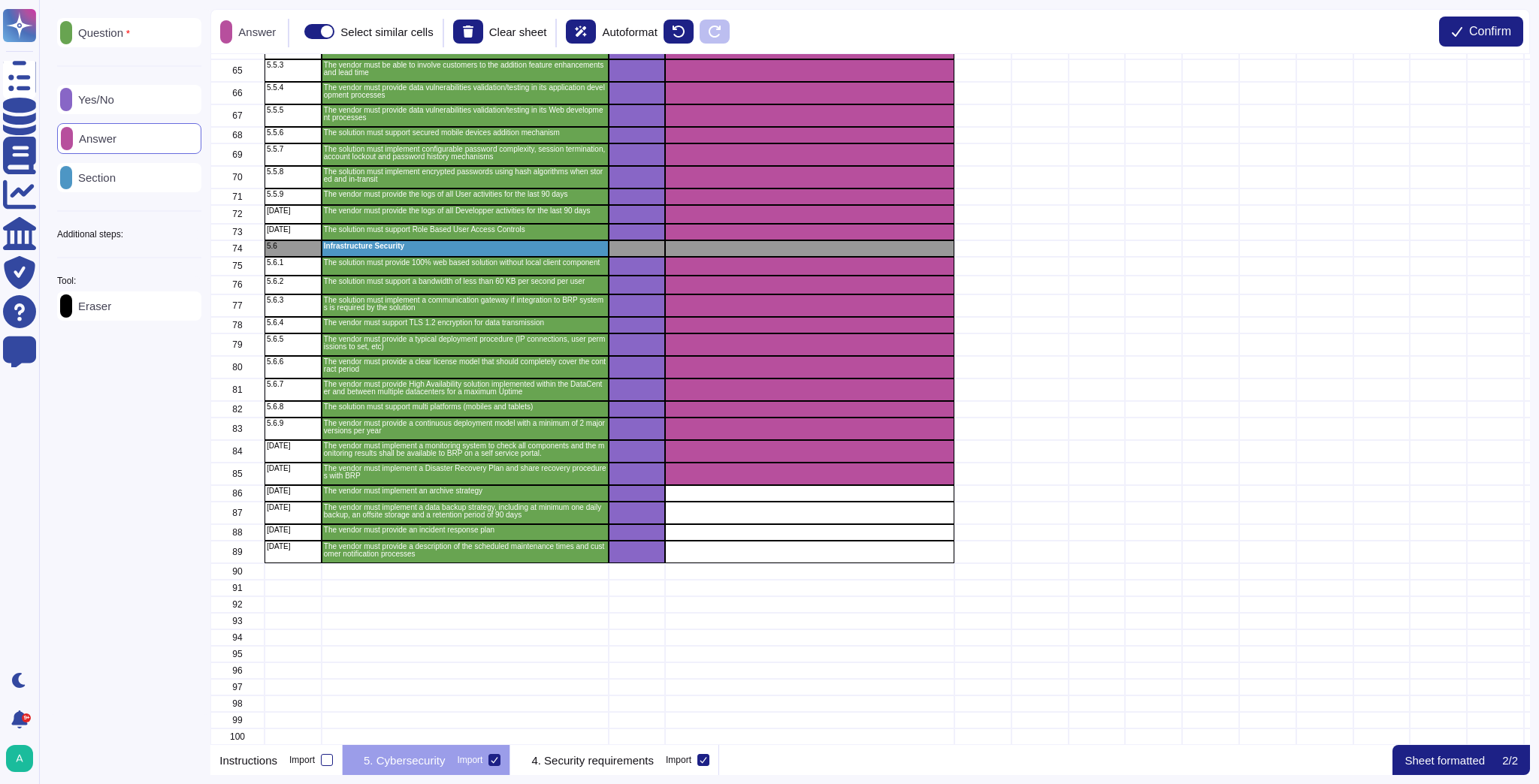
click at [90, 135] on p "Answer" at bounding box center [95, 137] width 44 height 11
click at [90, 135] on p "Answer" at bounding box center [94, 137] width 44 height 11
click at [90, 135] on p "Answer" at bounding box center [95, 137] width 44 height 11
click at [90, 135] on p "Answer" at bounding box center [94, 137] width 44 height 11
click at [90, 135] on p "Answer" at bounding box center [95, 137] width 44 height 11
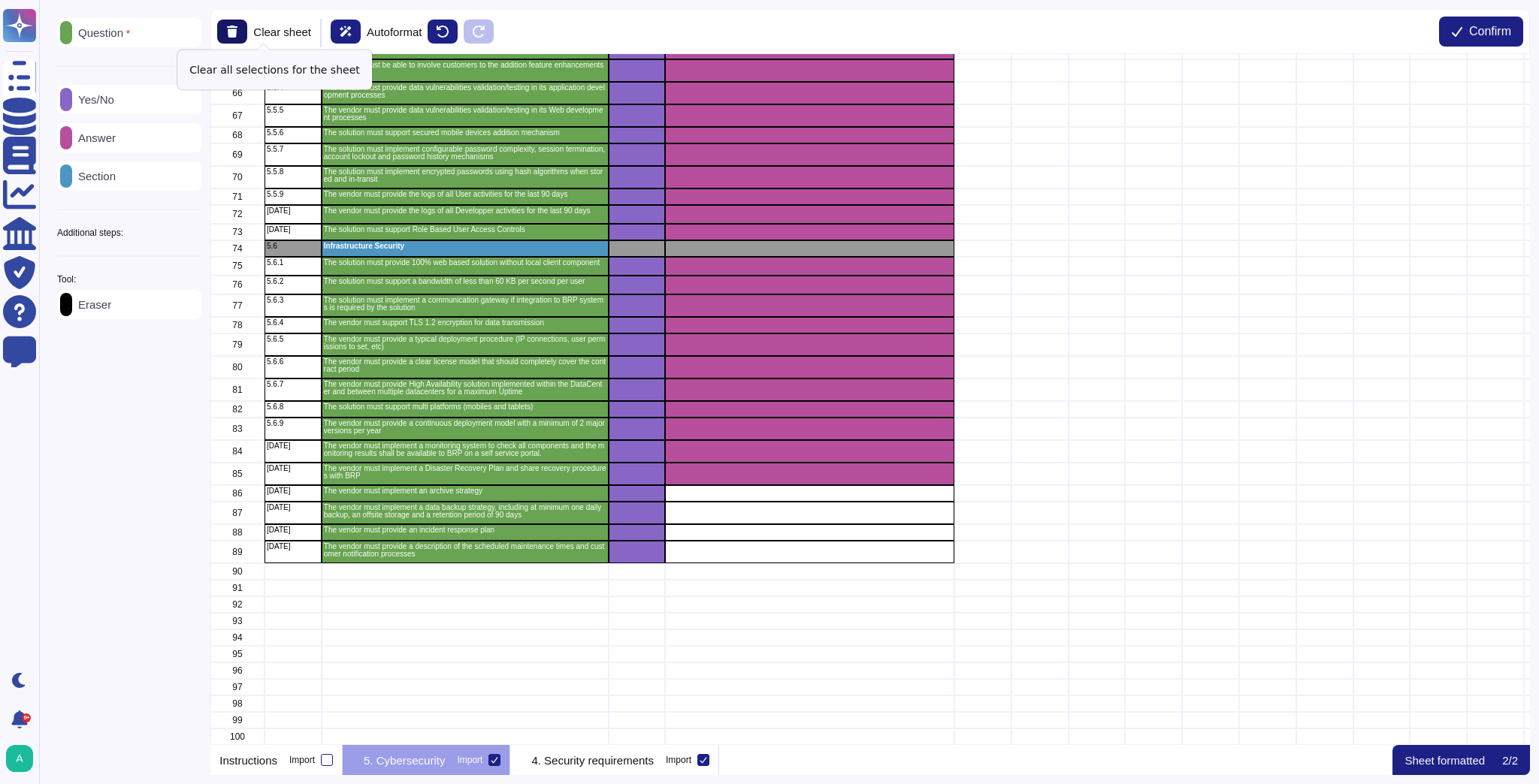
click at [235, 30] on icon at bounding box center [231, 32] width 11 height 13
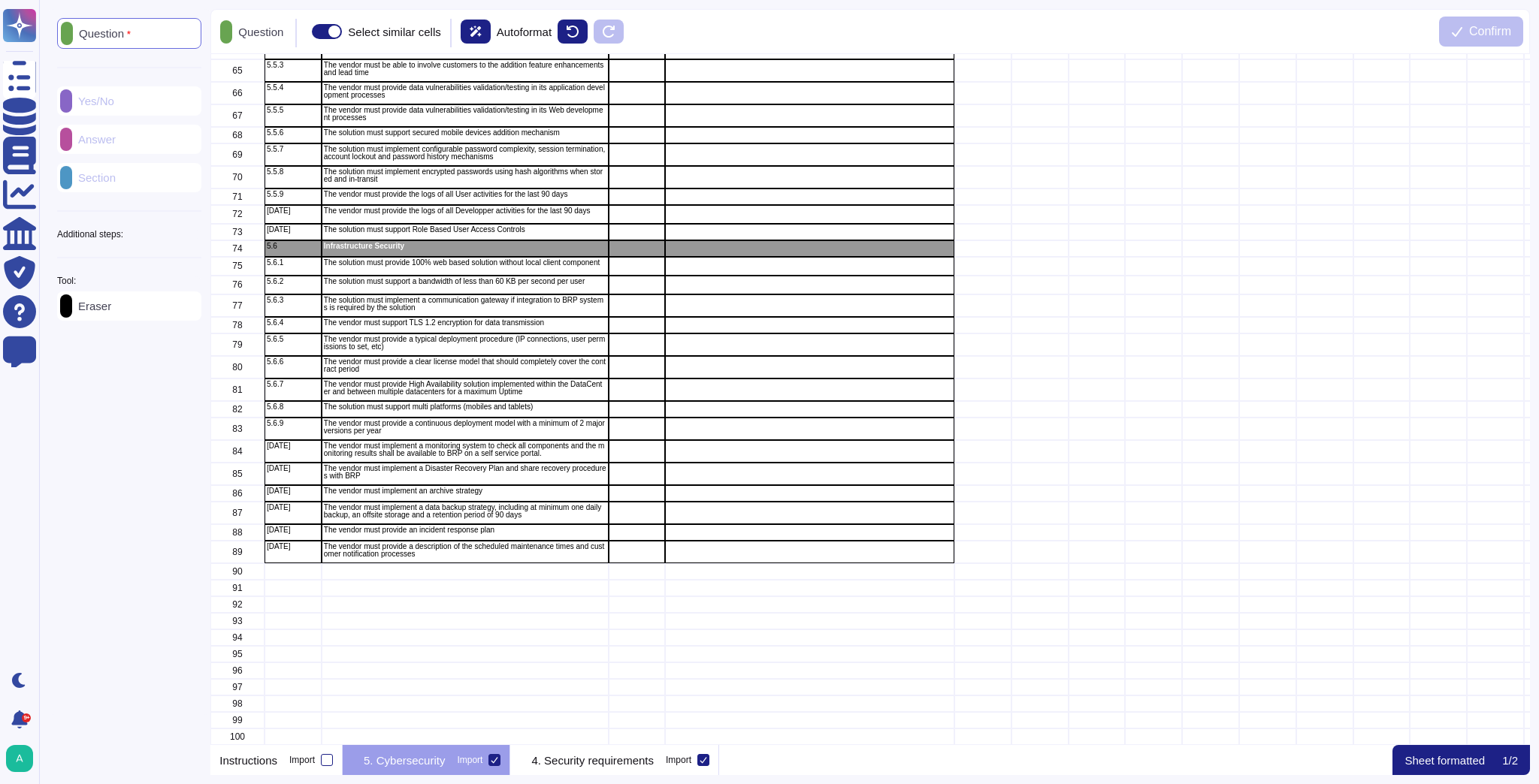
click at [121, 97] on div "Question Yes/No Answer Section Additional steps: Sub-Question Documents Instruc…" at bounding box center [130, 169] width 144 height 303
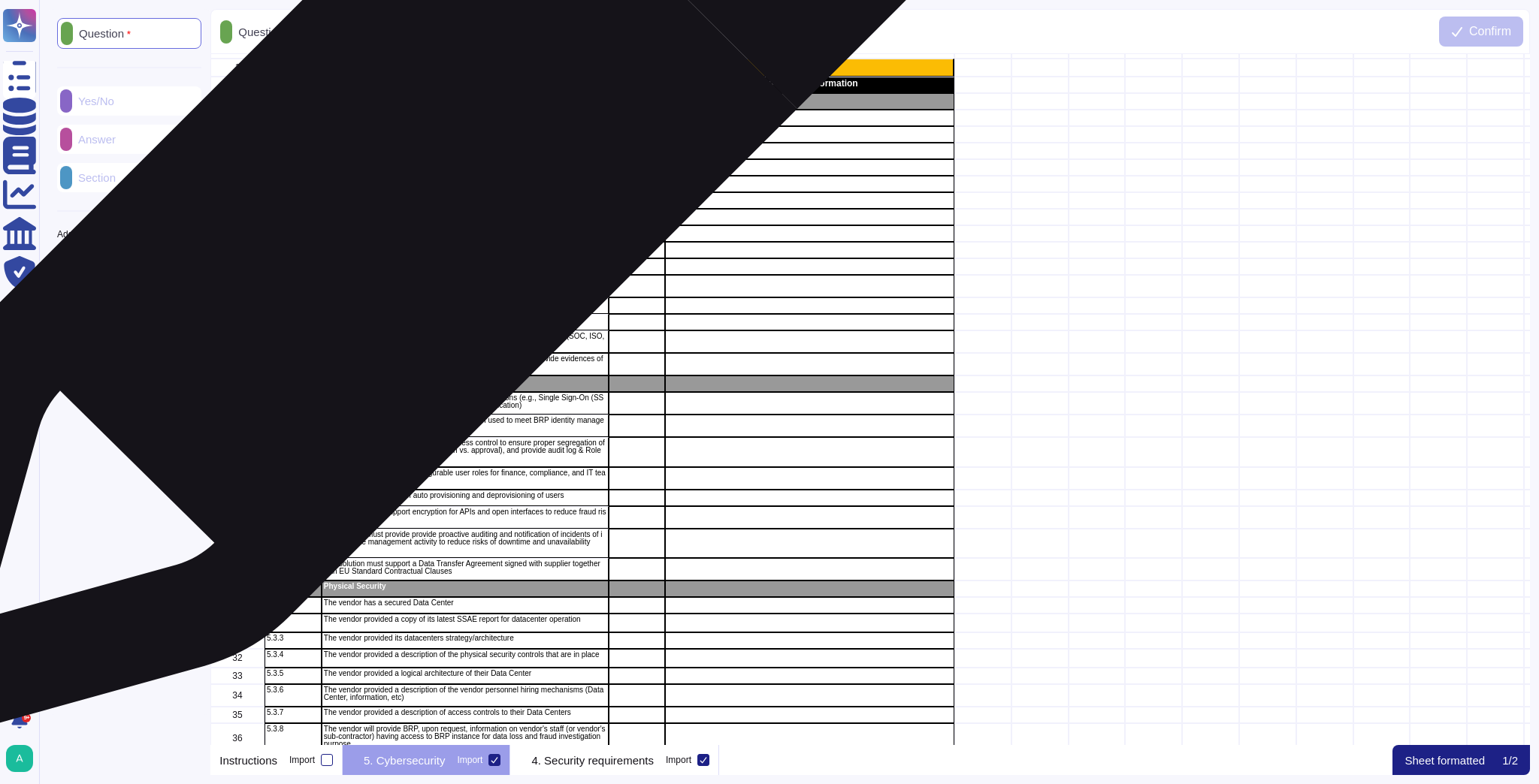
scroll to position [0, 0]
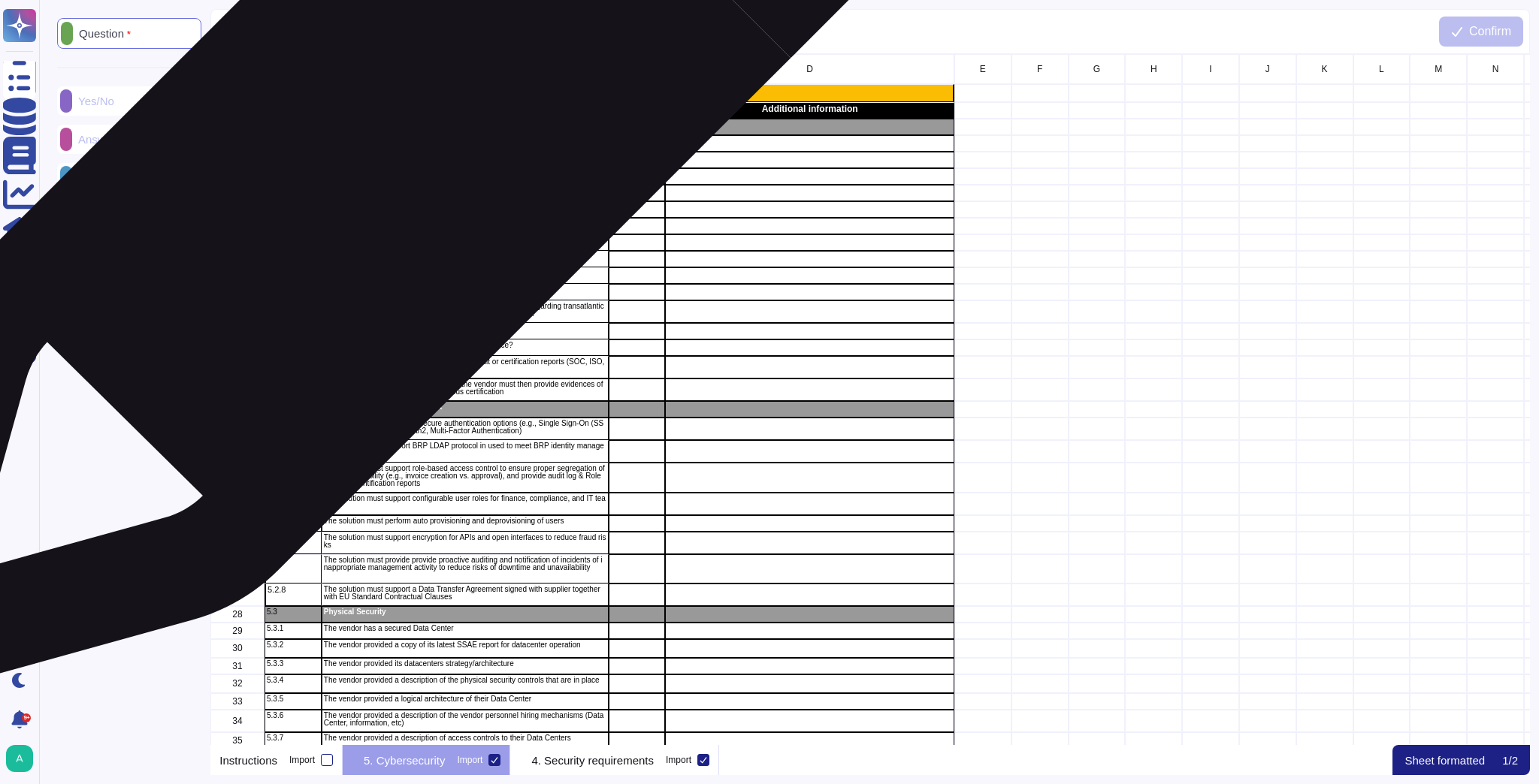
click at [403, 142] on p "Do you have one of the following certification?" at bounding box center [465, 141] width 283 height 8
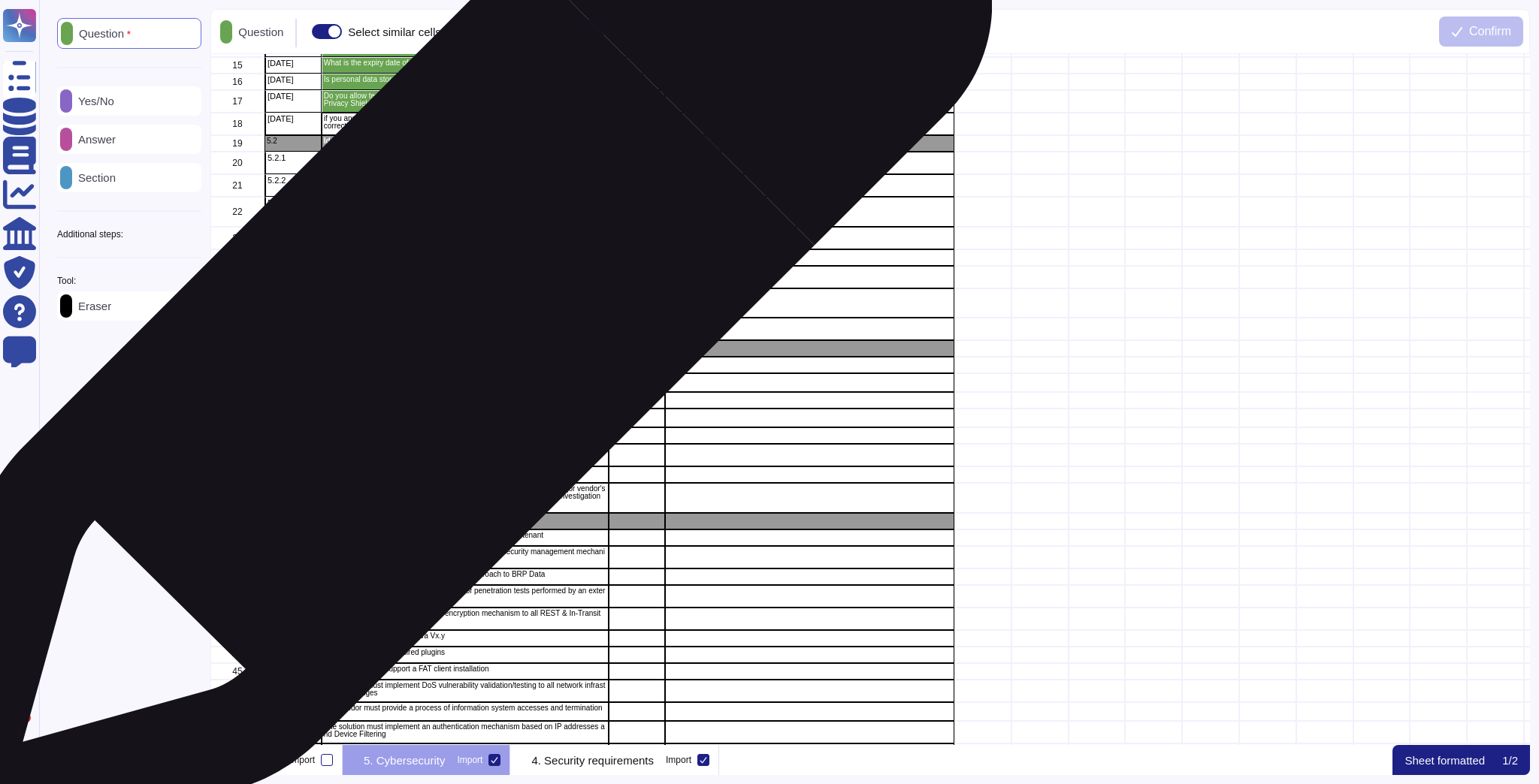
scroll to position [301, 0]
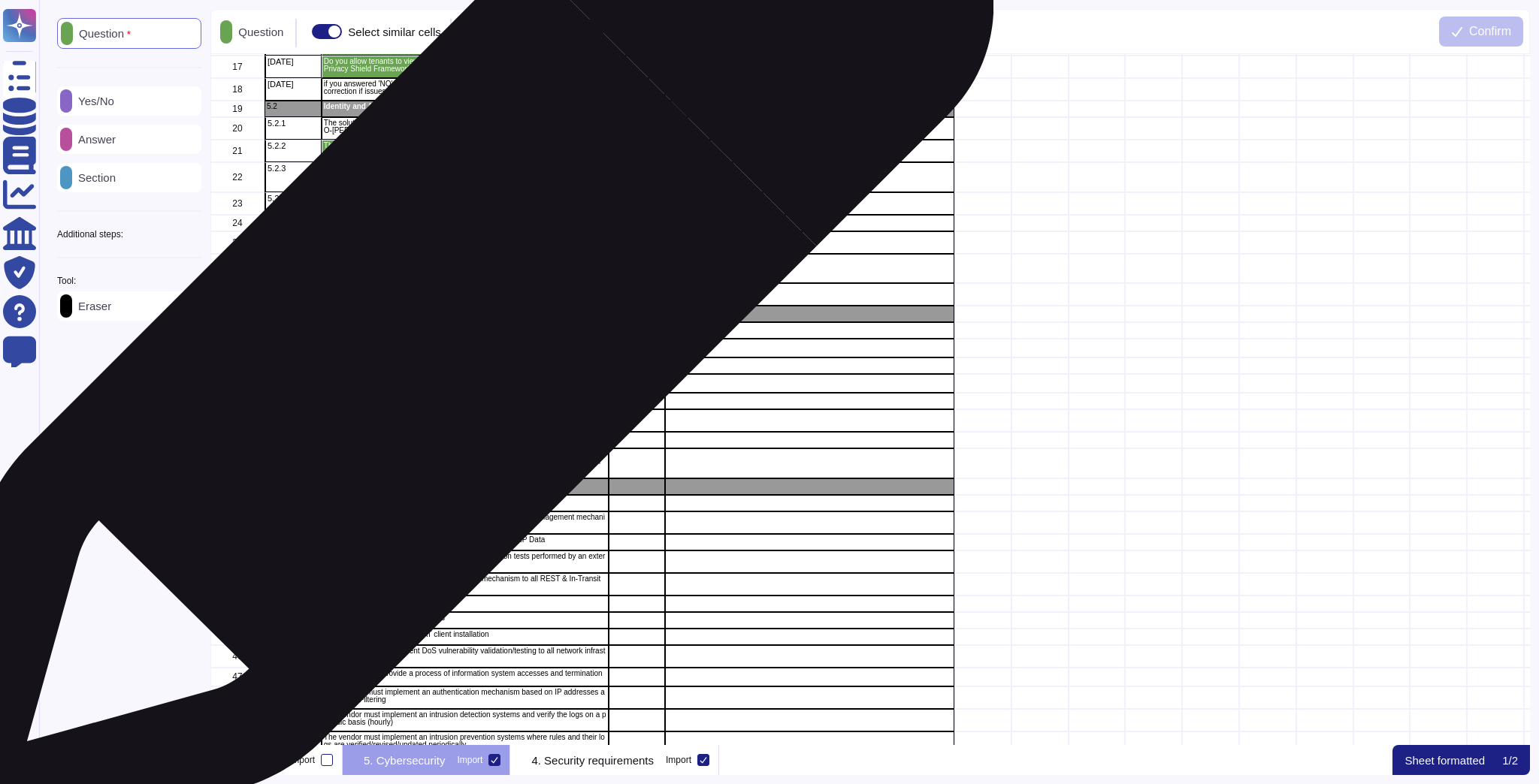
click at [442, 328] on p "The vendor has a secured Data Center" at bounding box center [465, 328] width 283 height 8
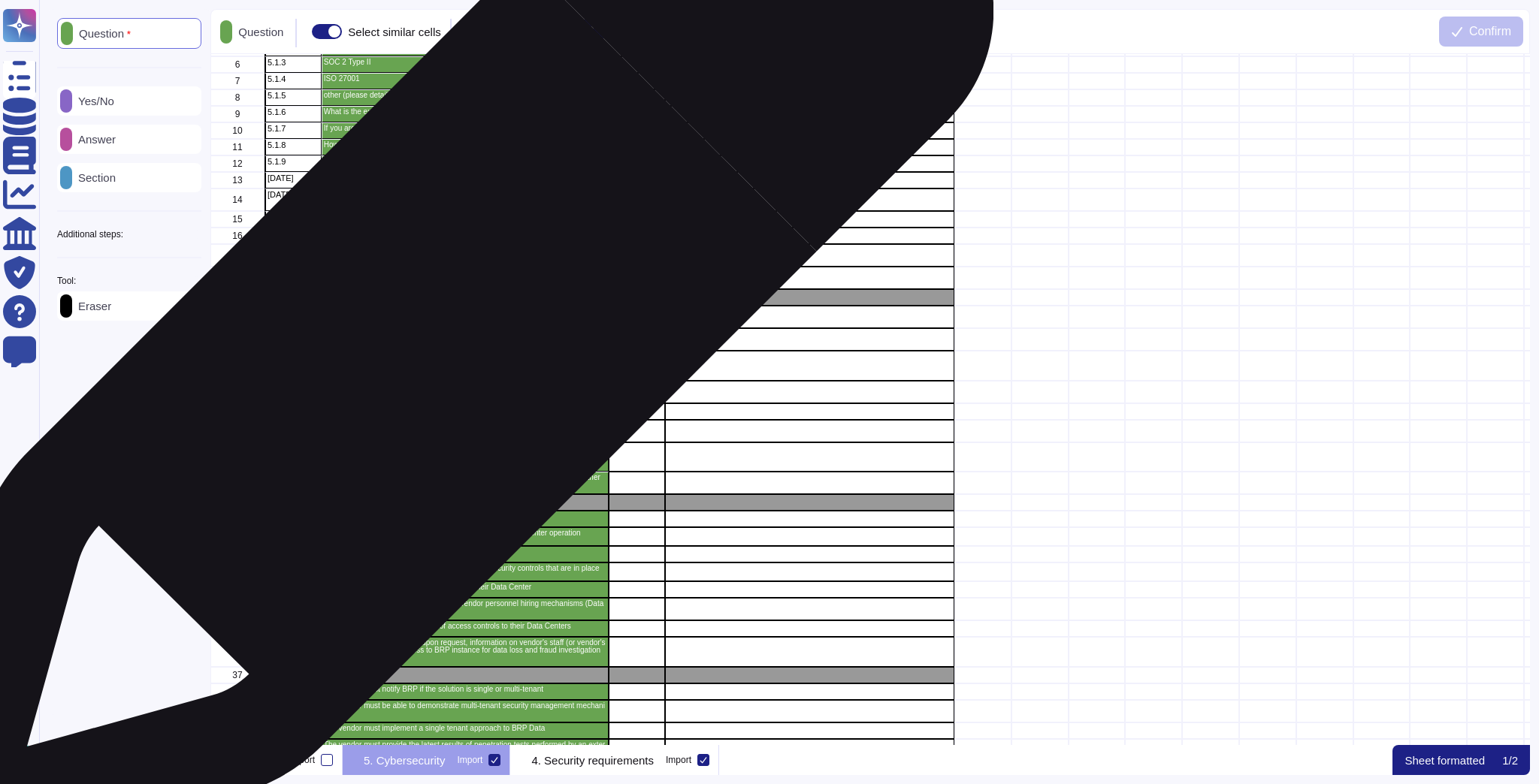
scroll to position [0, 0]
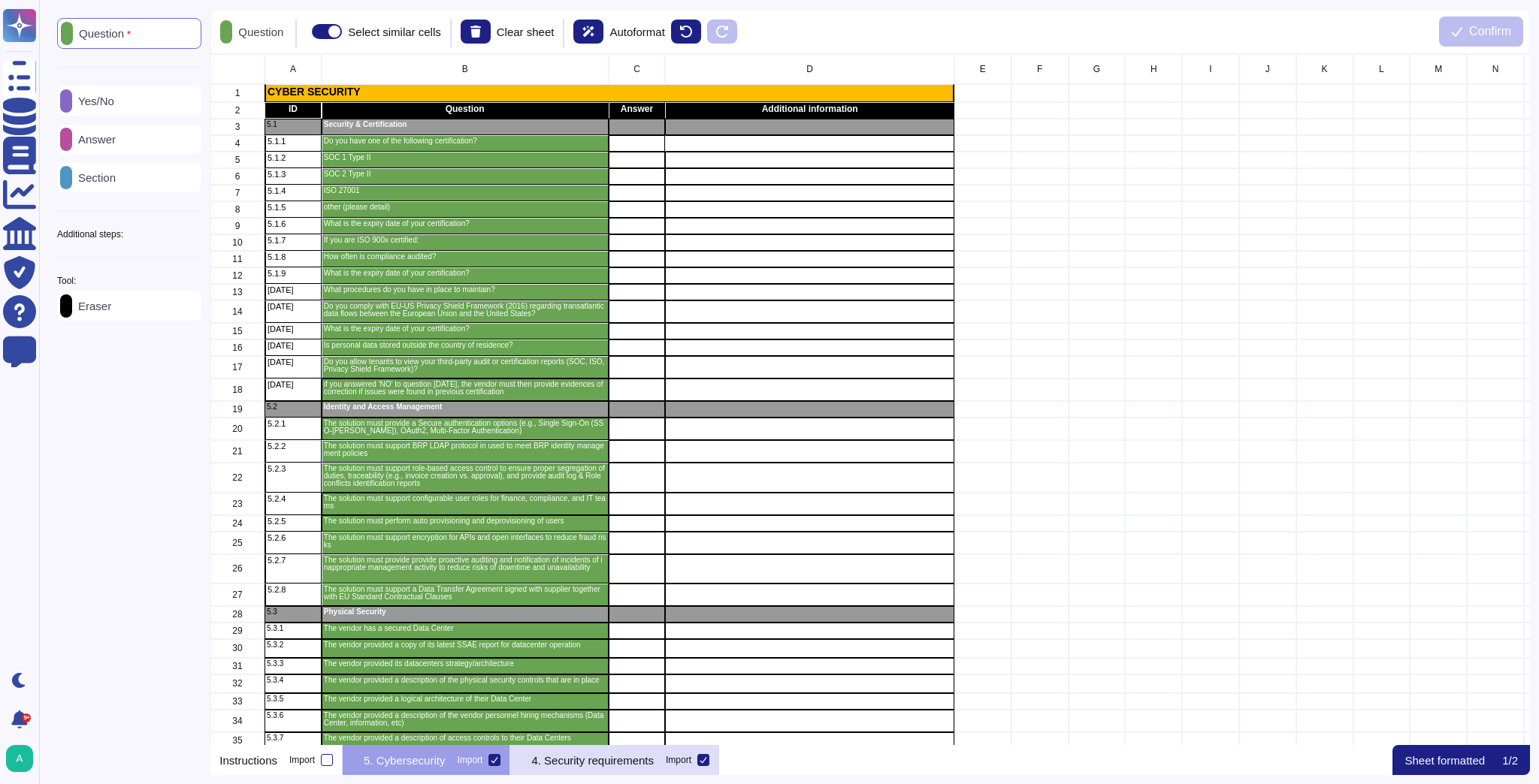
click at [634, 763] on p "4. Security requirements" at bounding box center [592, 759] width 123 height 11
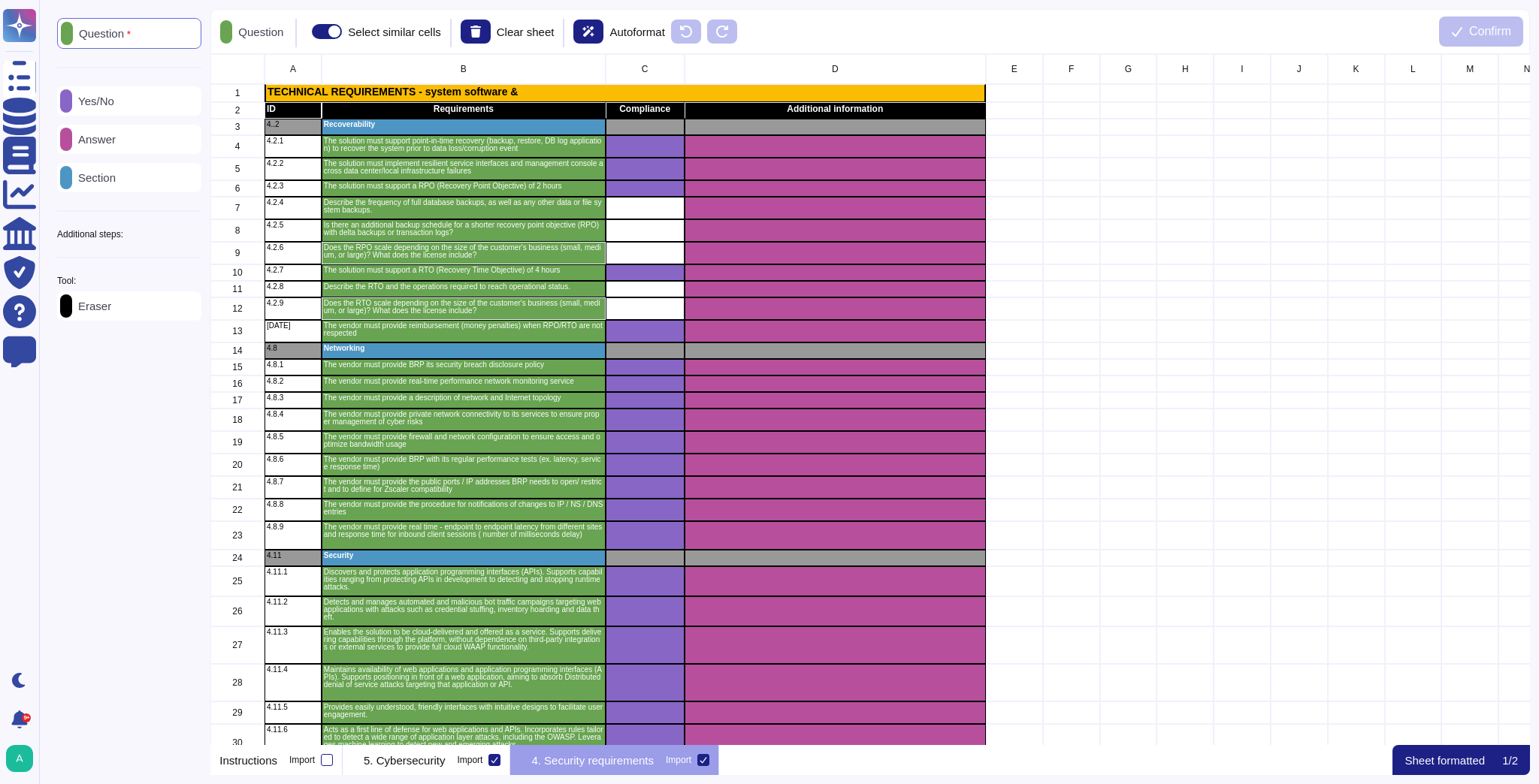
click at [116, 138] on p "Answer" at bounding box center [94, 138] width 44 height 11
click at [510, 33] on p "Clear sheet" at bounding box center [517, 32] width 57 height 11
click at [474, 33] on icon at bounding box center [468, 32] width 11 height 13
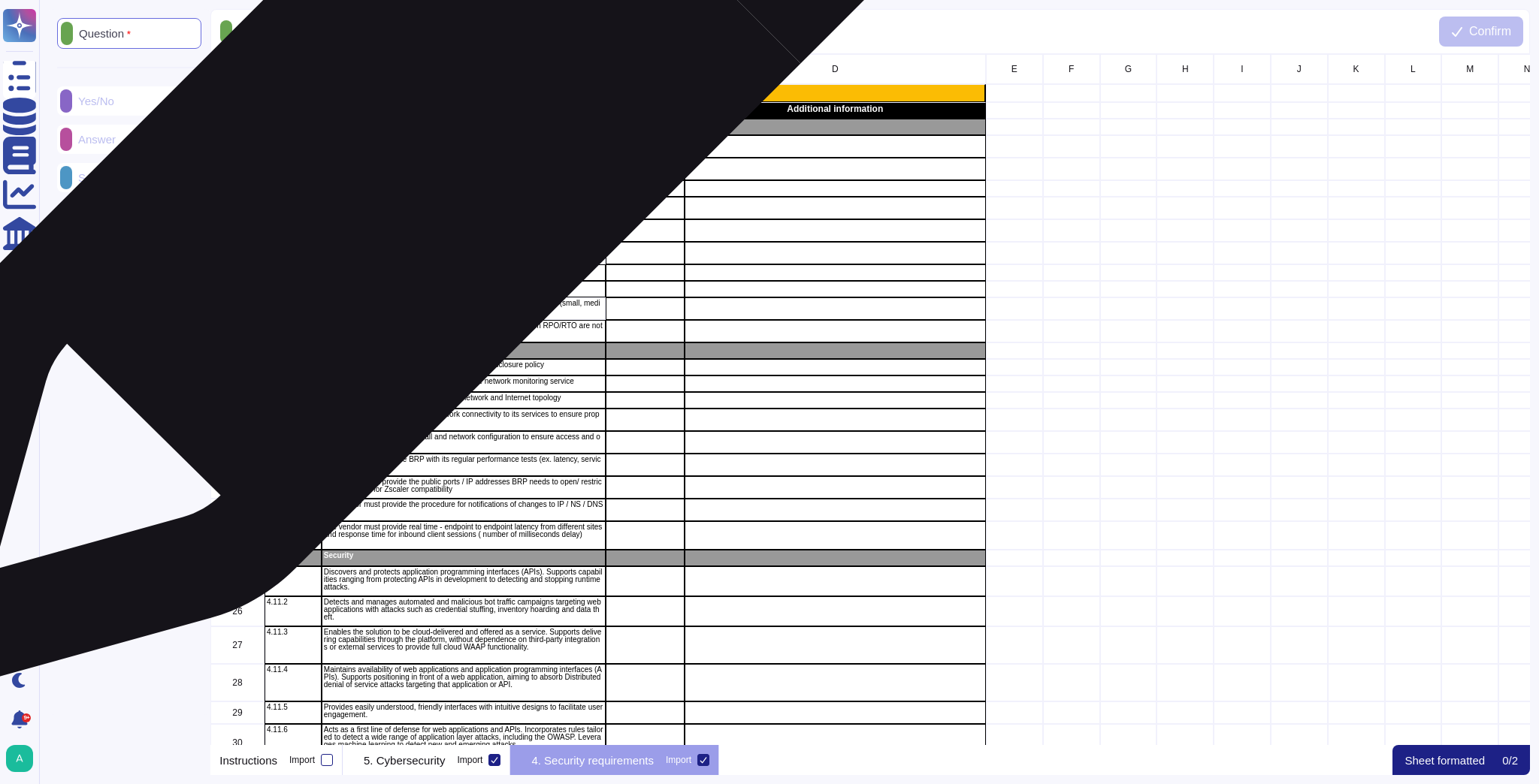
click at [417, 147] on p "The solution must support point-in-time recovery (backup, restore, DB log appli…" at bounding box center [463, 144] width 280 height 15
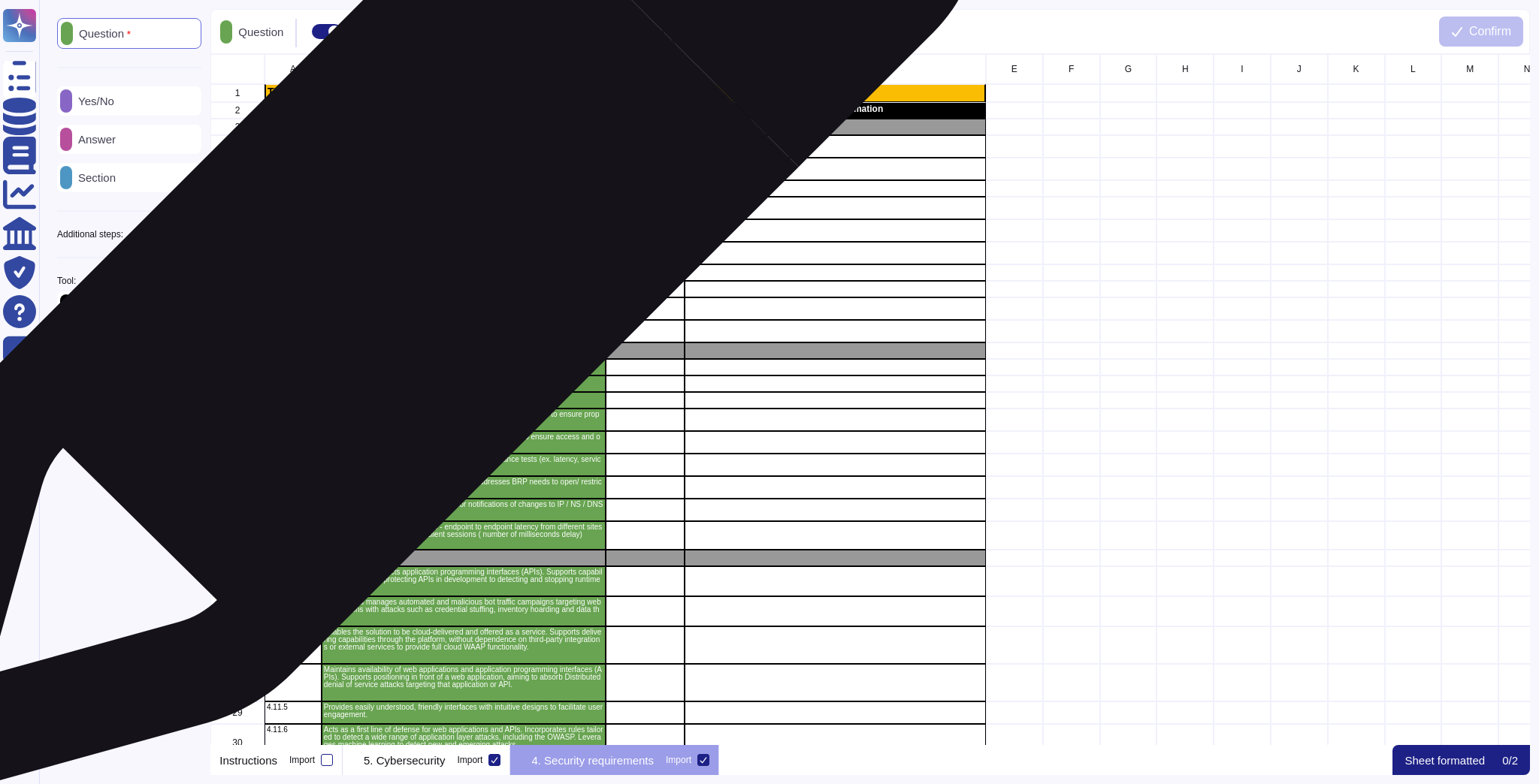
click at [414, 251] on p "Does the RPO scale depending on the size of the customer's business (small, med…" at bounding box center [463, 251] width 280 height 15
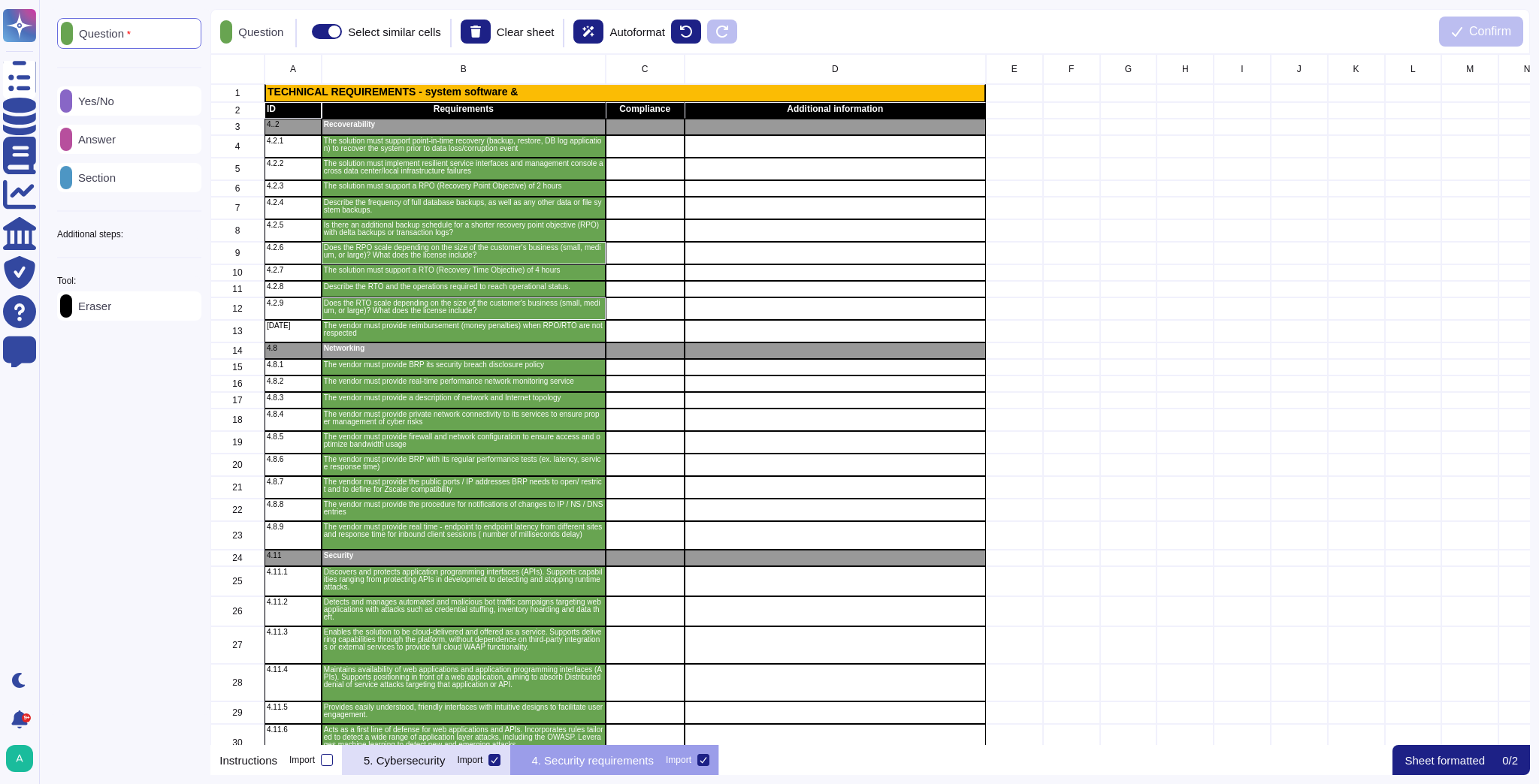
click at [440, 763] on p "5. Cybersecurity" at bounding box center [405, 759] width 81 height 11
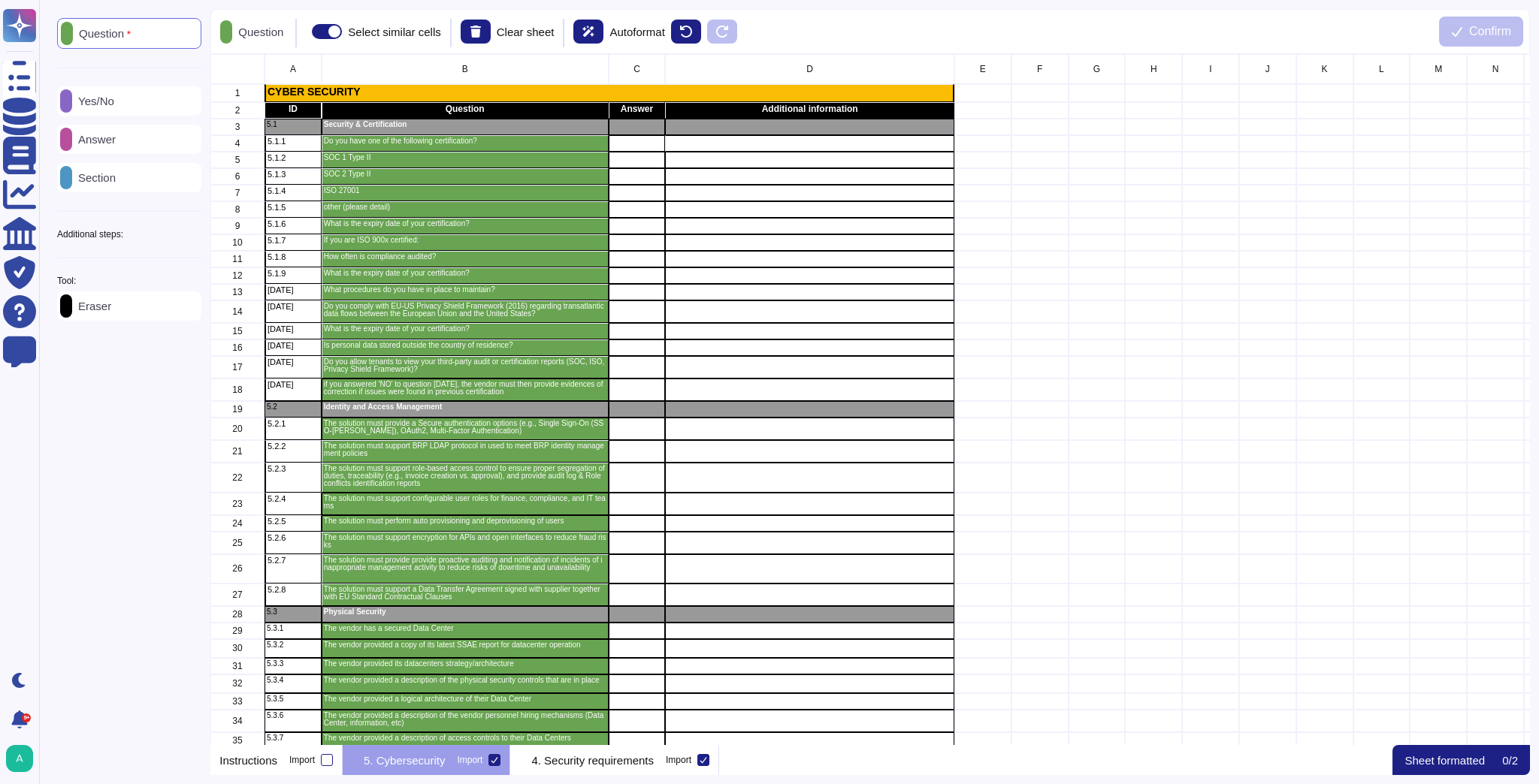
click at [107, 102] on p "Yes/No" at bounding box center [93, 100] width 43 height 11
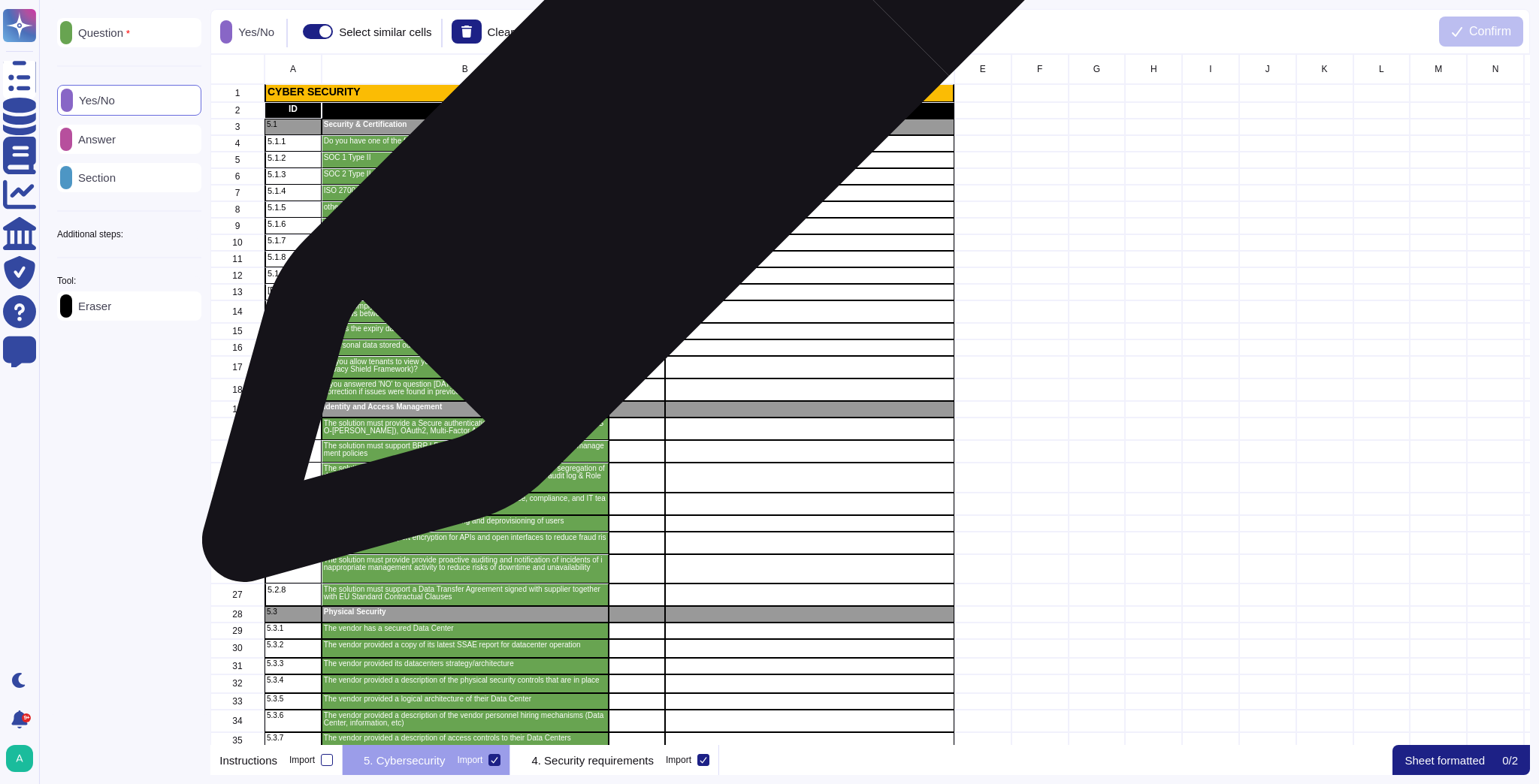
click at [642, 144] on div "grid" at bounding box center [637, 143] width 57 height 17
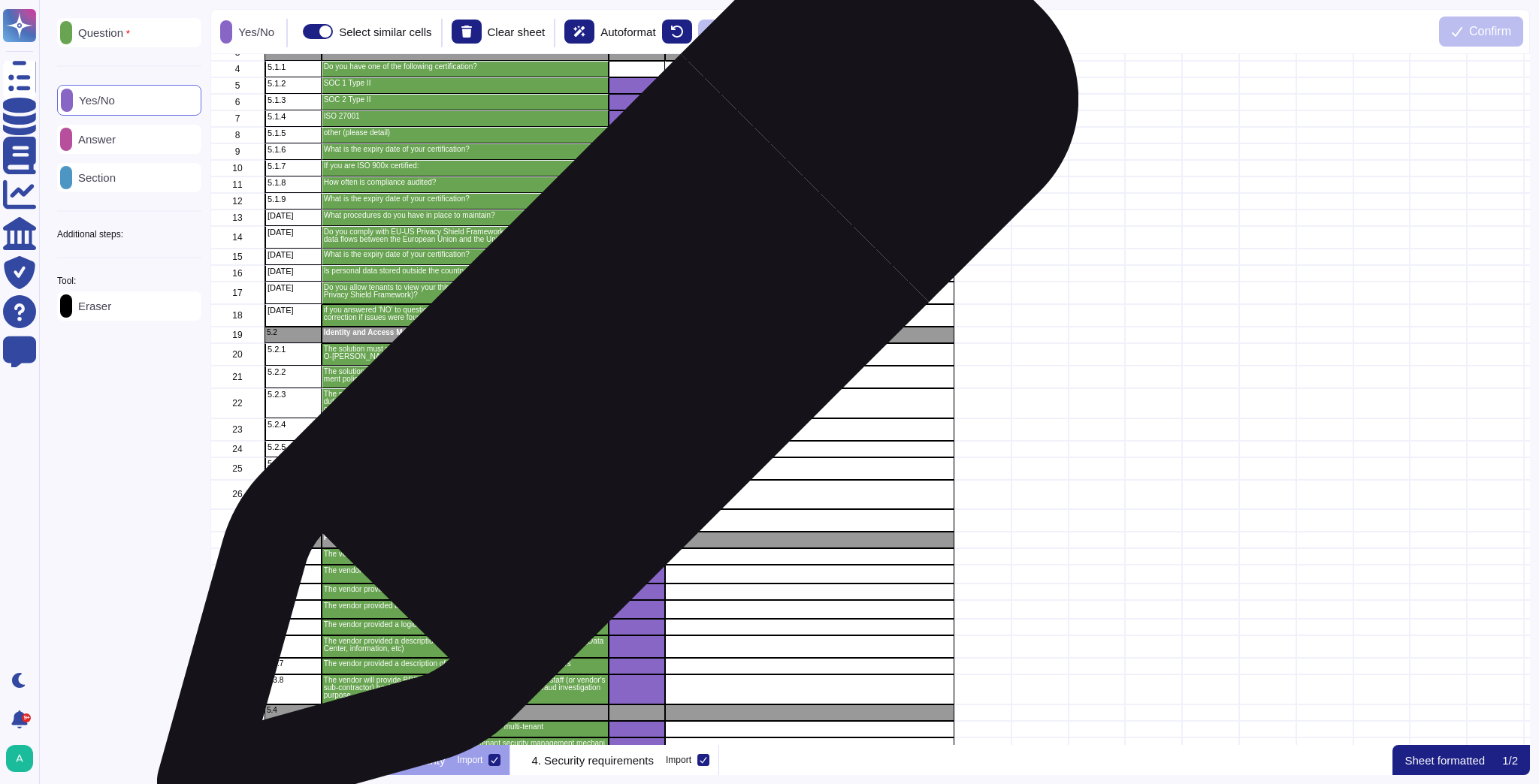
scroll to position [180, 0]
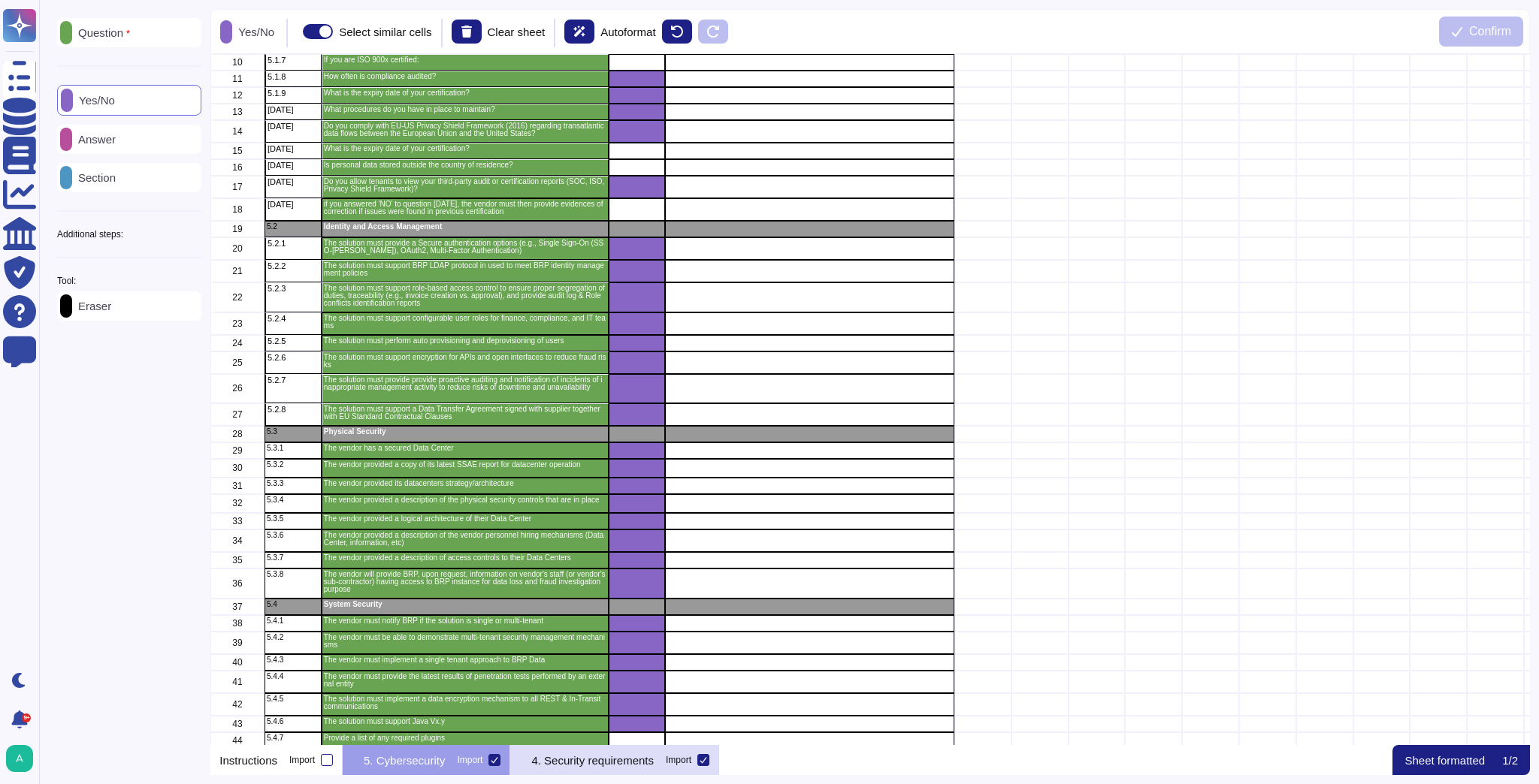
click at [640, 763] on p "4. Security requirements" at bounding box center [592, 759] width 123 height 11
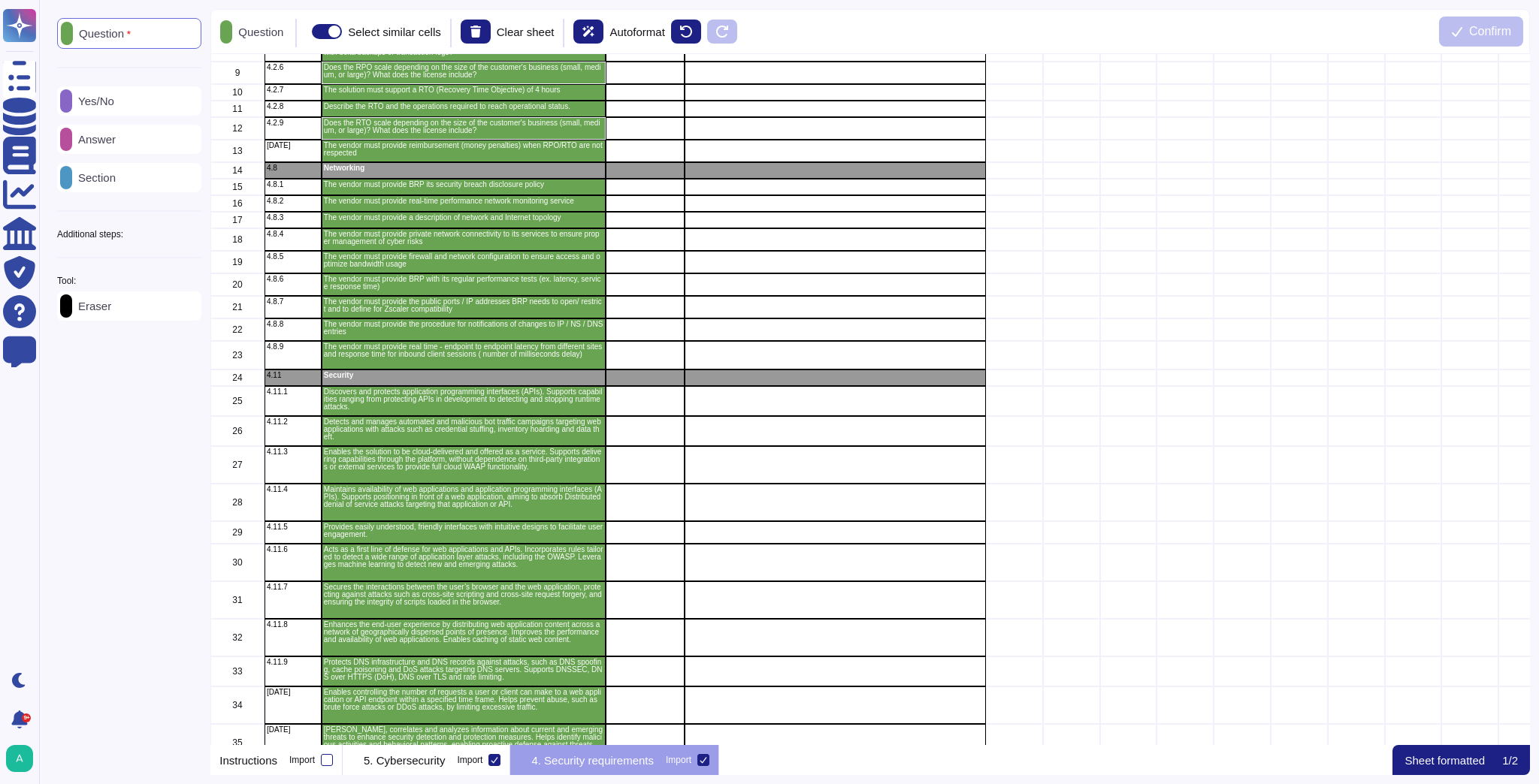
scroll to position [0, 0]
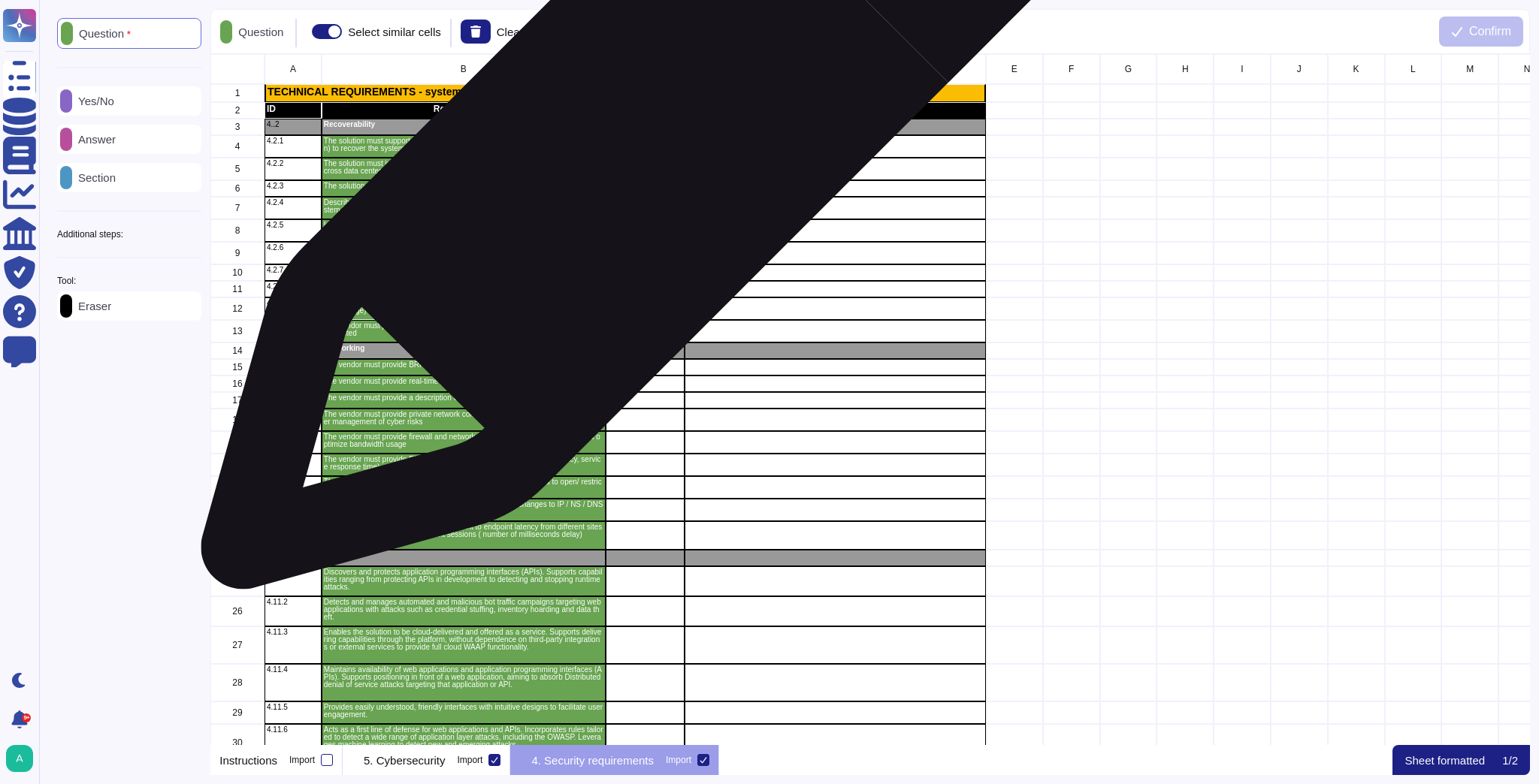
click at [641, 151] on div "grid" at bounding box center [645, 146] width 79 height 23
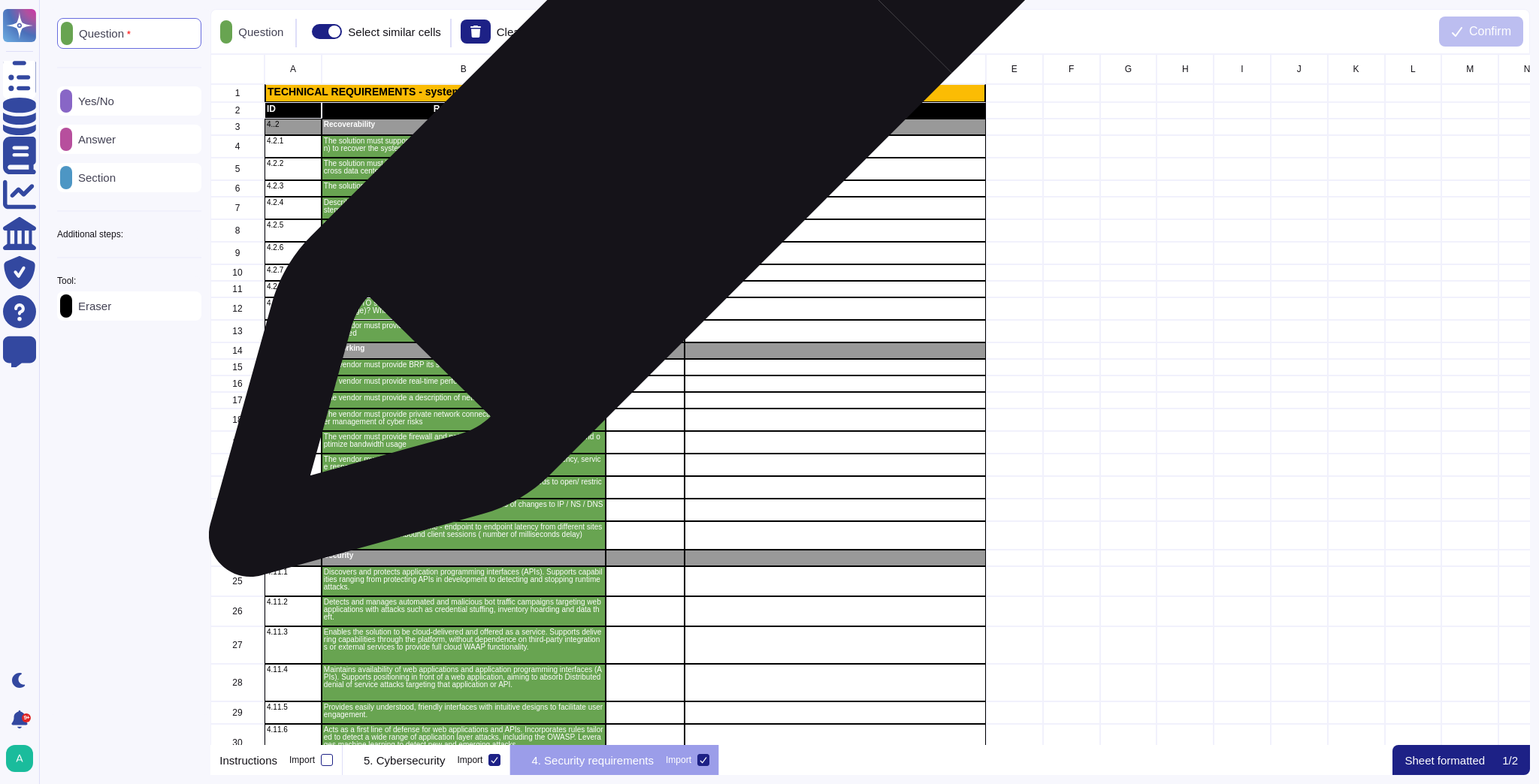
click at [646, 141] on div "grid" at bounding box center [645, 146] width 79 height 23
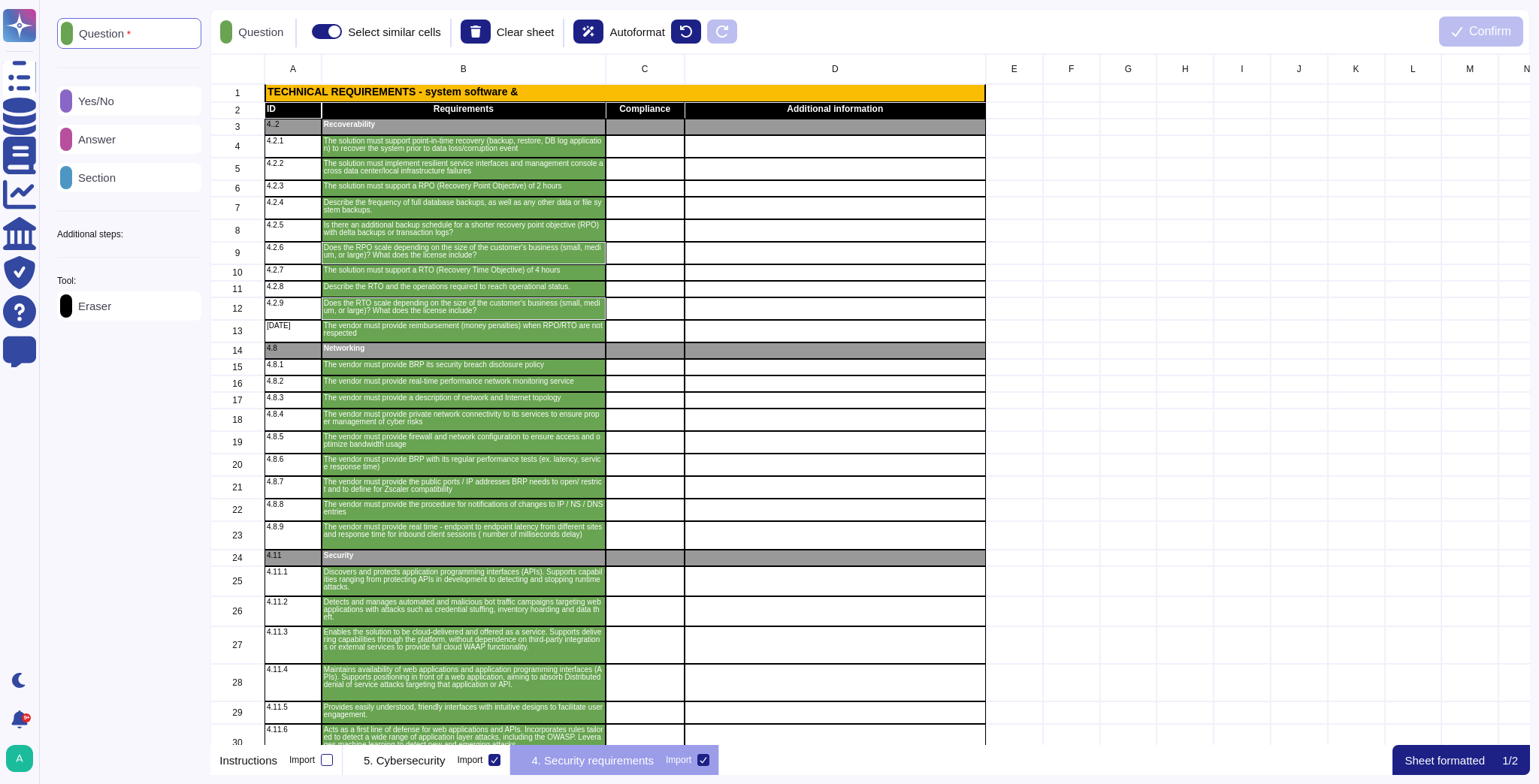
click at [97, 99] on p "Yes/No" at bounding box center [93, 100] width 43 height 11
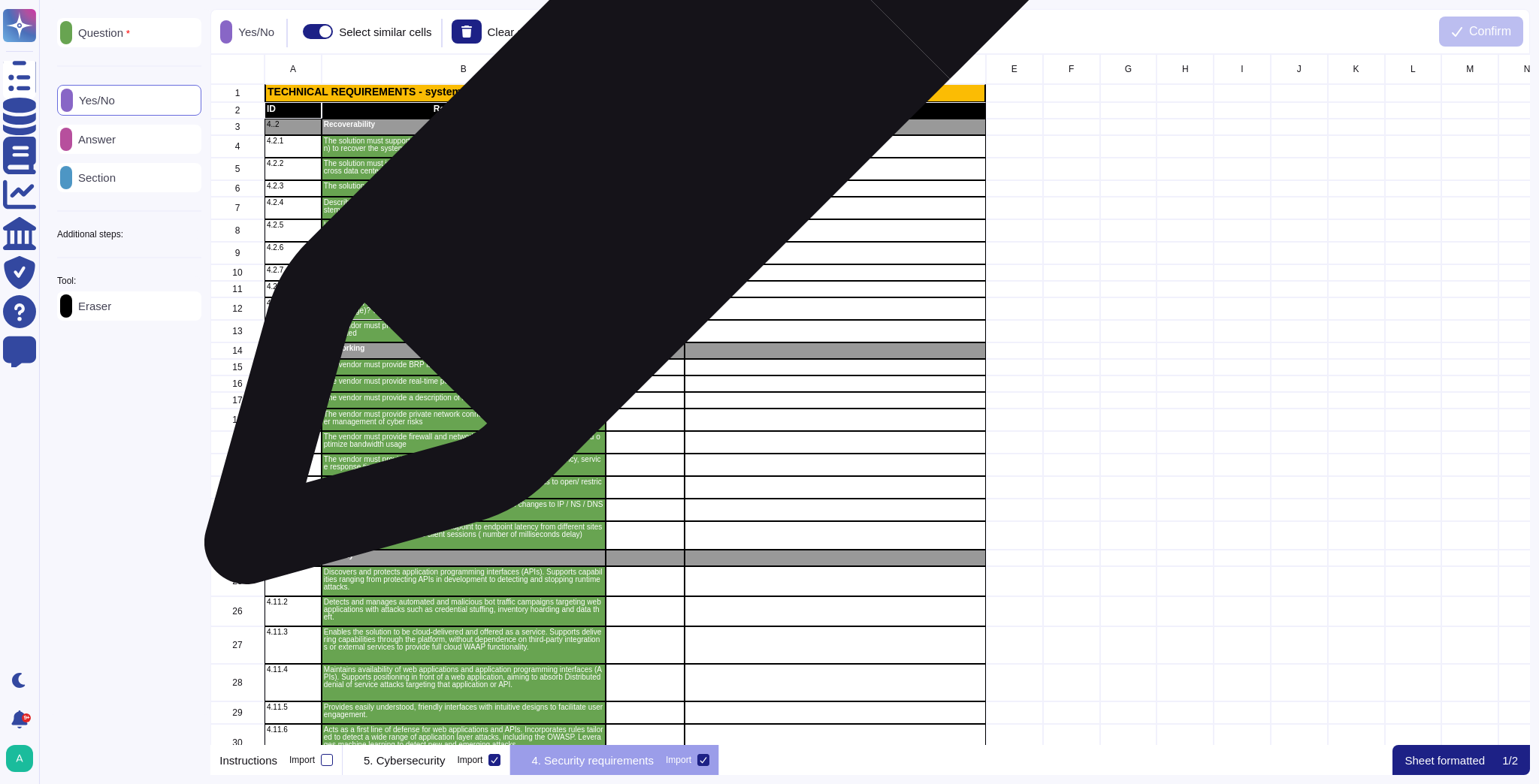
click at [643, 147] on div "grid" at bounding box center [645, 146] width 79 height 23
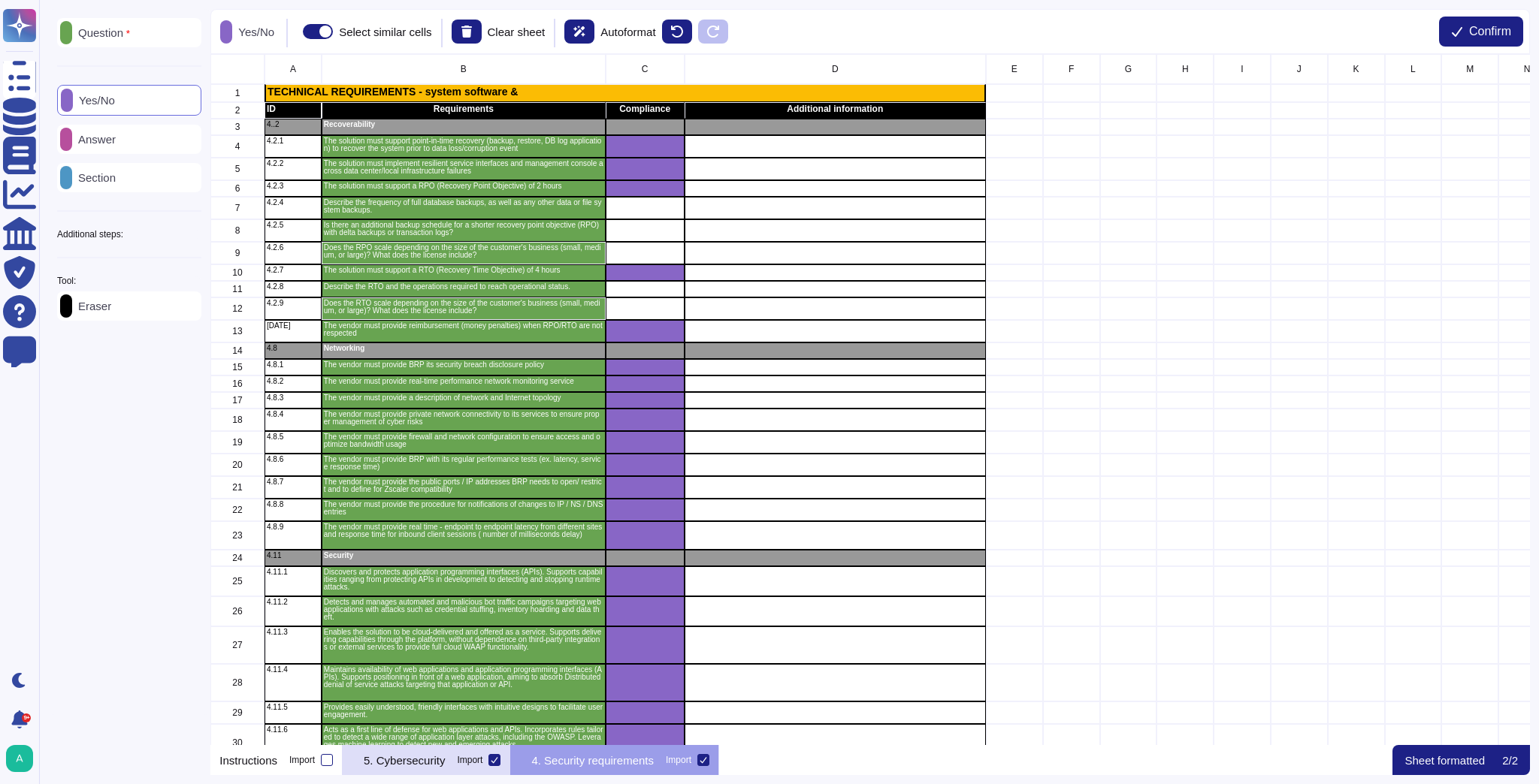
click at [413, 766] on p "5. Cybersecurity" at bounding box center [405, 759] width 81 height 11
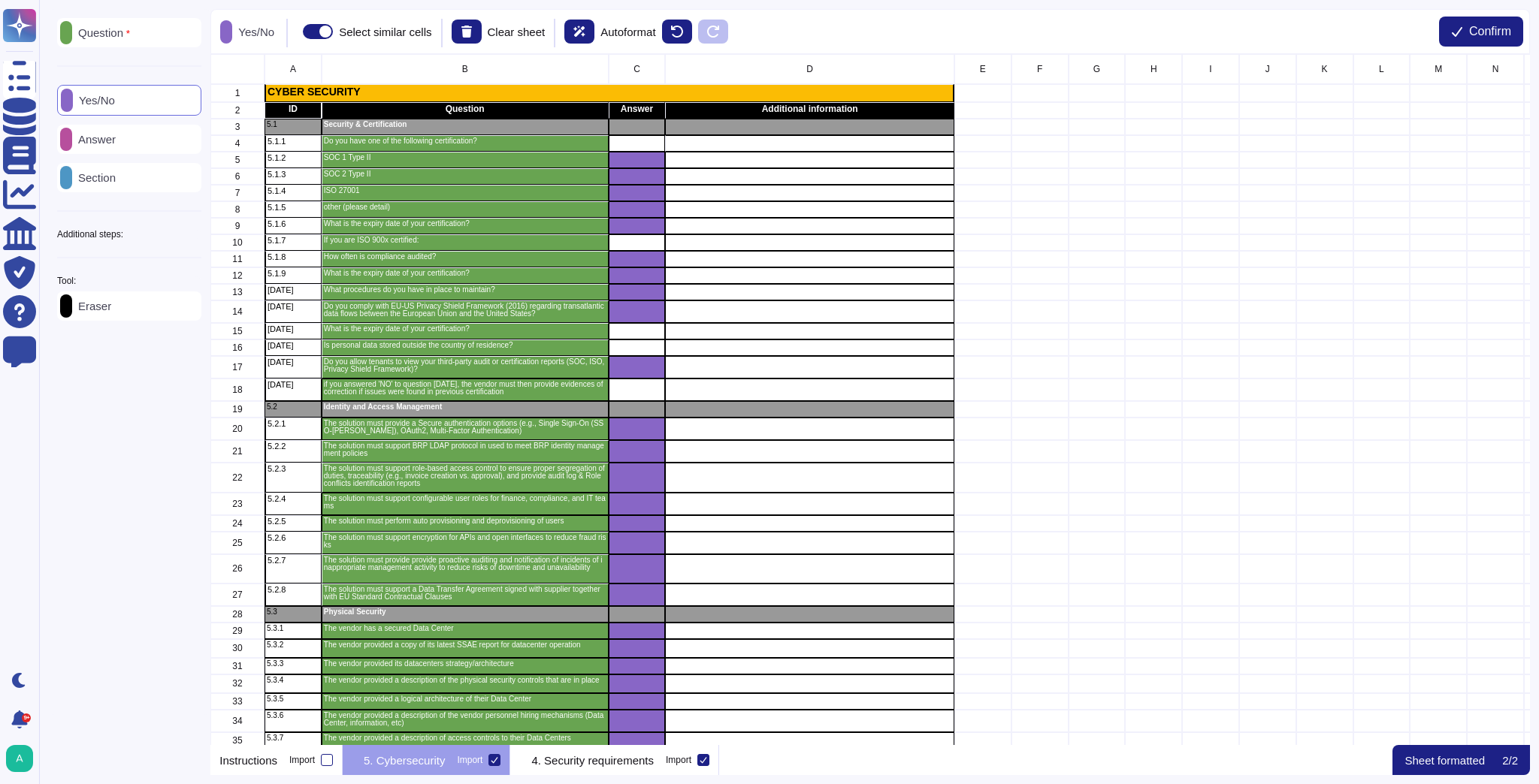
click at [116, 177] on p "Section" at bounding box center [94, 177] width 44 height 11
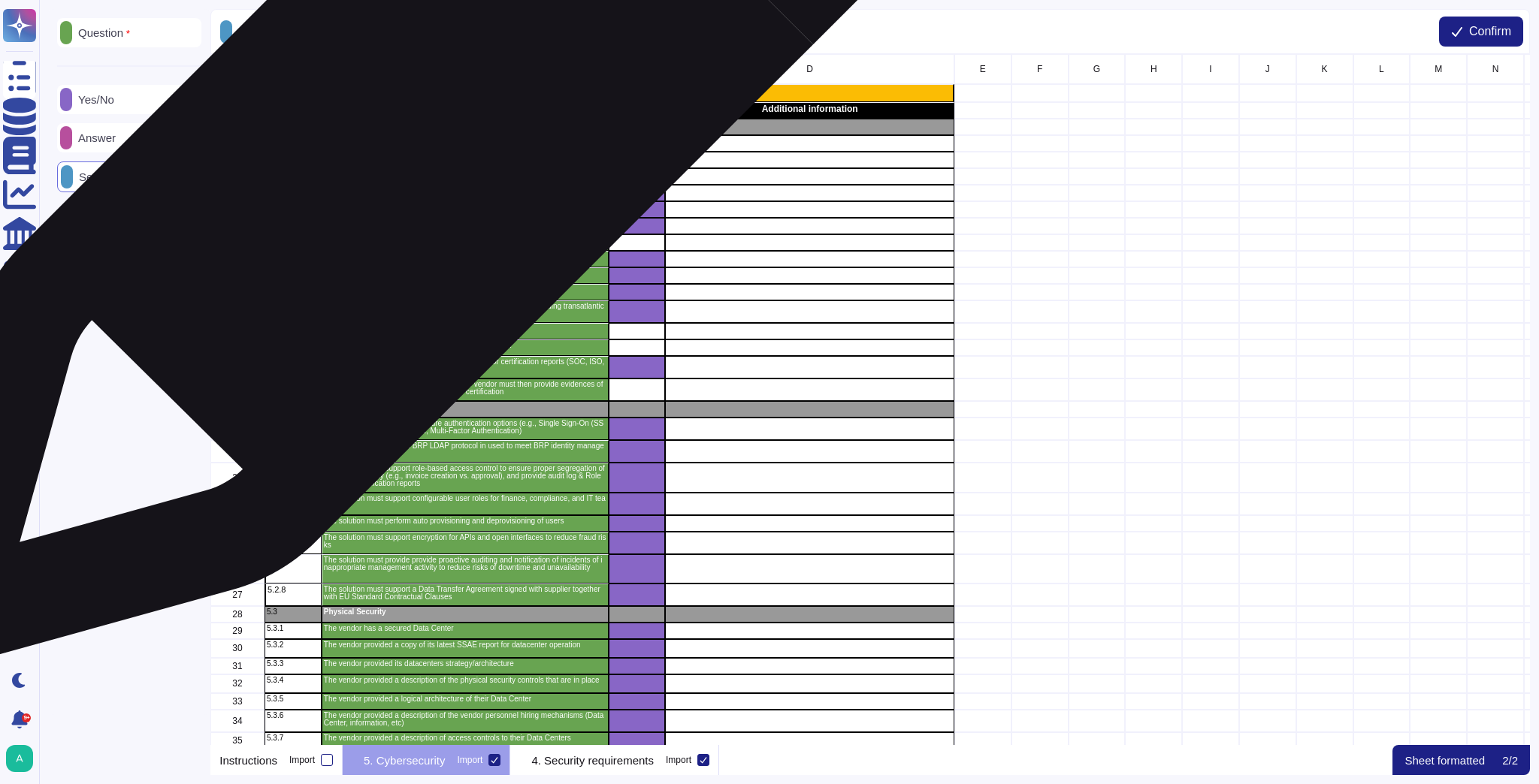
click at [436, 127] on p "Security & Certification" at bounding box center [465, 125] width 283 height 8
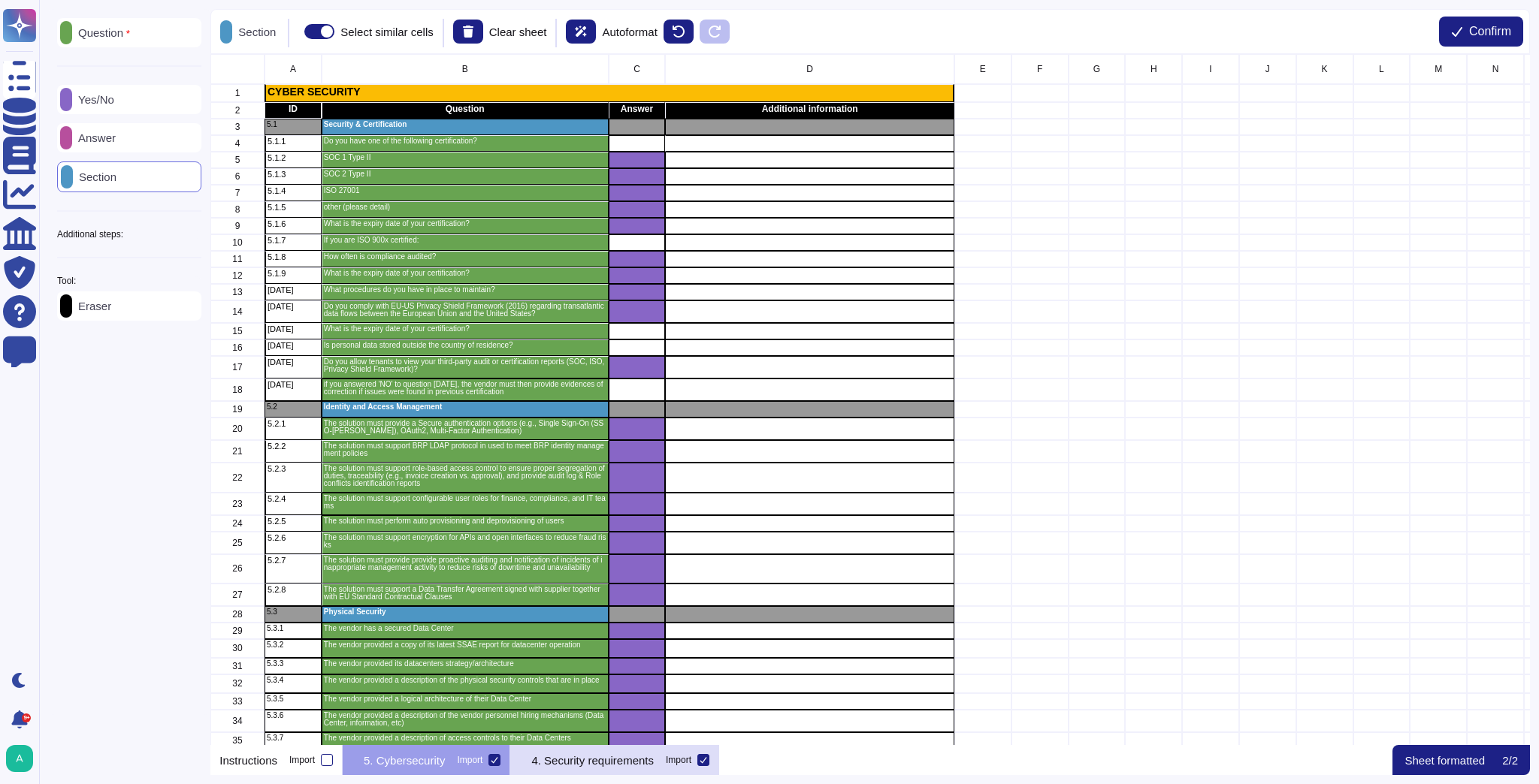
click at [654, 758] on p "4. Security requirements" at bounding box center [592, 759] width 123 height 11
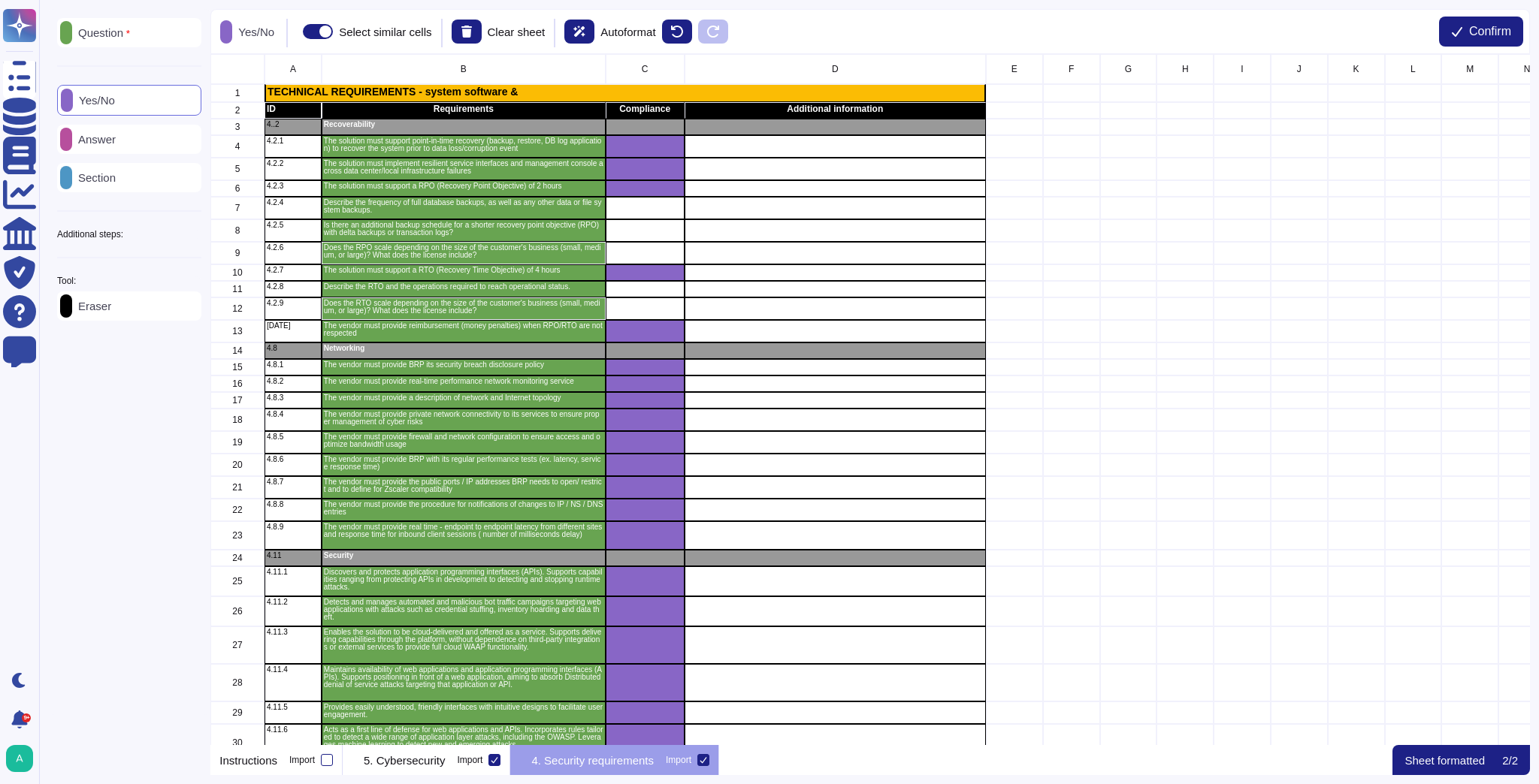
click at [109, 173] on p "Section" at bounding box center [94, 177] width 44 height 11
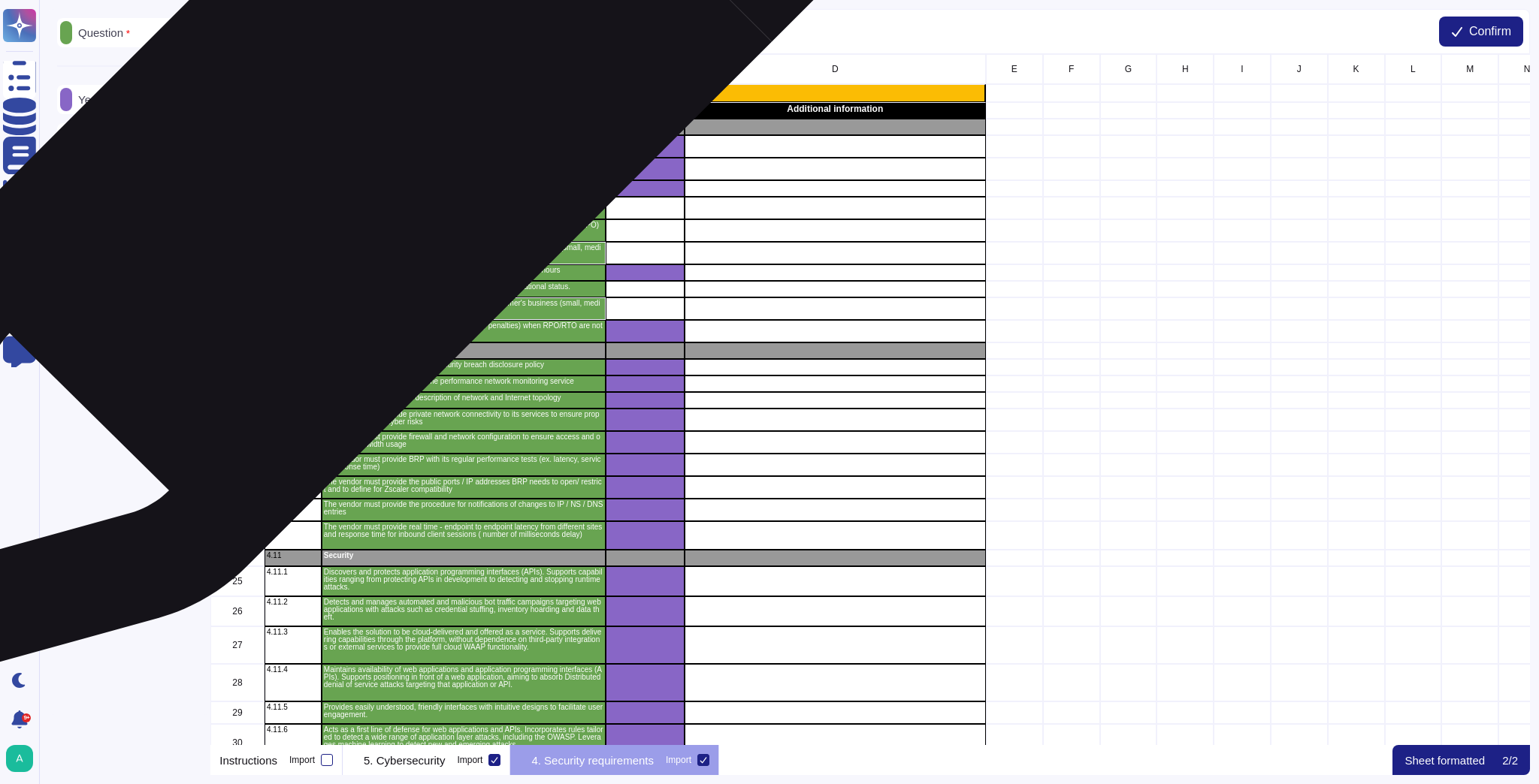
click at [374, 129] on div "Recoverability" at bounding box center [463, 127] width 284 height 17
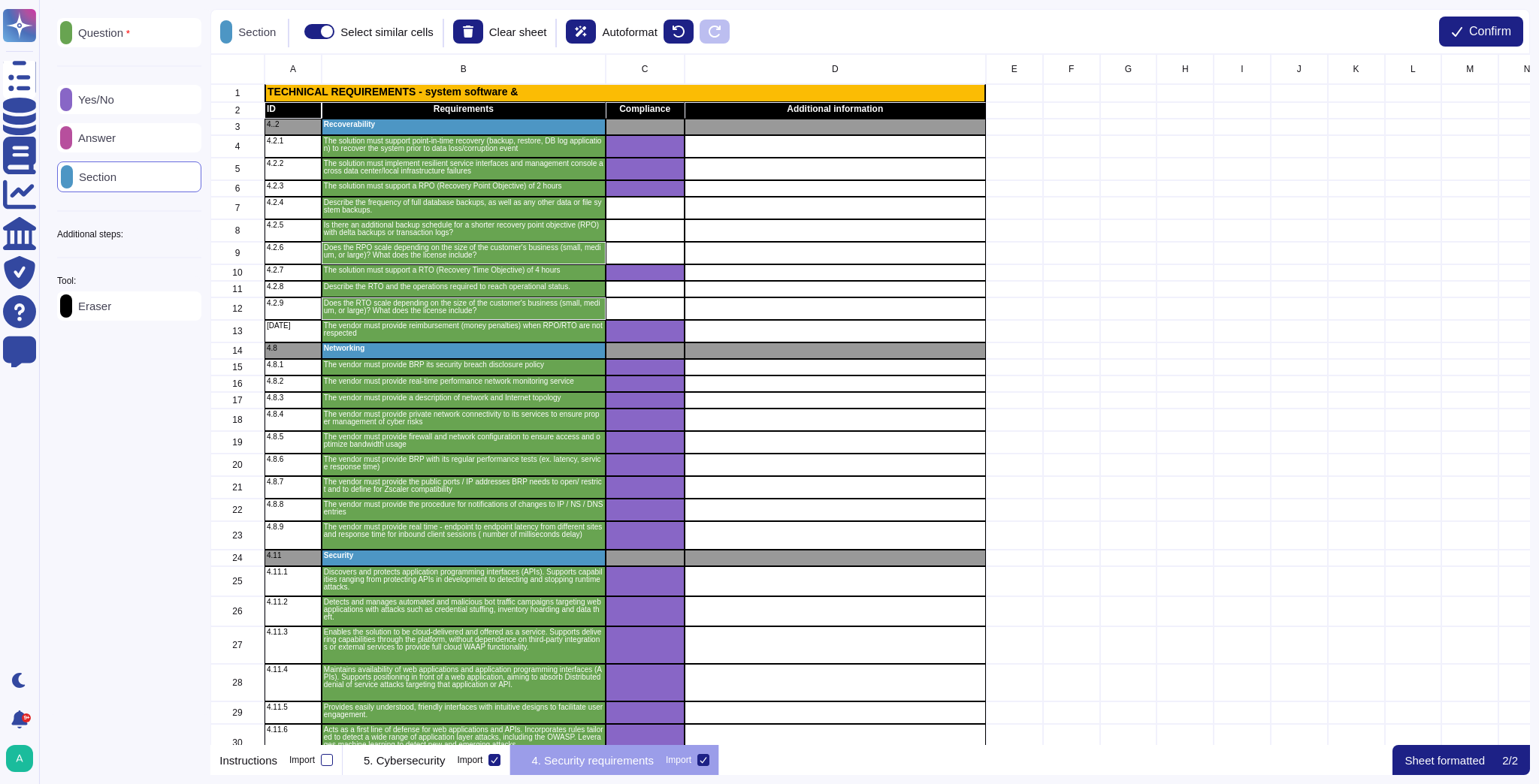
click at [116, 138] on p "Answer" at bounding box center [94, 137] width 44 height 11
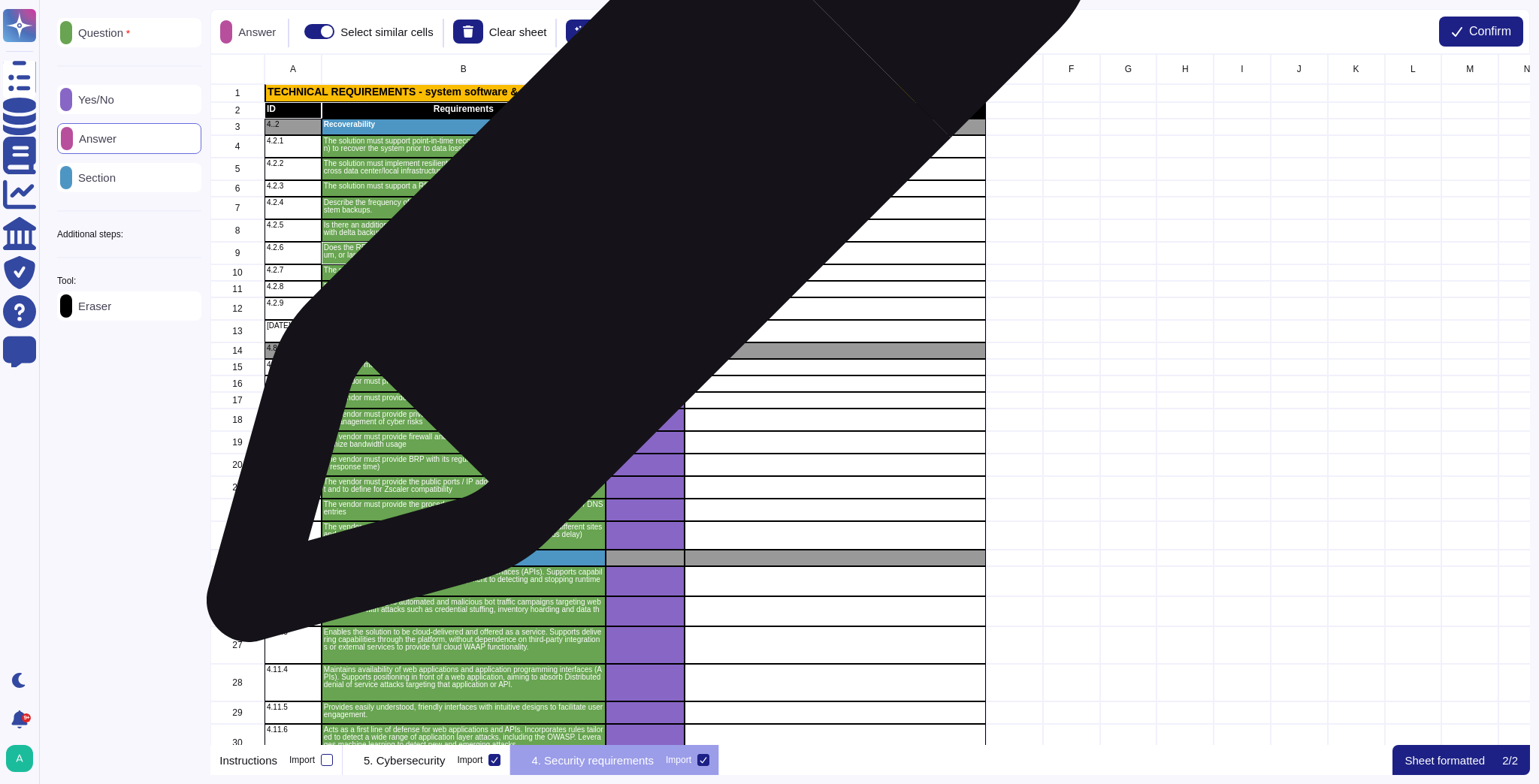
click at [645, 206] on div "grid" at bounding box center [645, 208] width 79 height 23
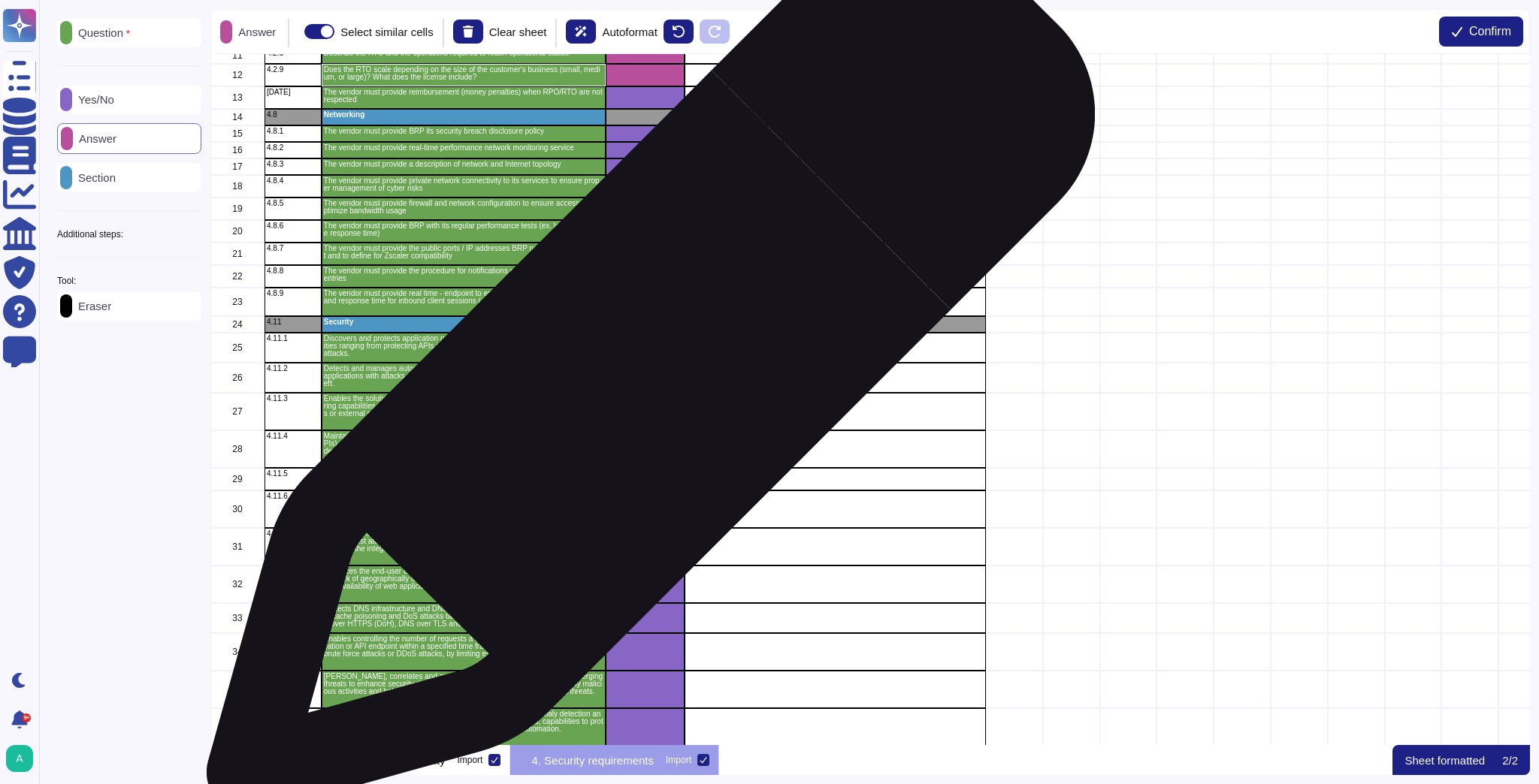
scroll to position [12, 0]
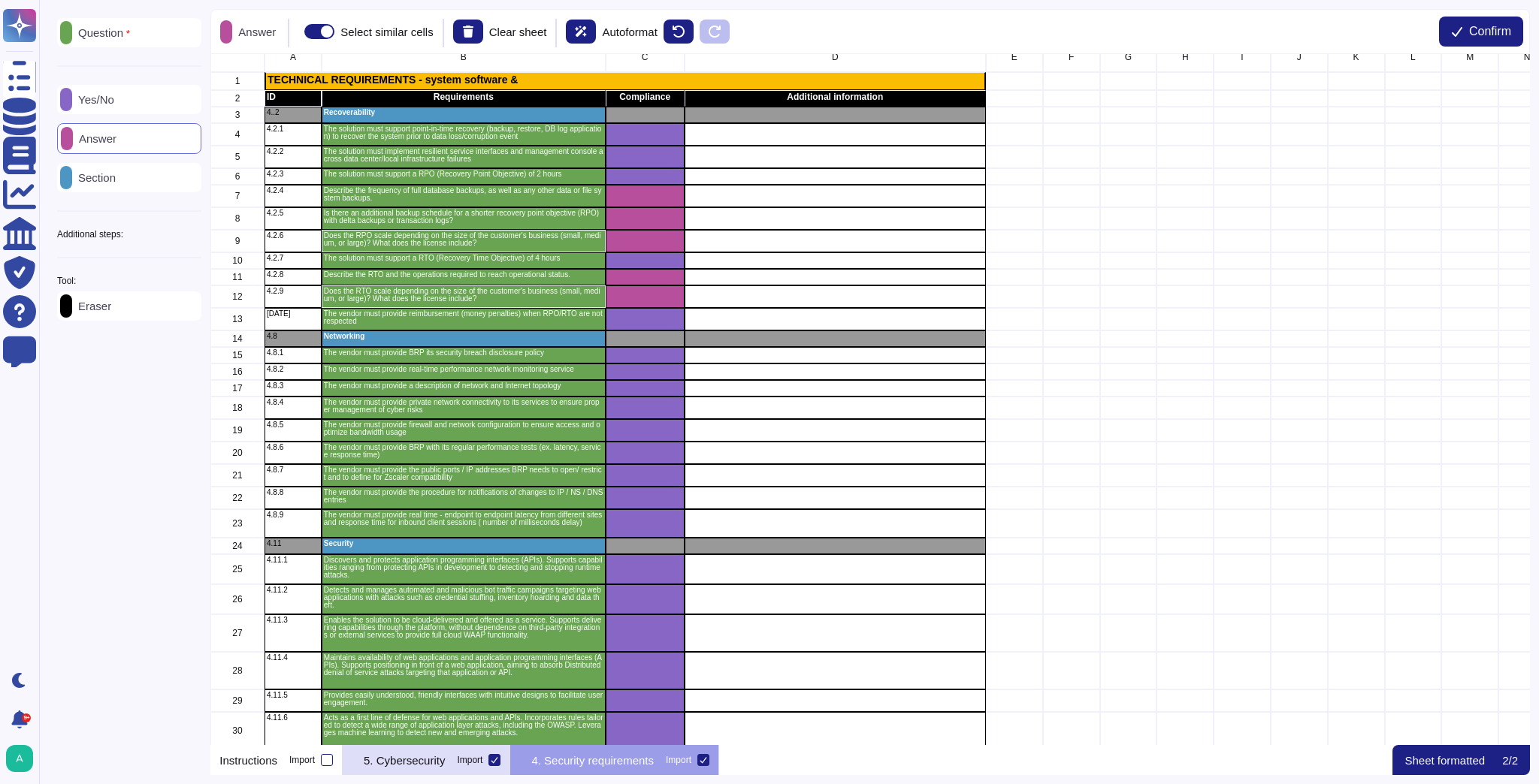
click at [417, 763] on p "5. Cybersecurity" at bounding box center [405, 759] width 81 height 11
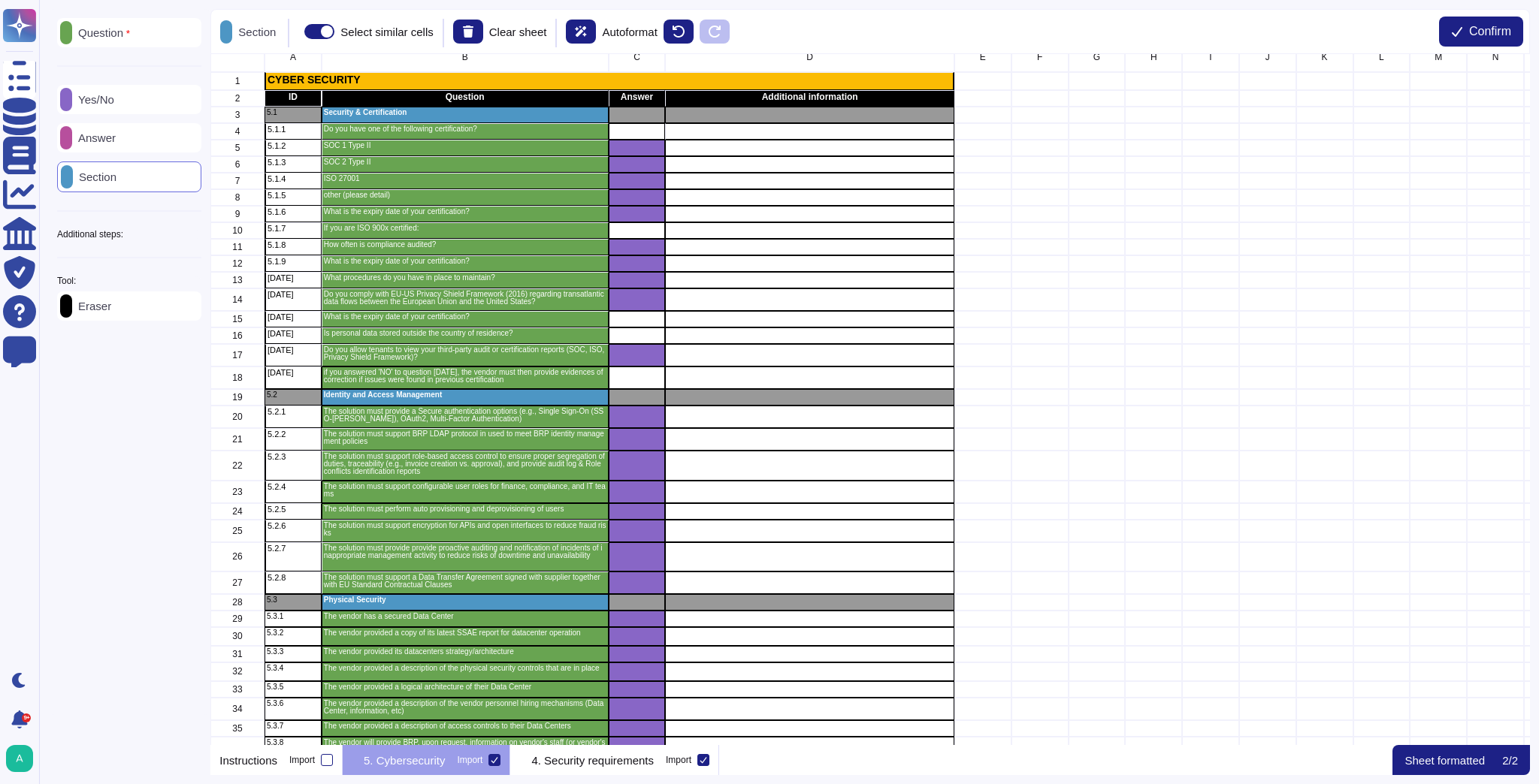
scroll to position [0, 0]
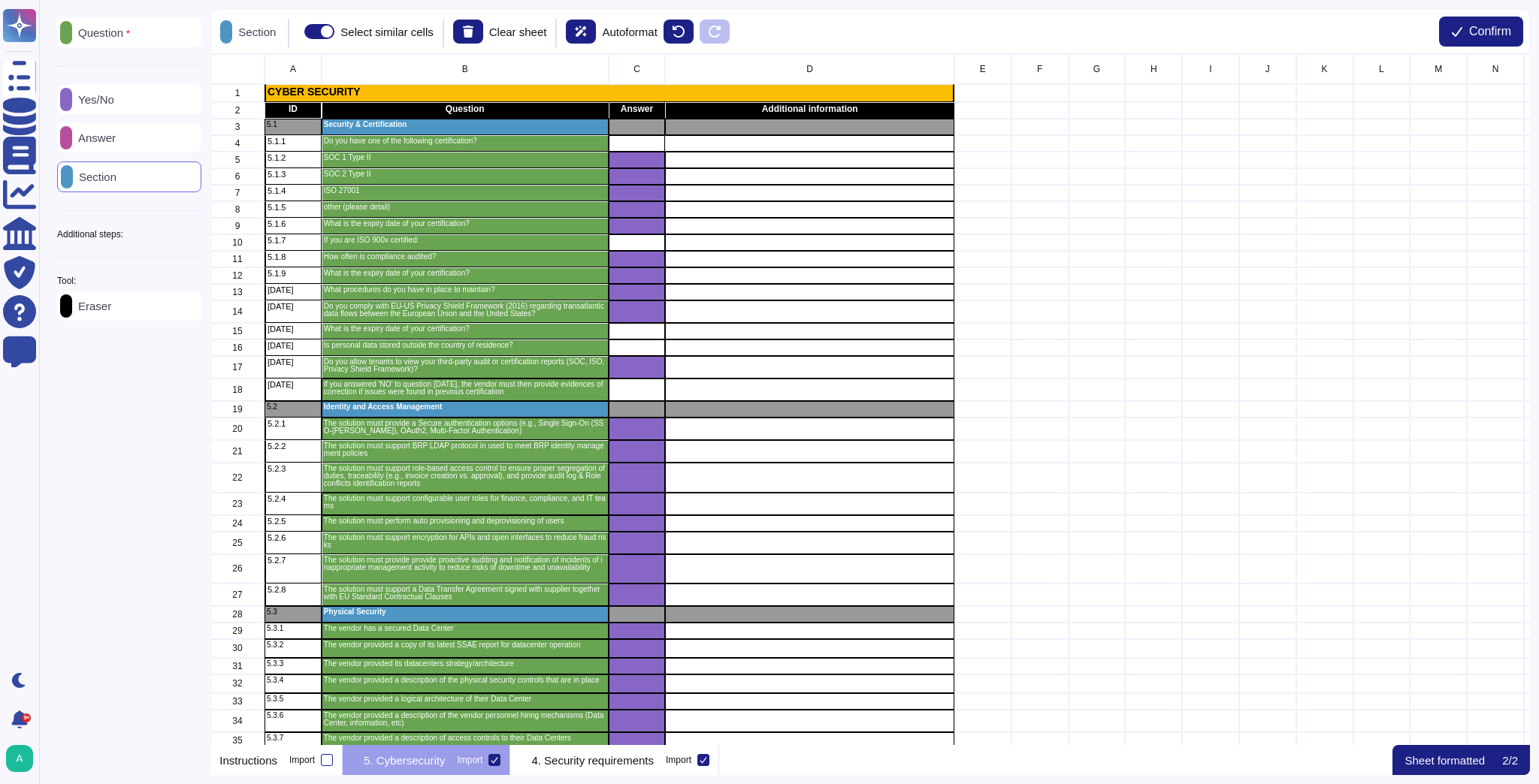
click at [115, 138] on p "Answer" at bounding box center [94, 137] width 44 height 11
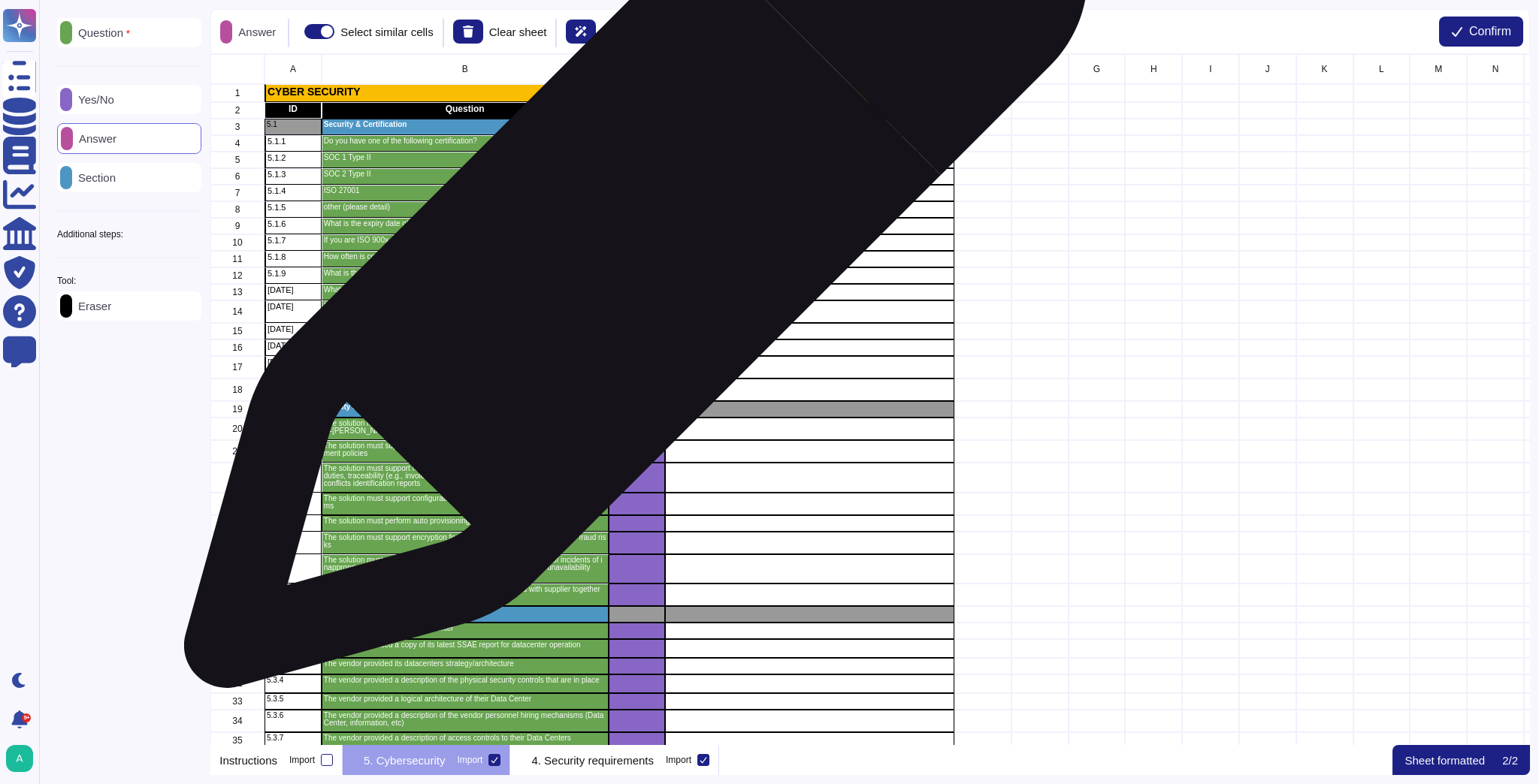
click at [629, 244] on div "grid" at bounding box center [637, 242] width 57 height 17
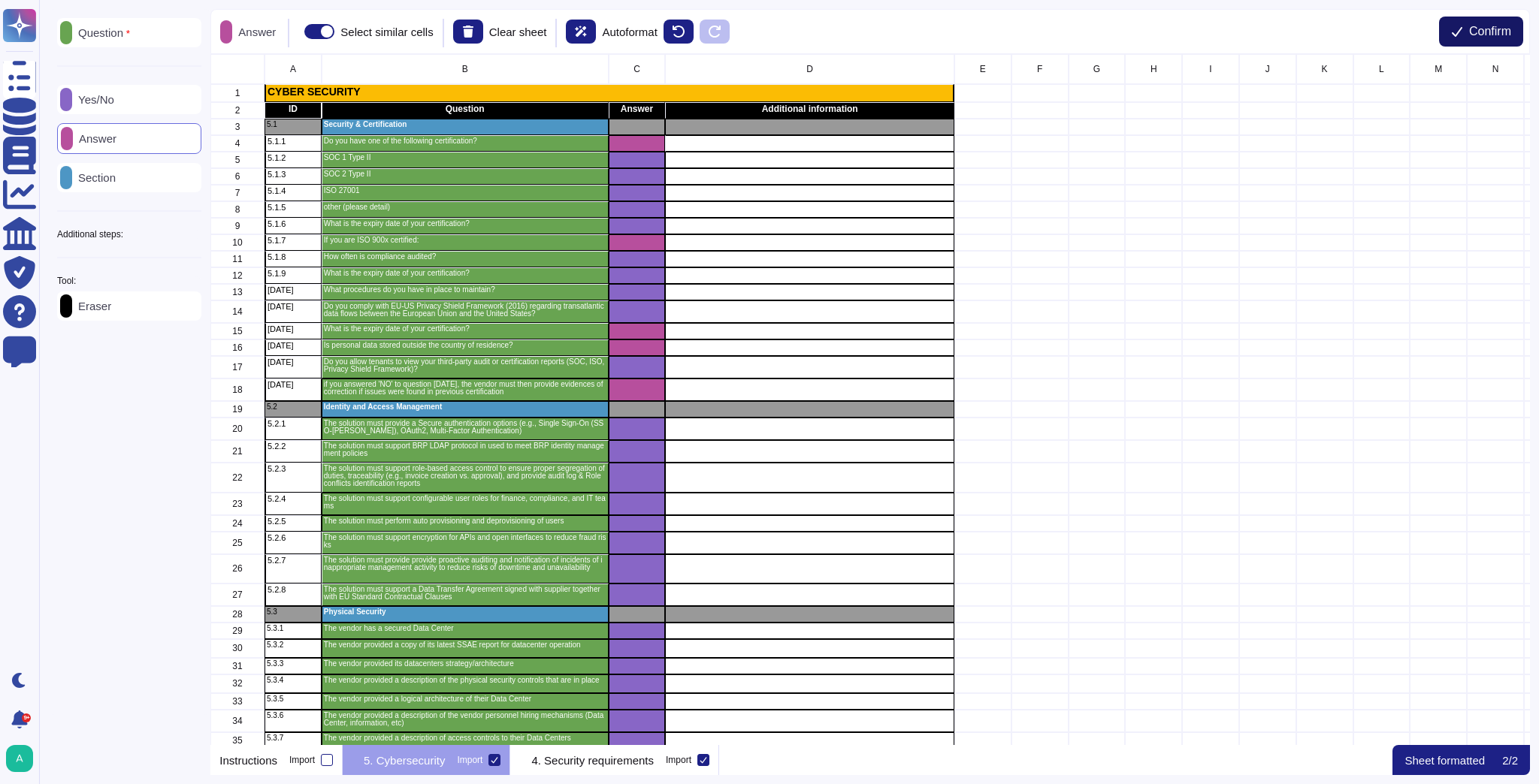
click at [1482, 33] on span "Confirm" at bounding box center [1490, 32] width 43 height 12
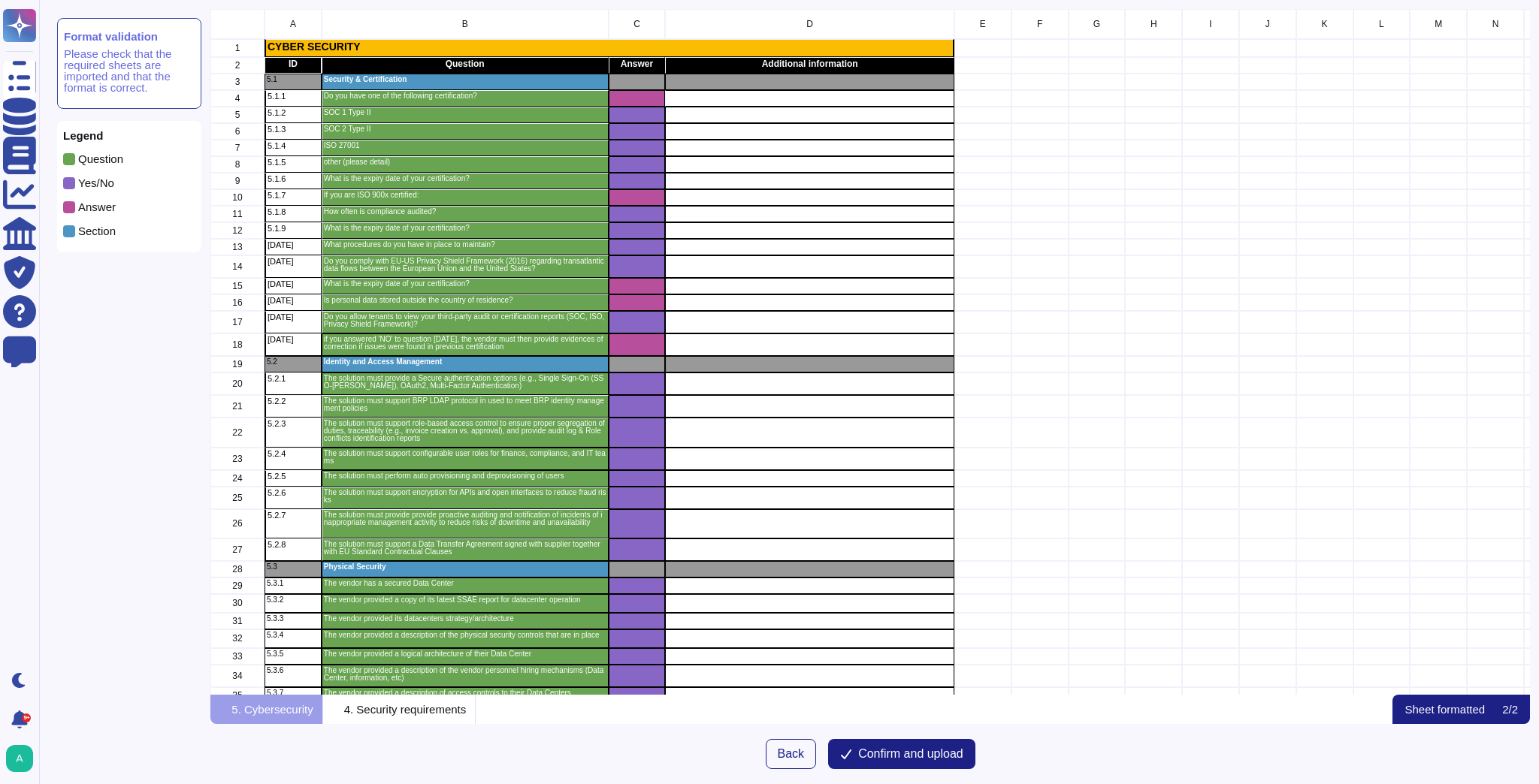
scroll to position [676, 1310]
click at [895, 754] on span "Confirm and upload" at bounding box center [910, 754] width 105 height 12
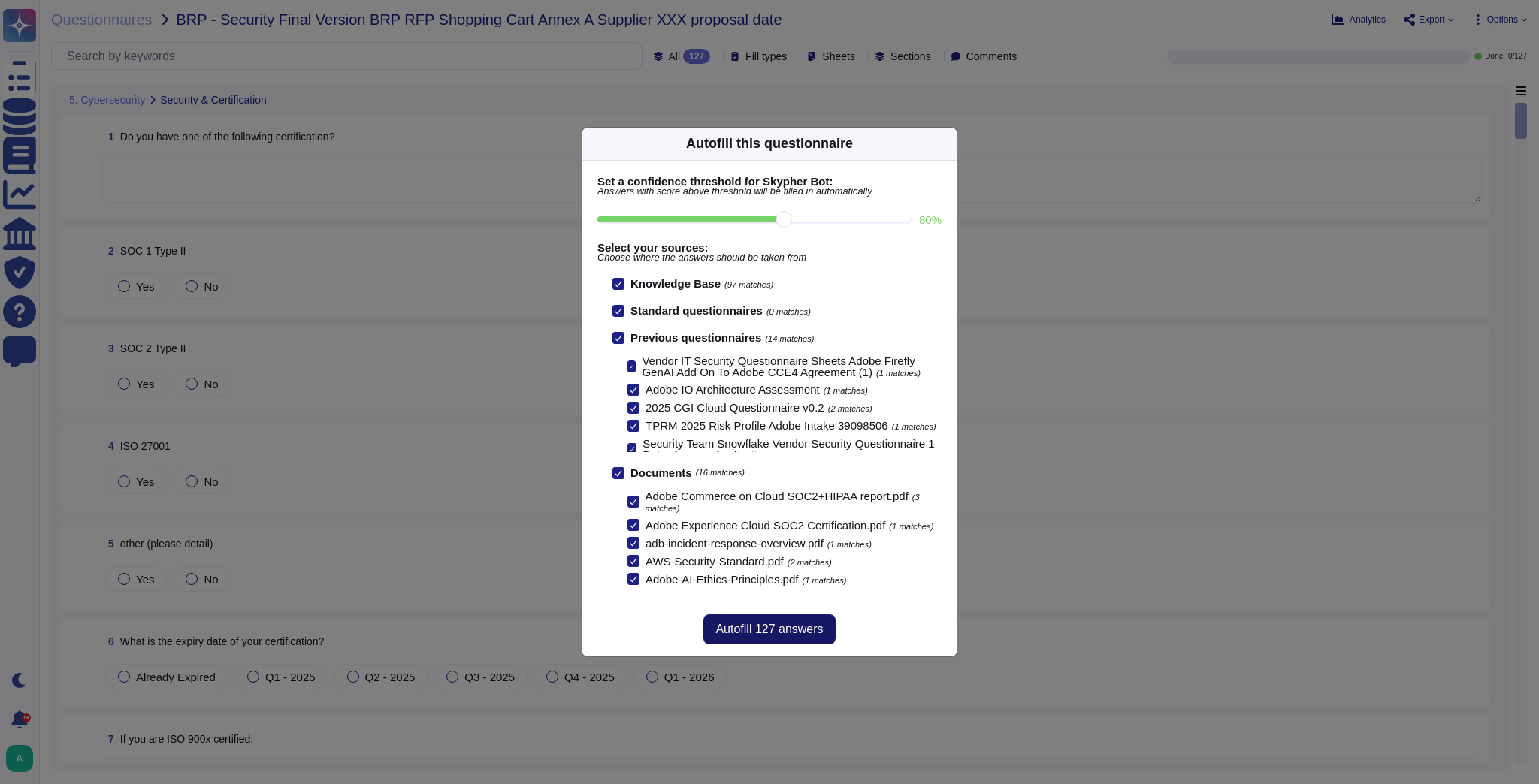
click at [803, 625] on span "Autofill 127 answers" at bounding box center [769, 629] width 108 height 12
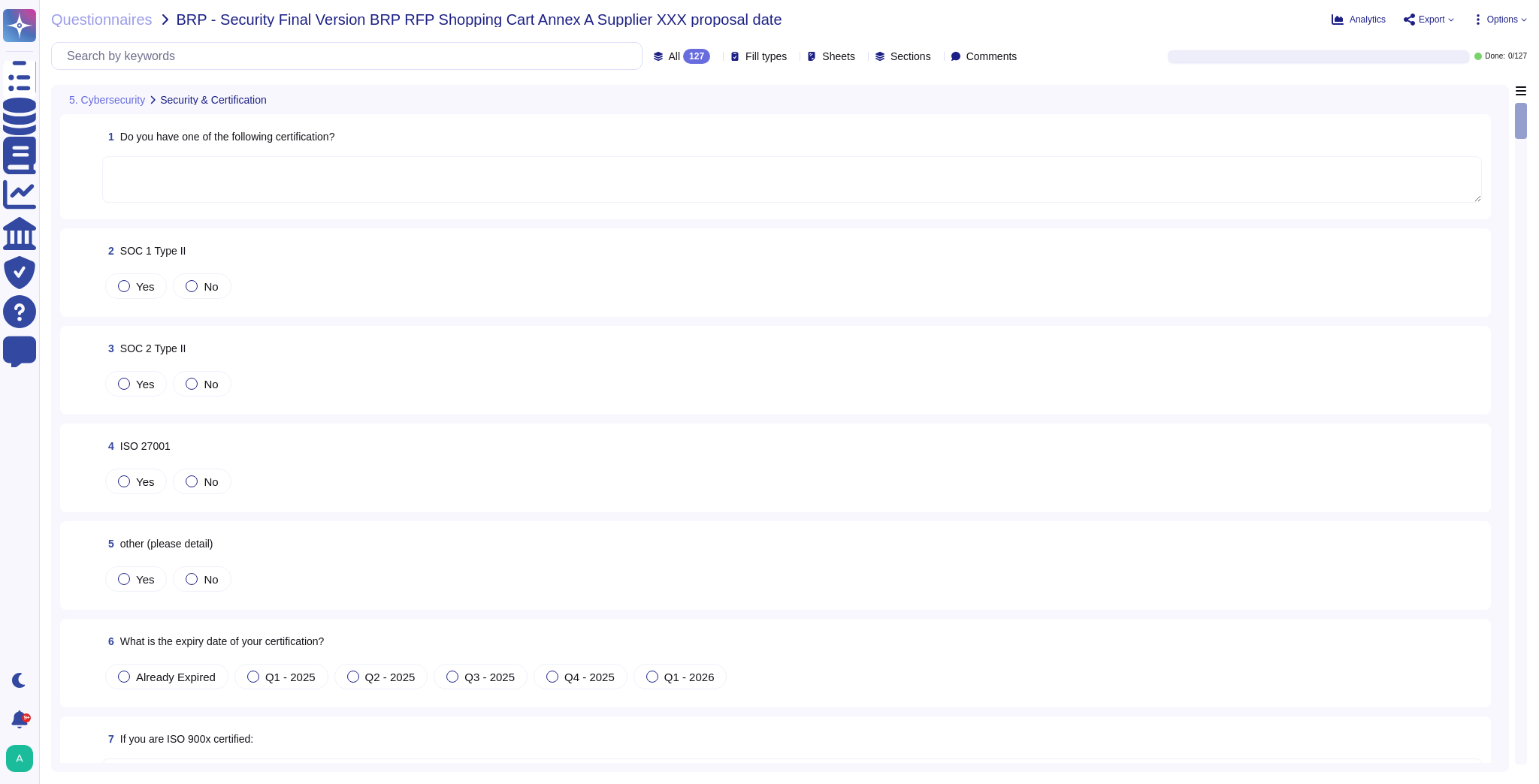
type textarea "To protect from the physical layer up, Adobe has implemented a foundational fra…"
type textarea "X"
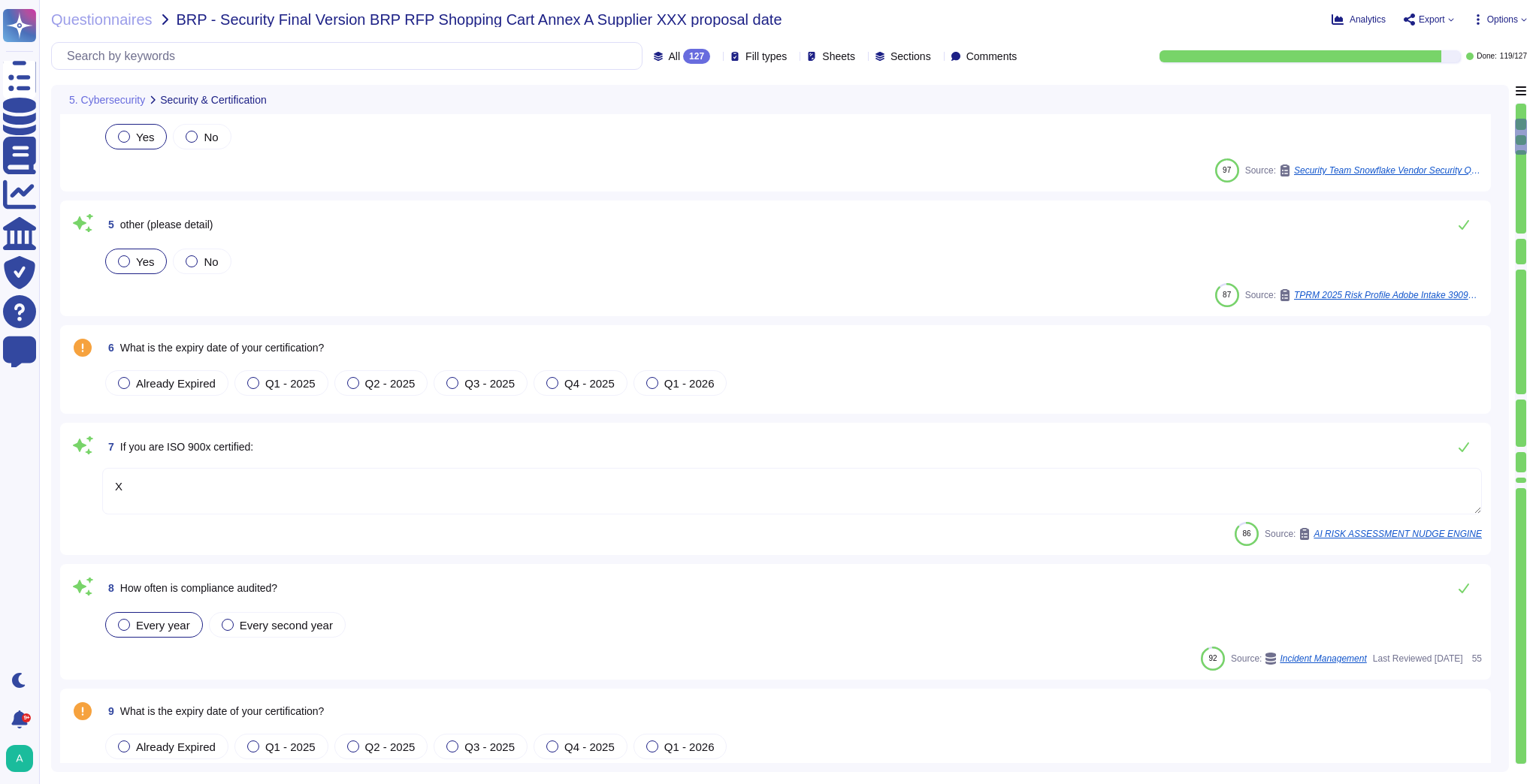
type textarea "The current ISO 27001 certificate is valid until [DATE]. Adobe's ISO-27001 cert…"
type textarea "Data that is stored in the Cloud will reside in the region instance appropriate…"
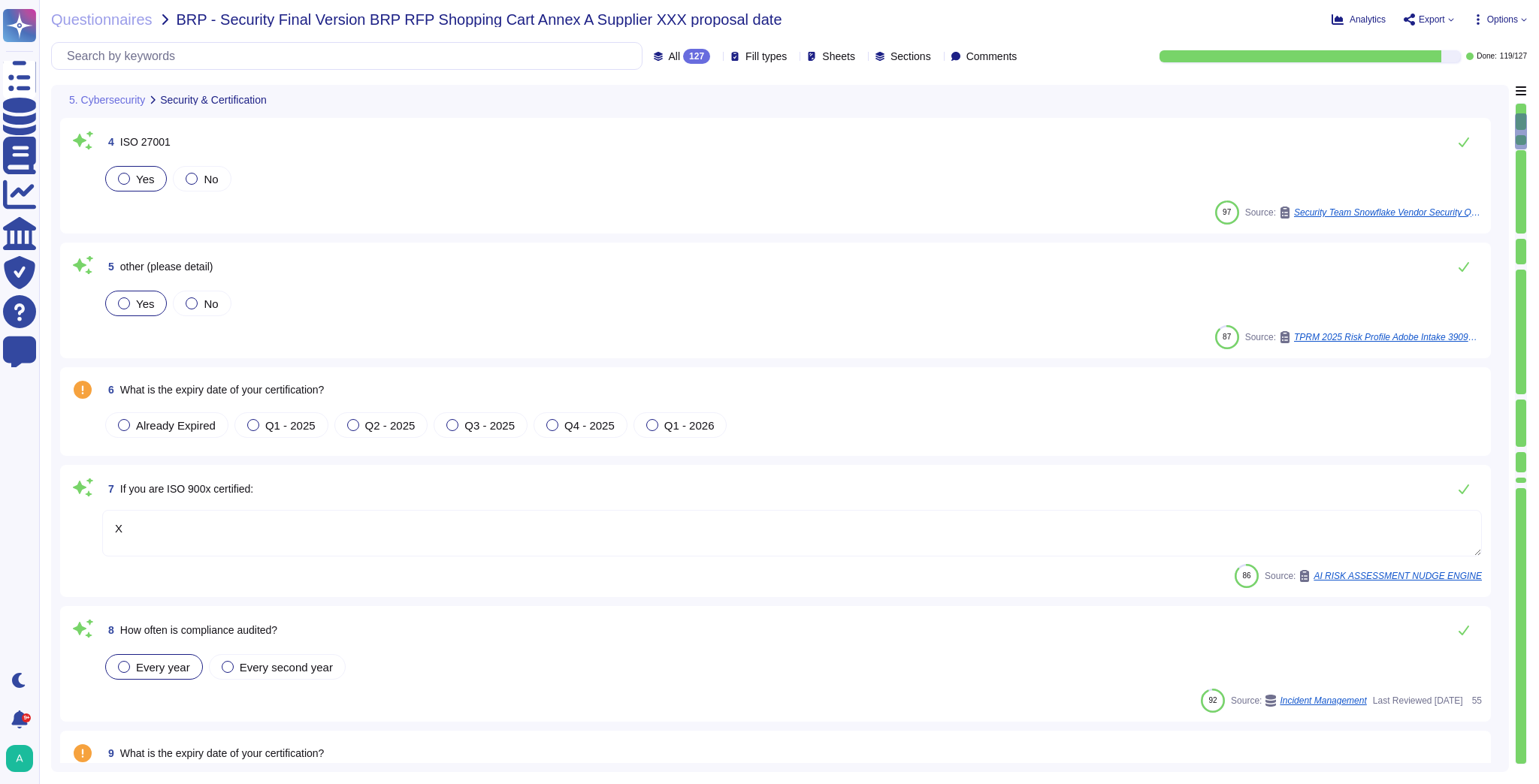
type textarea "To protect from the physical layer up, Adobe has implemented a foundational fra…"
click at [1451, 19] on icon at bounding box center [1451, 20] width 6 height 6
click at [1462, 91] on p "Download" at bounding box center [1485, 112] width 53 height 43
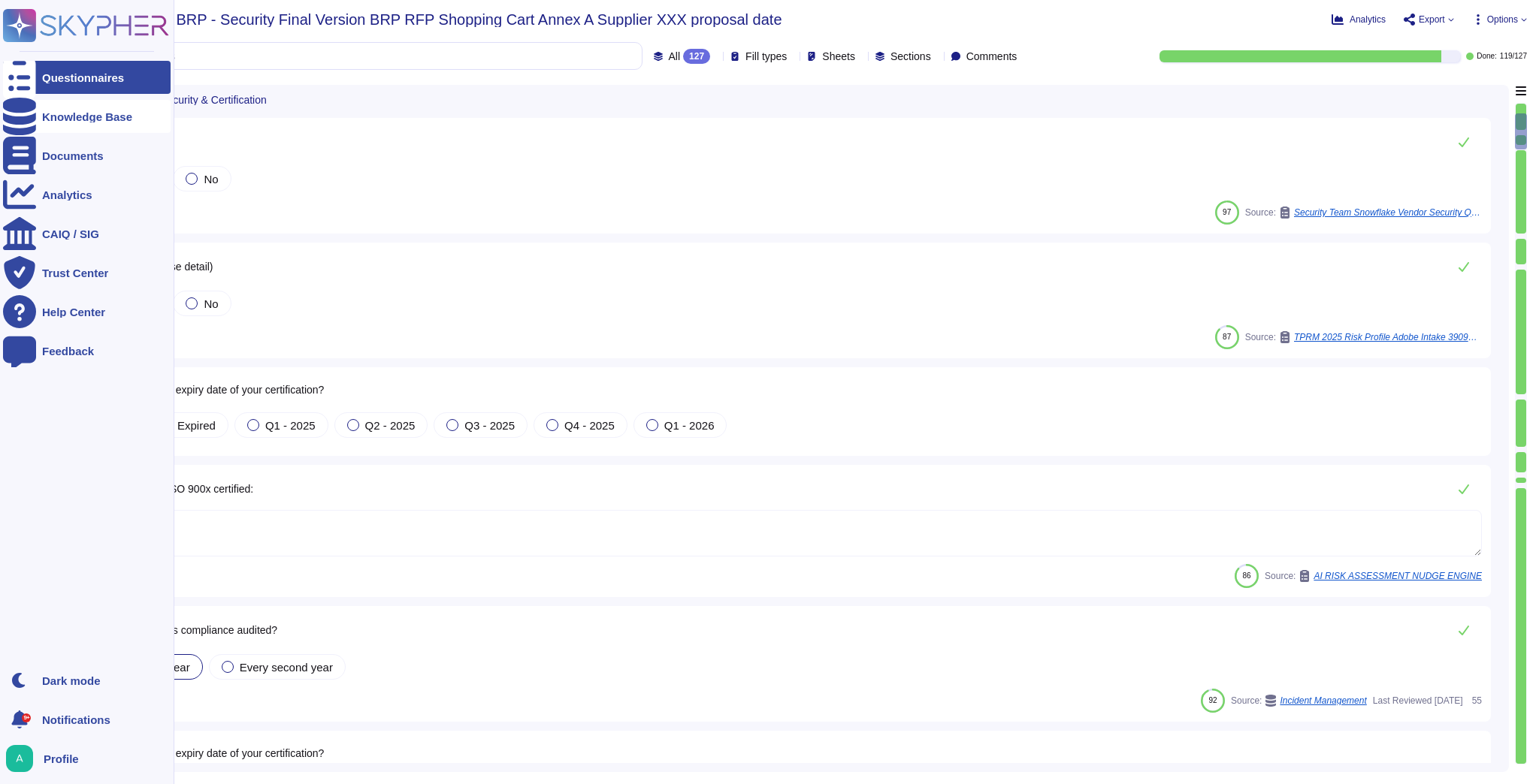
click at [54, 117] on div "Knowledge Base" at bounding box center [87, 116] width 90 height 11
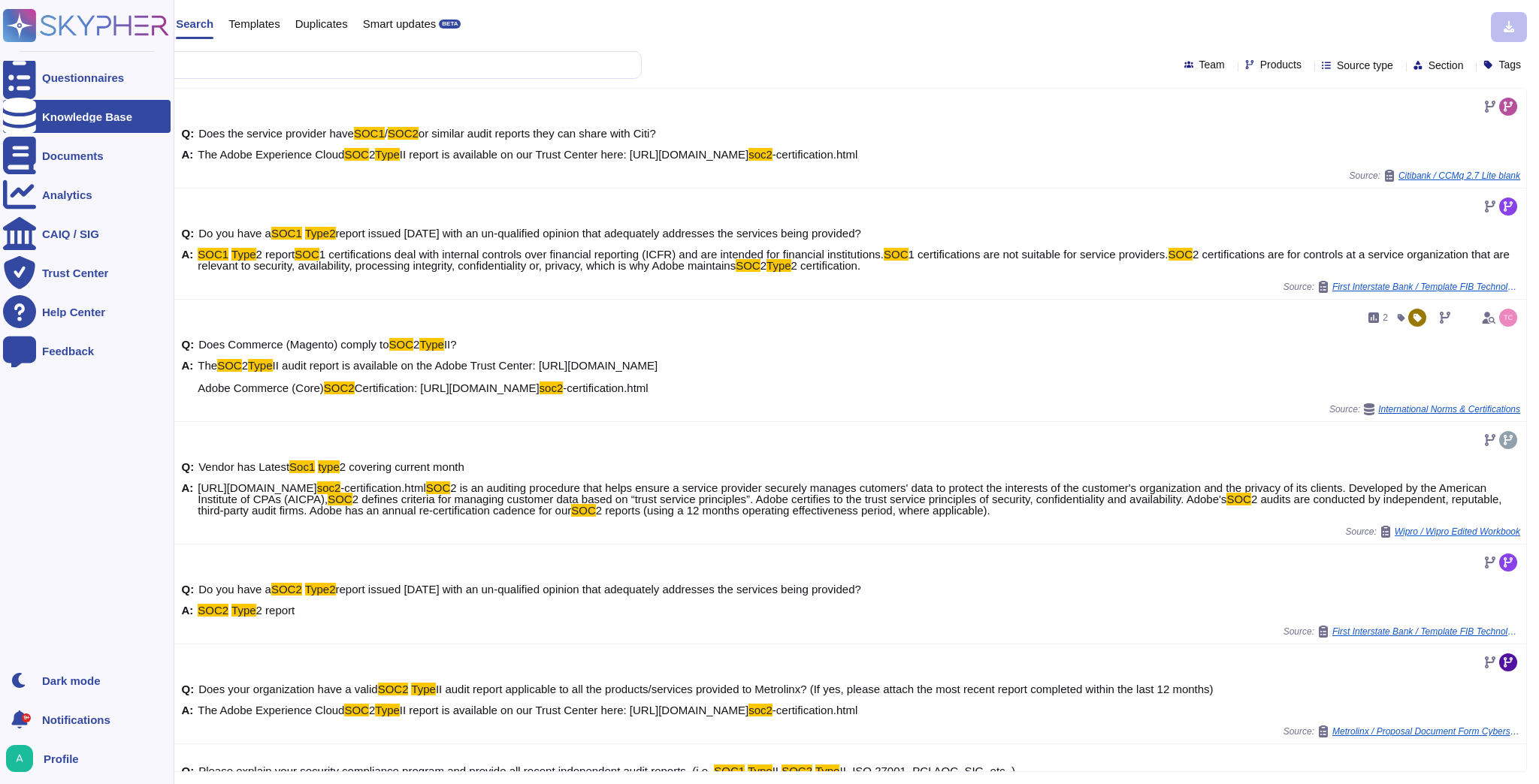
type input "soc1 type"
